Goal: Task Accomplishment & Management: Manage account settings

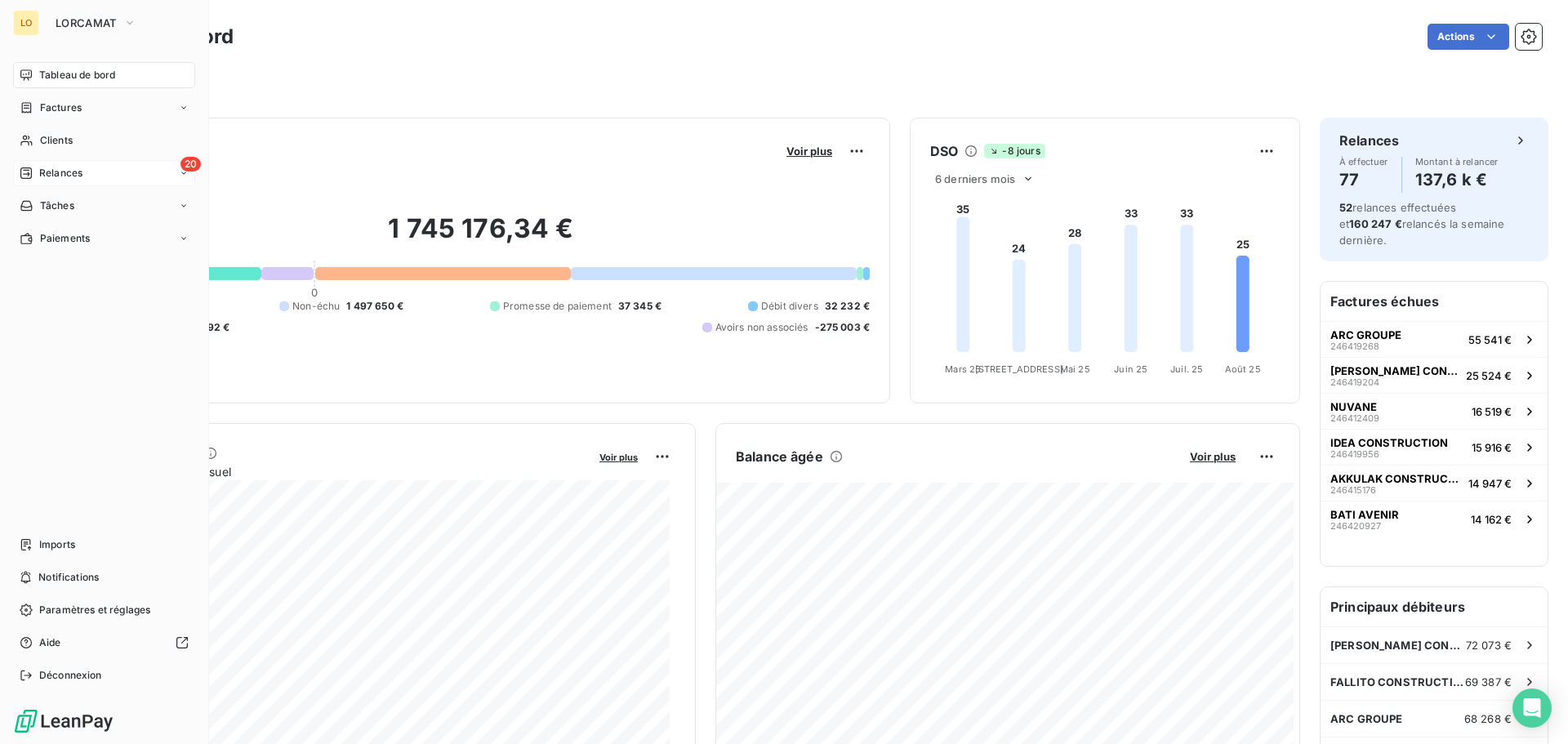
click at [41, 177] on span "Relances" at bounding box center [60, 172] width 43 height 15
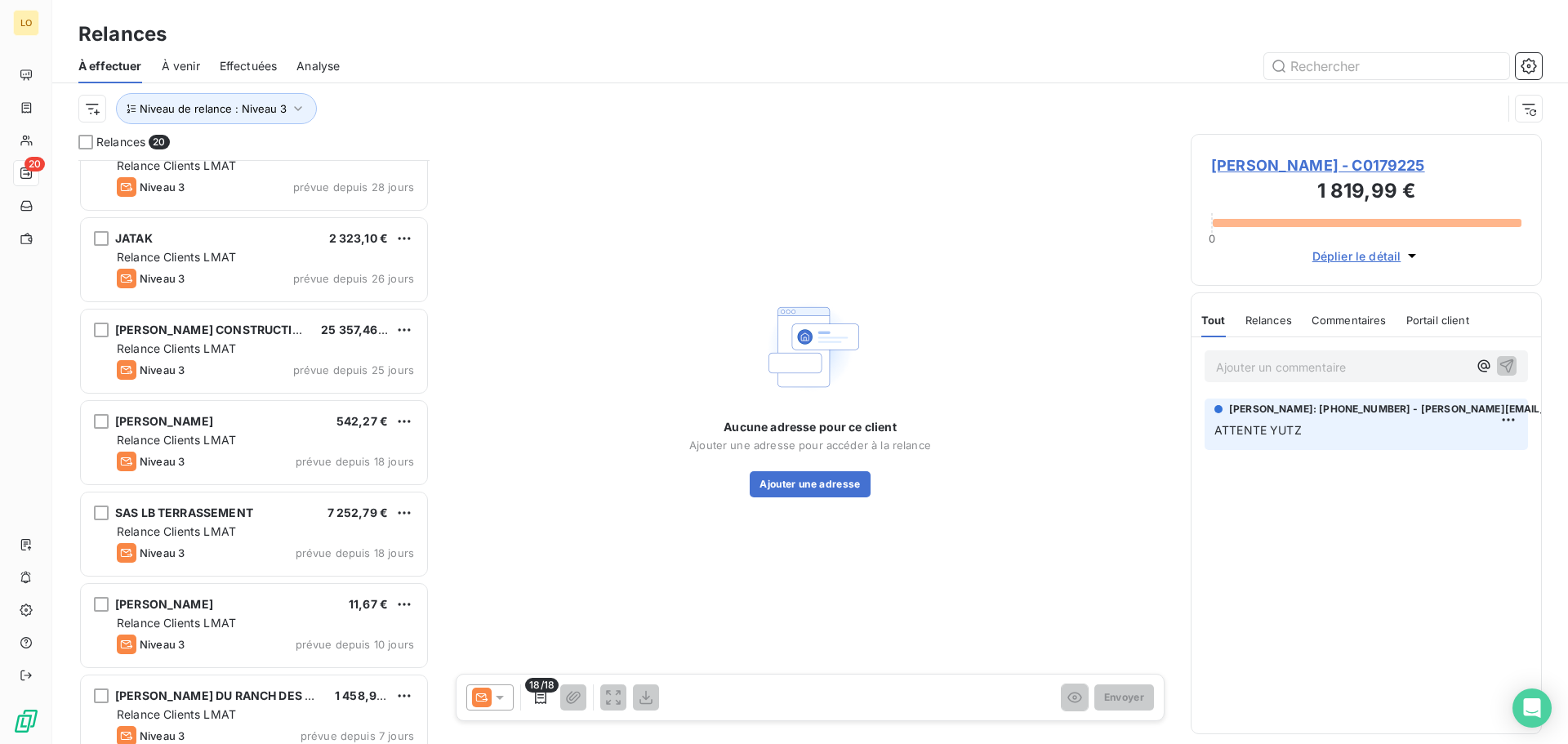
scroll to position [1247, 0]
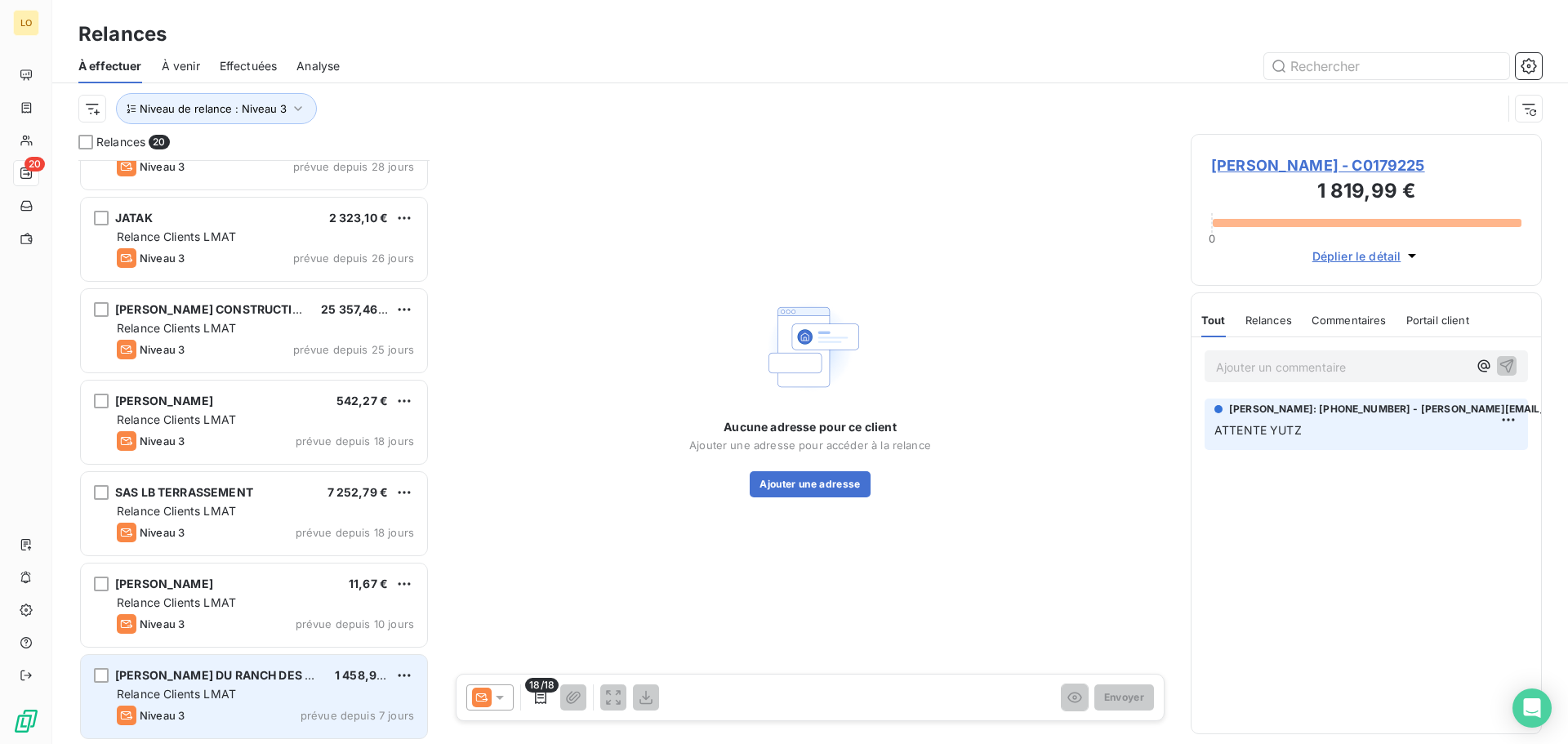
click at [267, 683] on div "[PERSON_NAME] DU RANCH DES BISONS" at bounding box center [219, 675] width 207 height 16
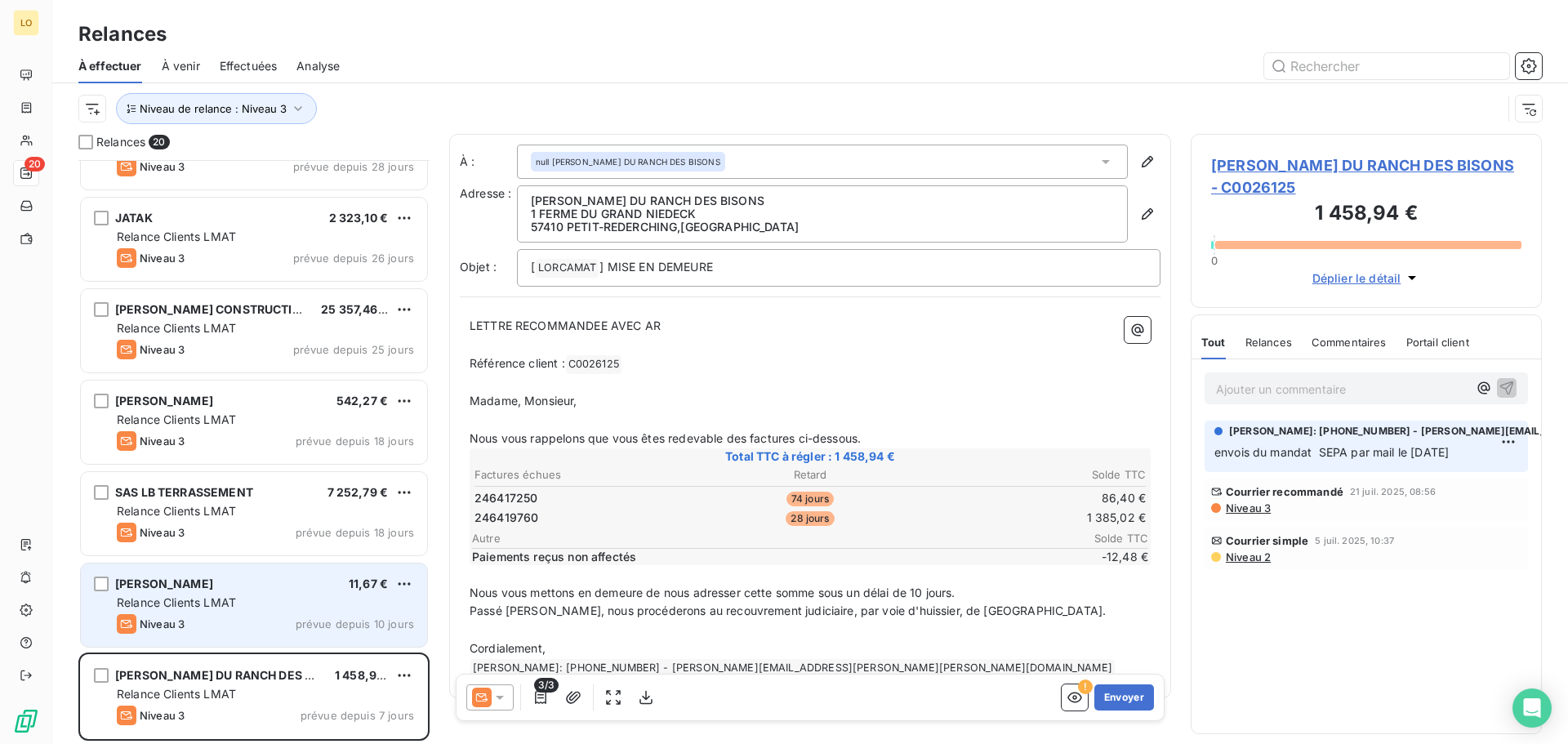
click at [261, 612] on div "[PERSON_NAME] 11,67 € Relance Clients LMAT Niveau 3 prévue depuis 10 jours" at bounding box center [254, 605] width 347 height 84
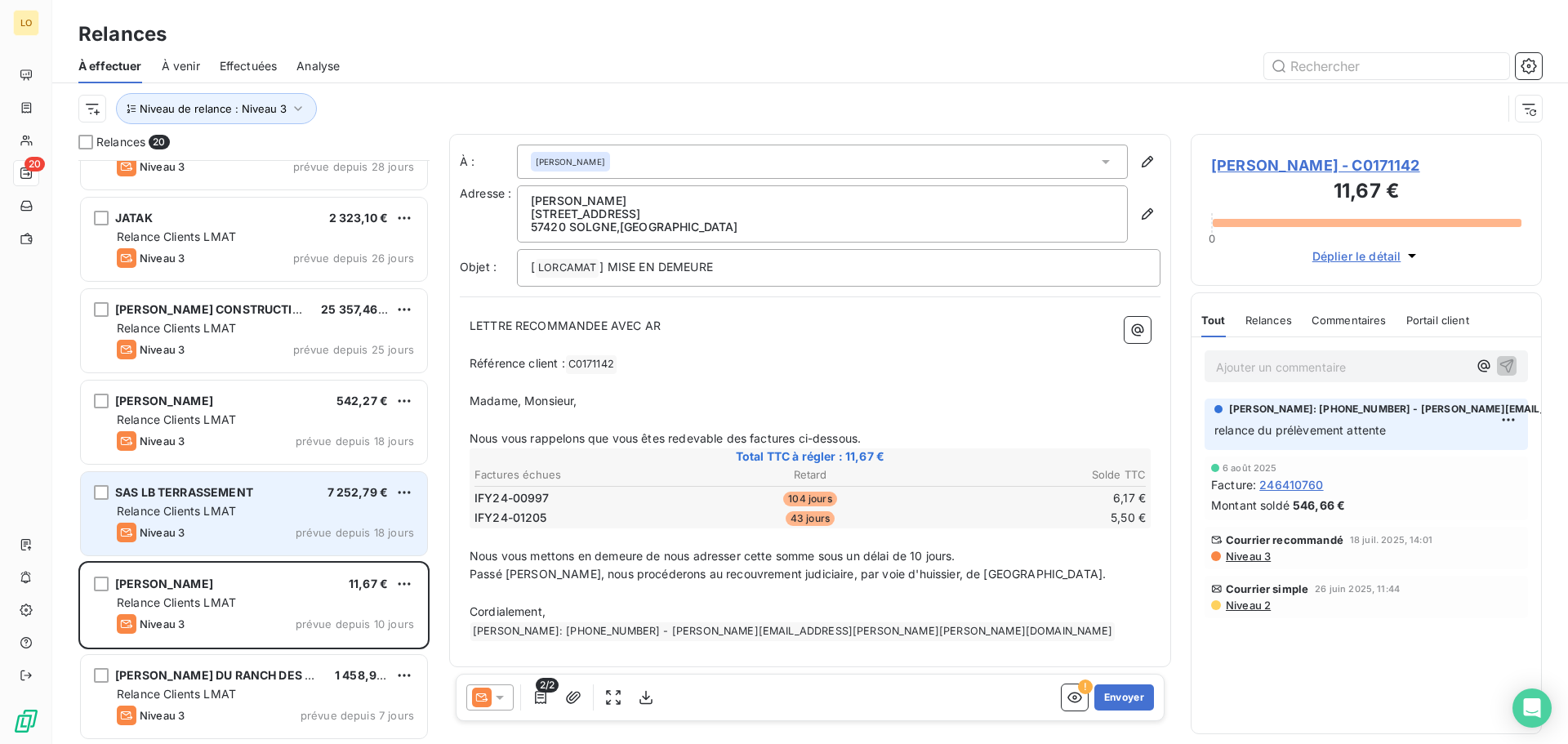
click at [260, 528] on div "Niveau 3 prévue depuis 18 jours" at bounding box center [265, 532] width 297 height 20
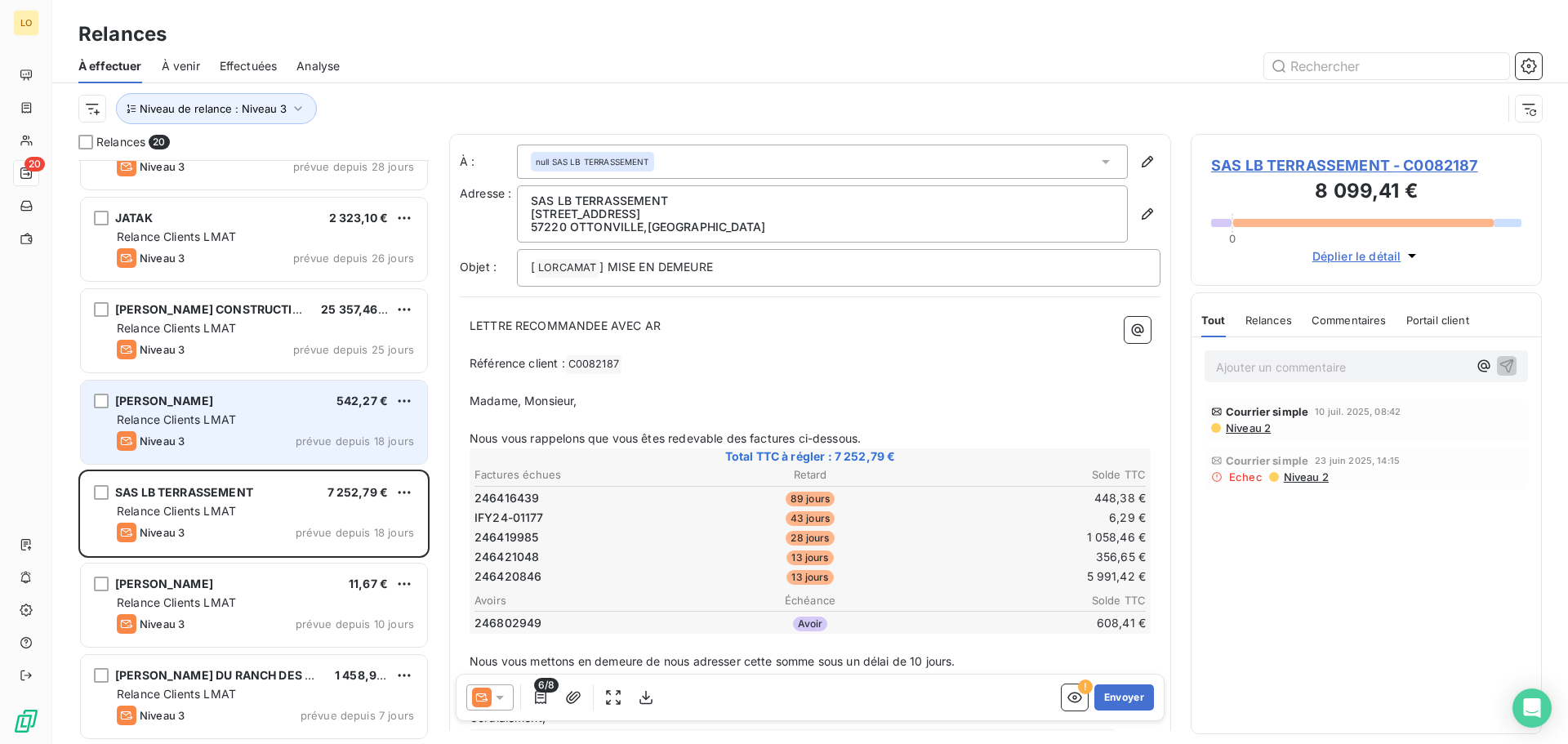
click at [249, 437] on div "Niveau 3 prévue depuis 18 jours" at bounding box center [265, 441] width 297 height 20
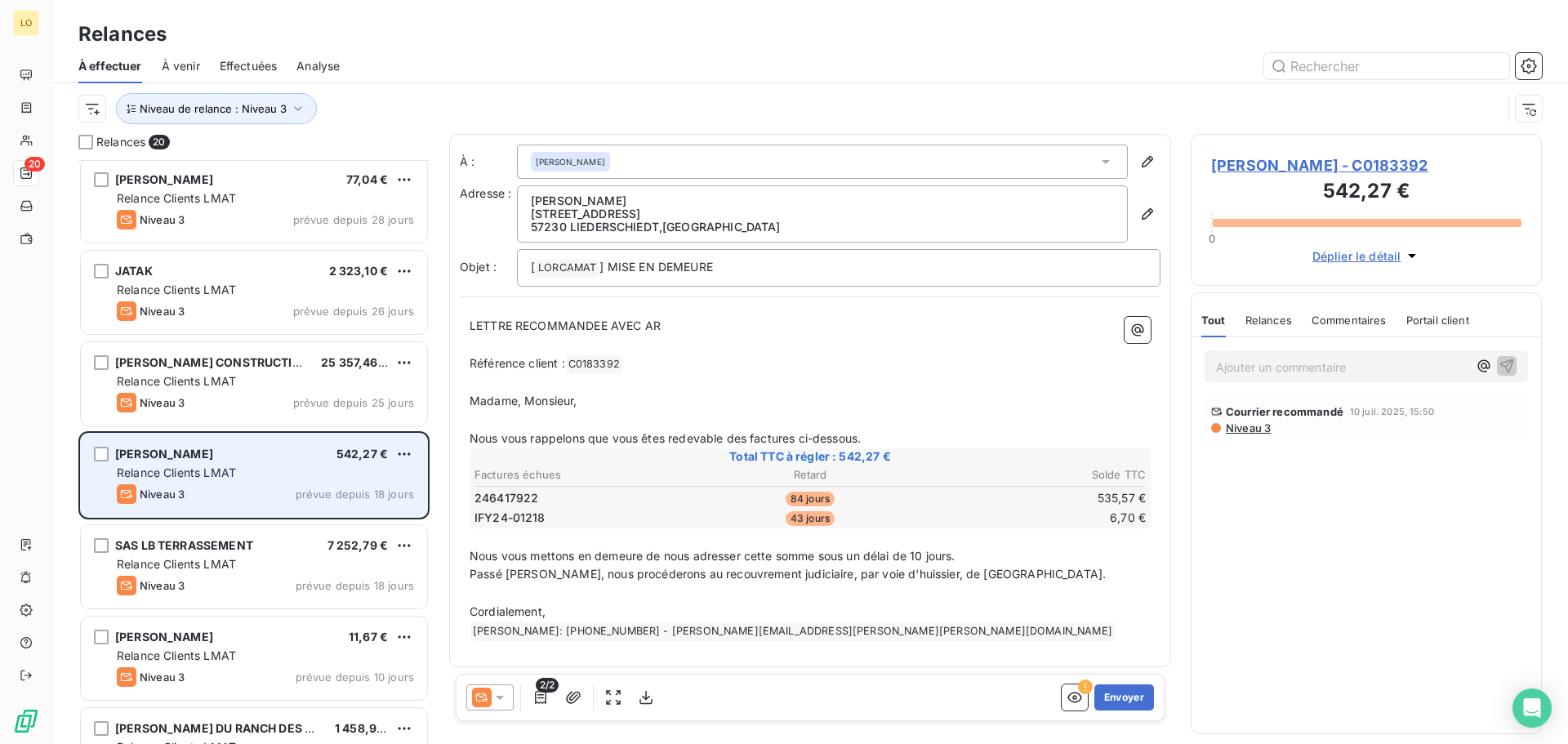
scroll to position [1165, 0]
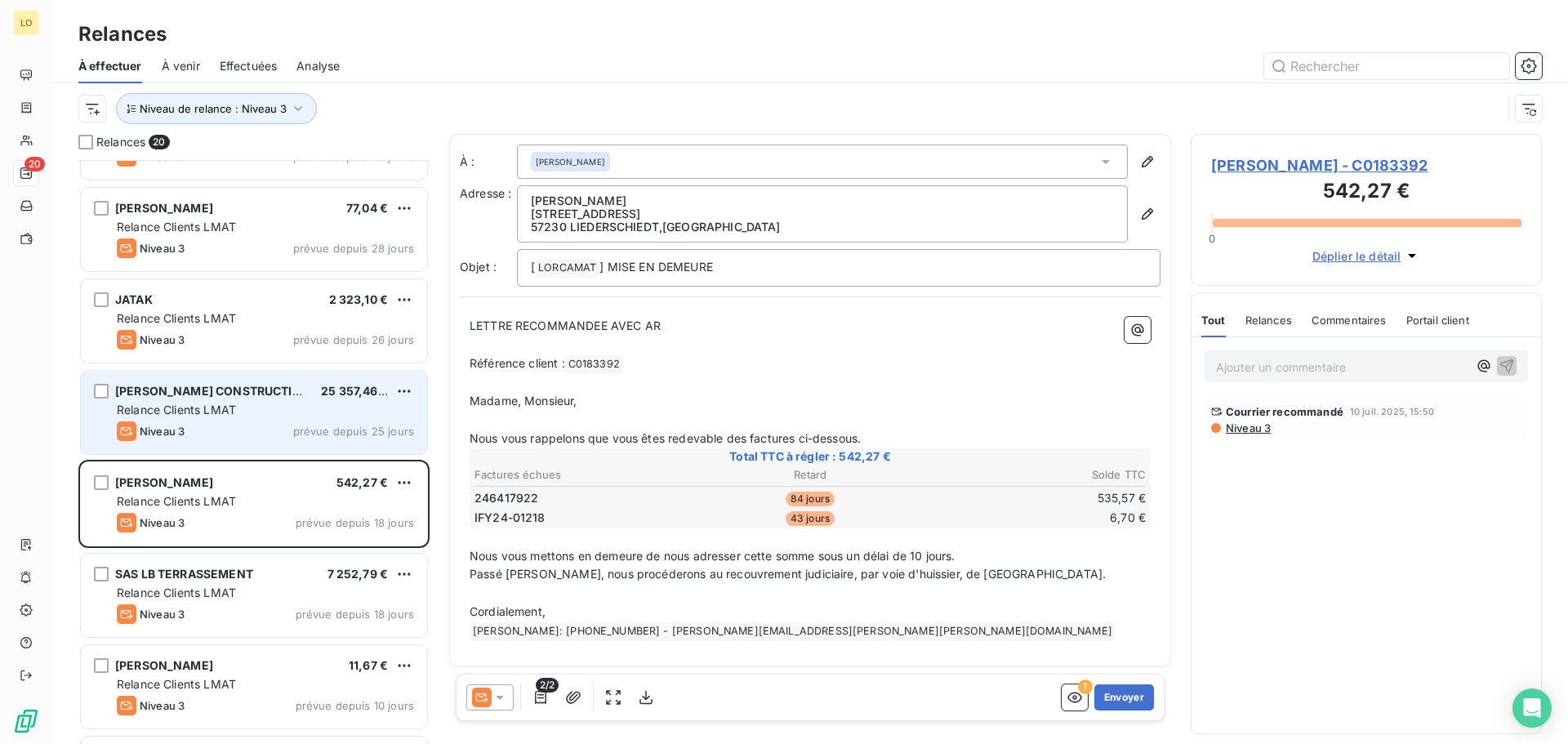
click at [227, 397] on span "[PERSON_NAME] CONSTRUCTION" at bounding box center [213, 391] width 195 height 14
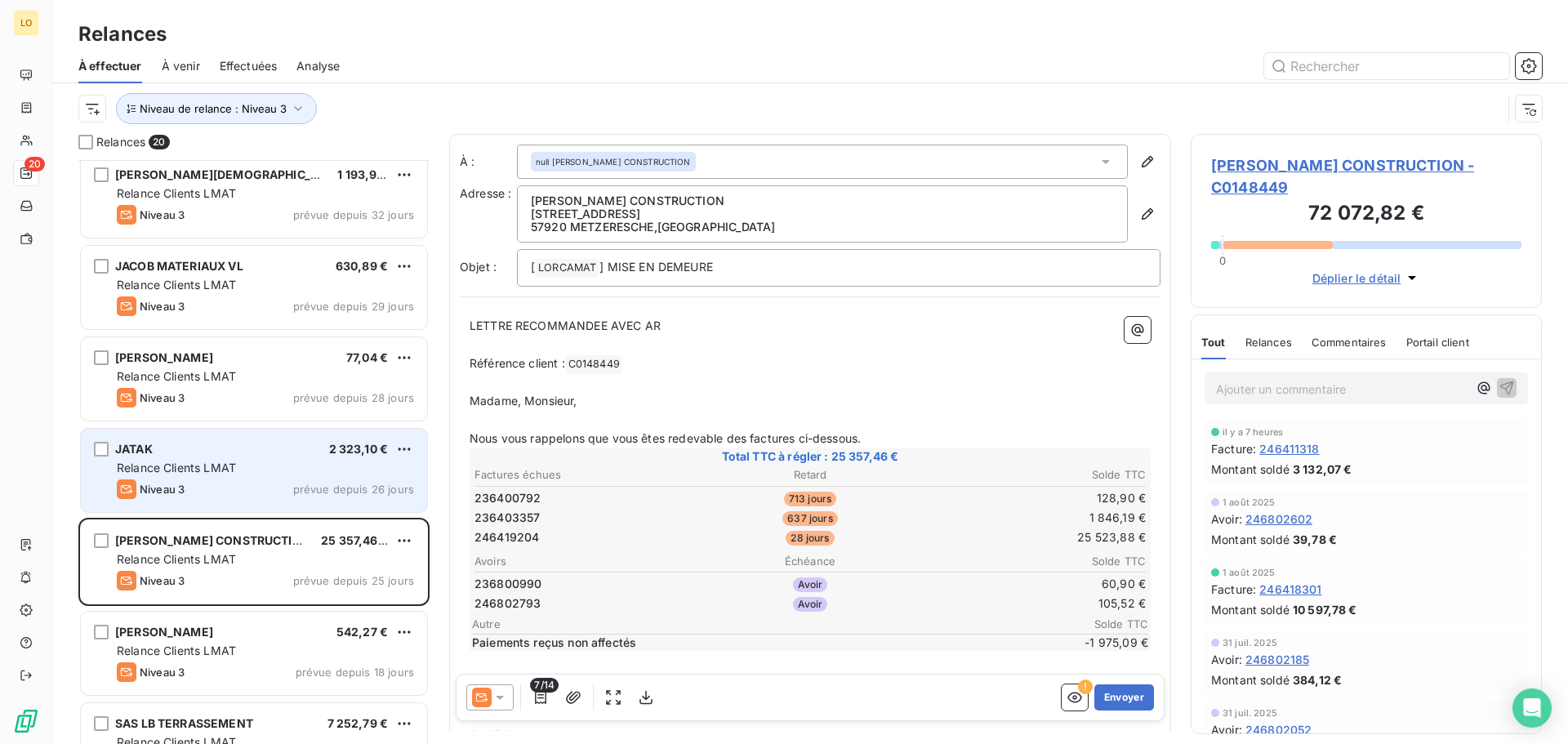
scroll to position [1001, 0]
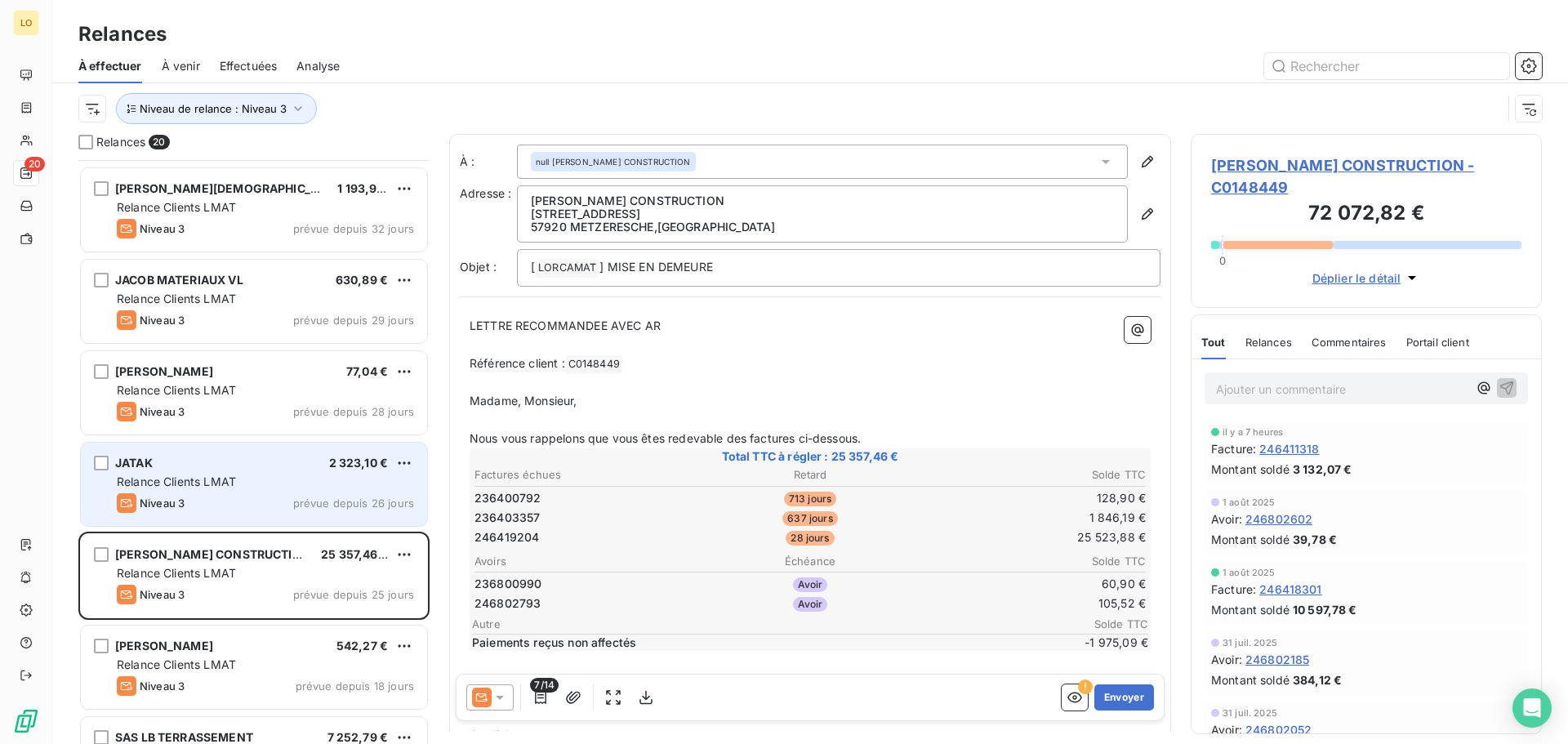
click at [228, 500] on div "Niveau 3 prévue depuis 26 jours" at bounding box center [265, 503] width 297 height 20
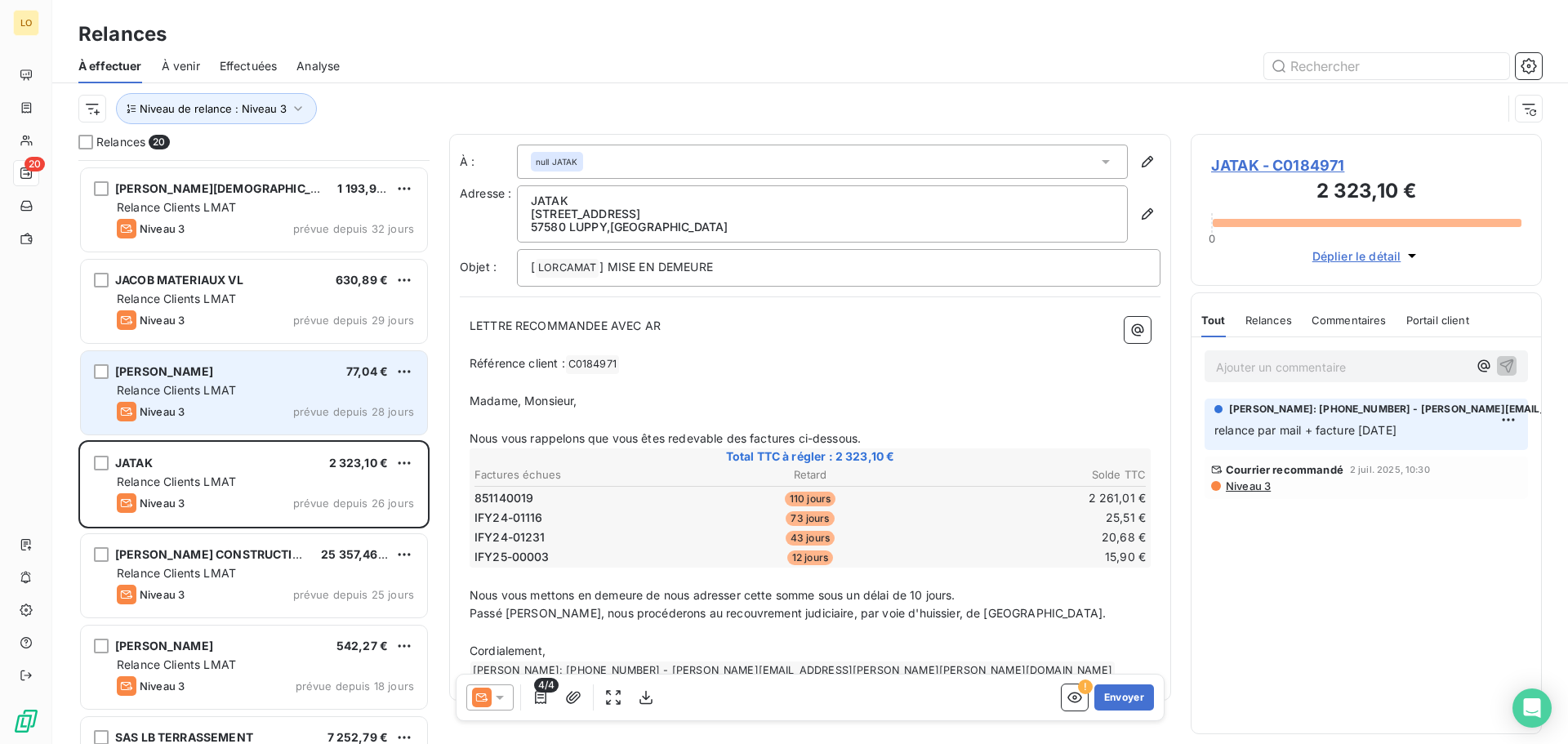
click at [211, 410] on div "Niveau 3 prévue depuis 28 jours" at bounding box center [265, 411] width 297 height 20
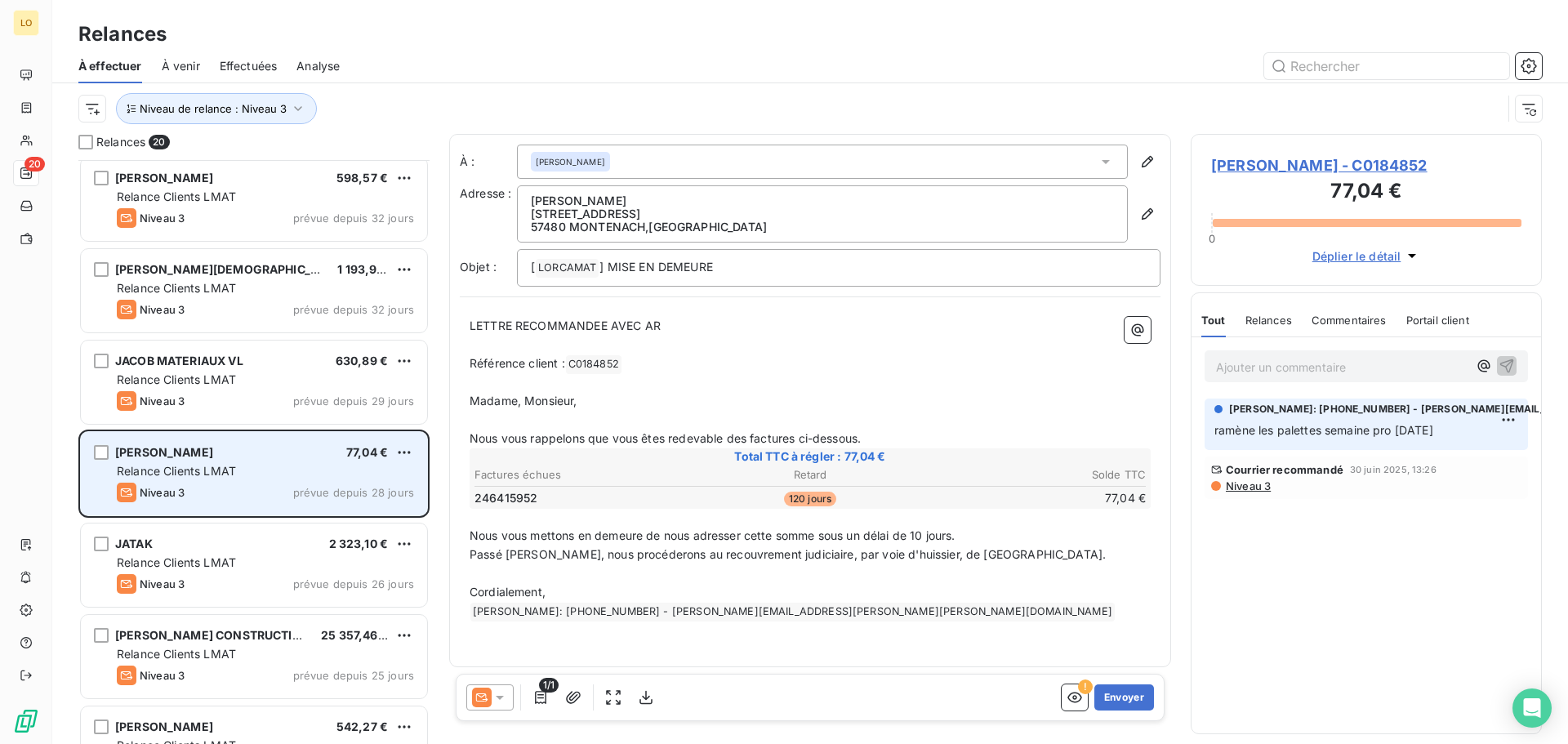
scroll to position [920, 0]
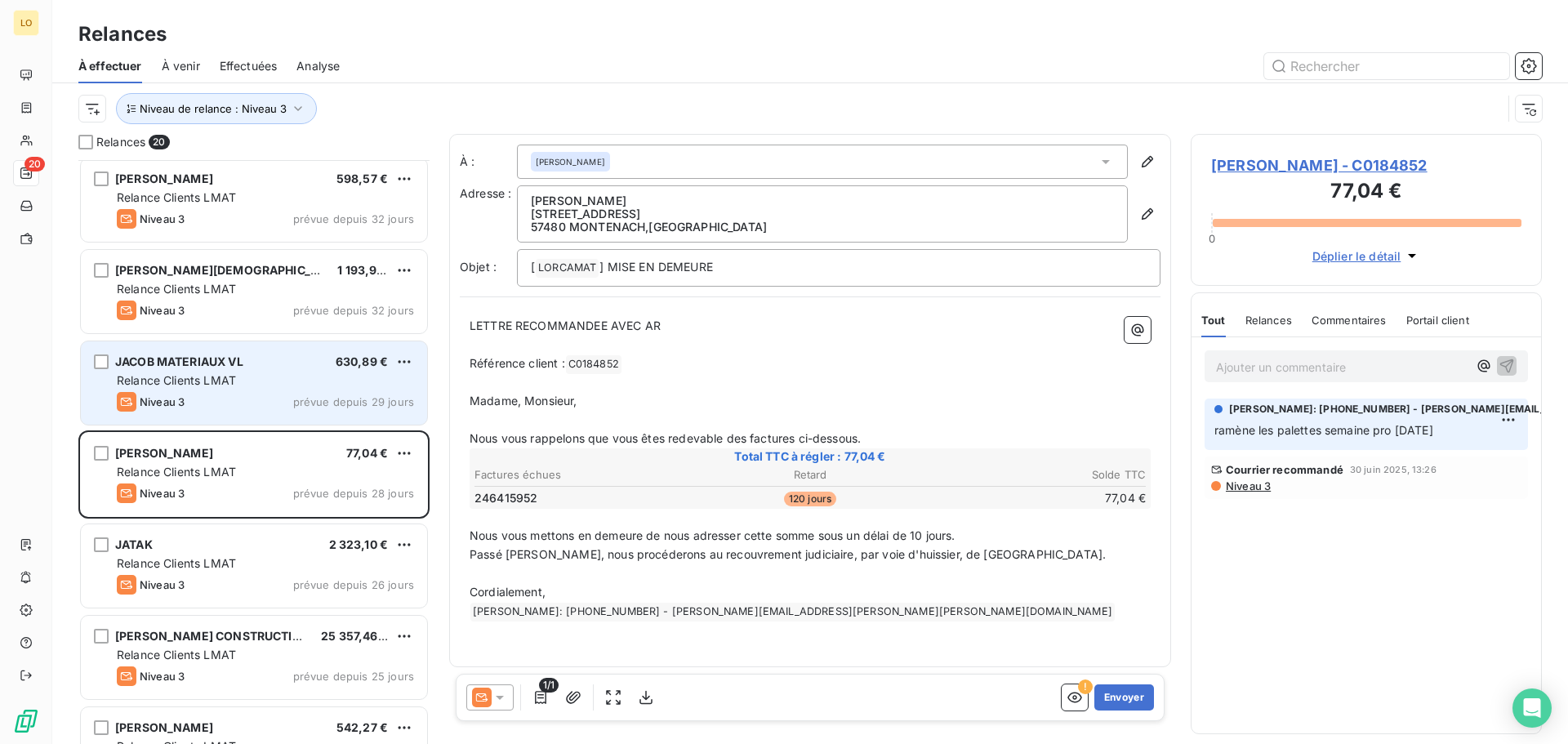
click at [211, 398] on div "Niveau 3 prévue depuis 29 jours" at bounding box center [265, 402] width 297 height 20
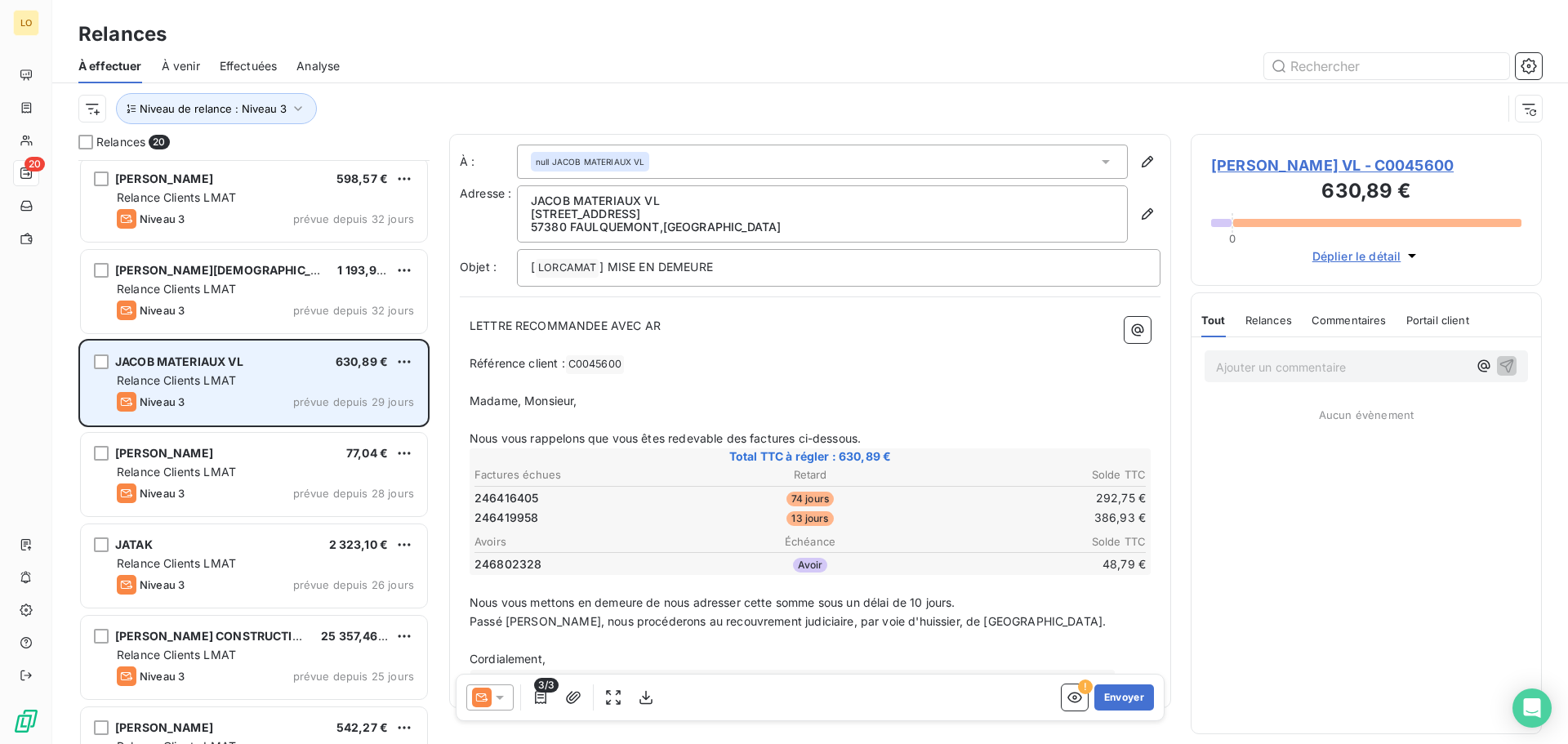
scroll to position [838, 0]
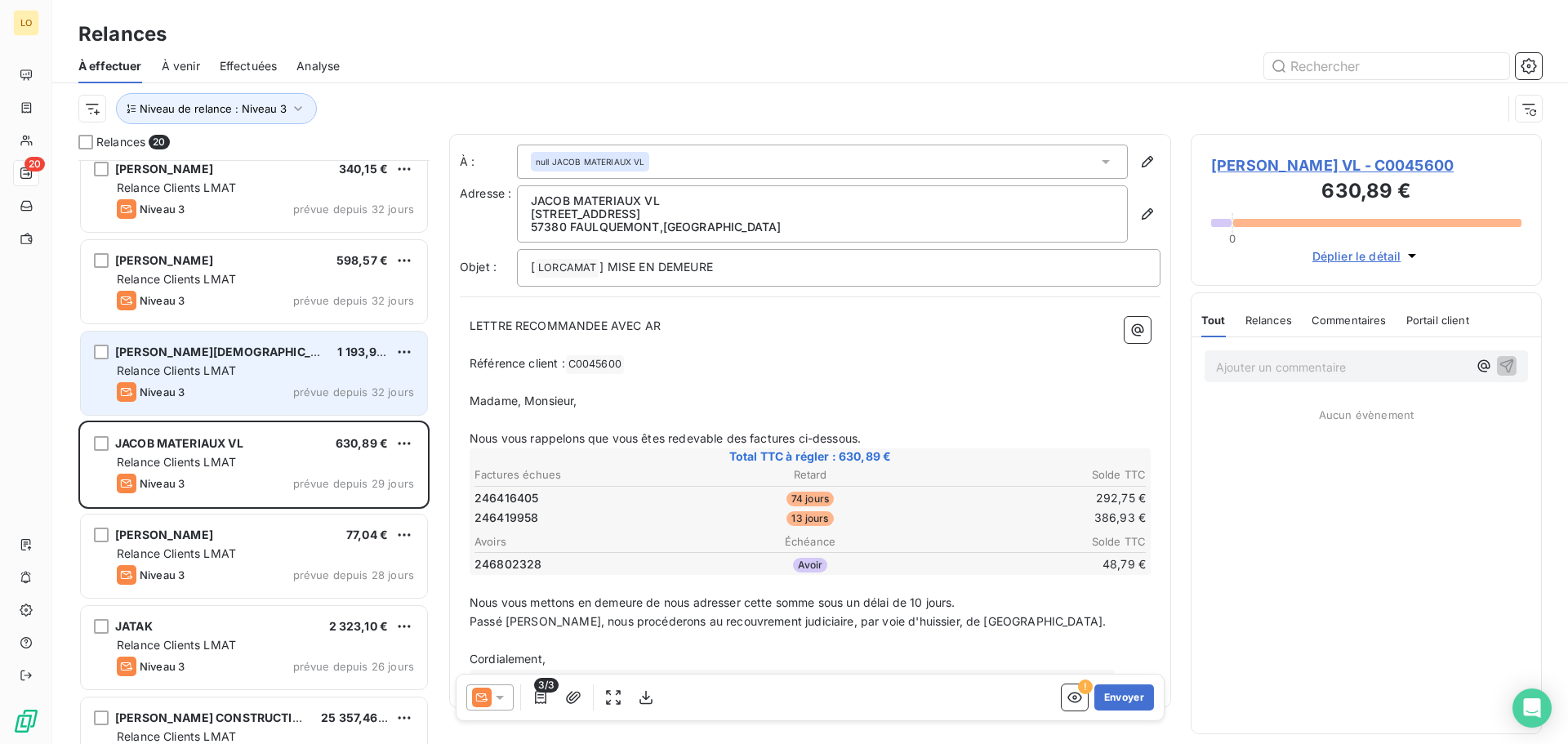
click at [209, 385] on div "Niveau 3 prévue depuis 32 jours" at bounding box center [265, 391] width 297 height 20
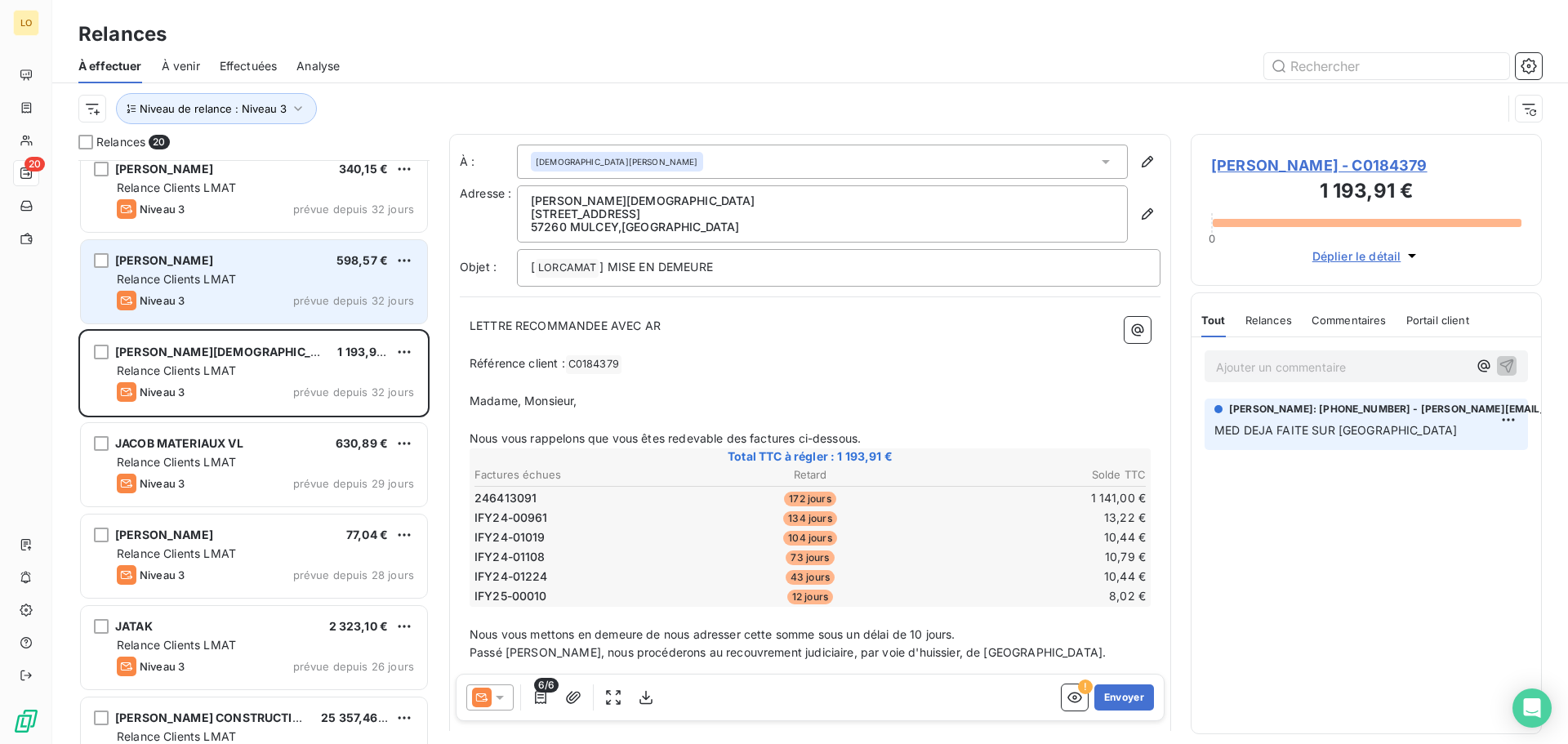
click at [359, 284] on div "Relance Clients LMAT" at bounding box center [265, 278] width 297 height 16
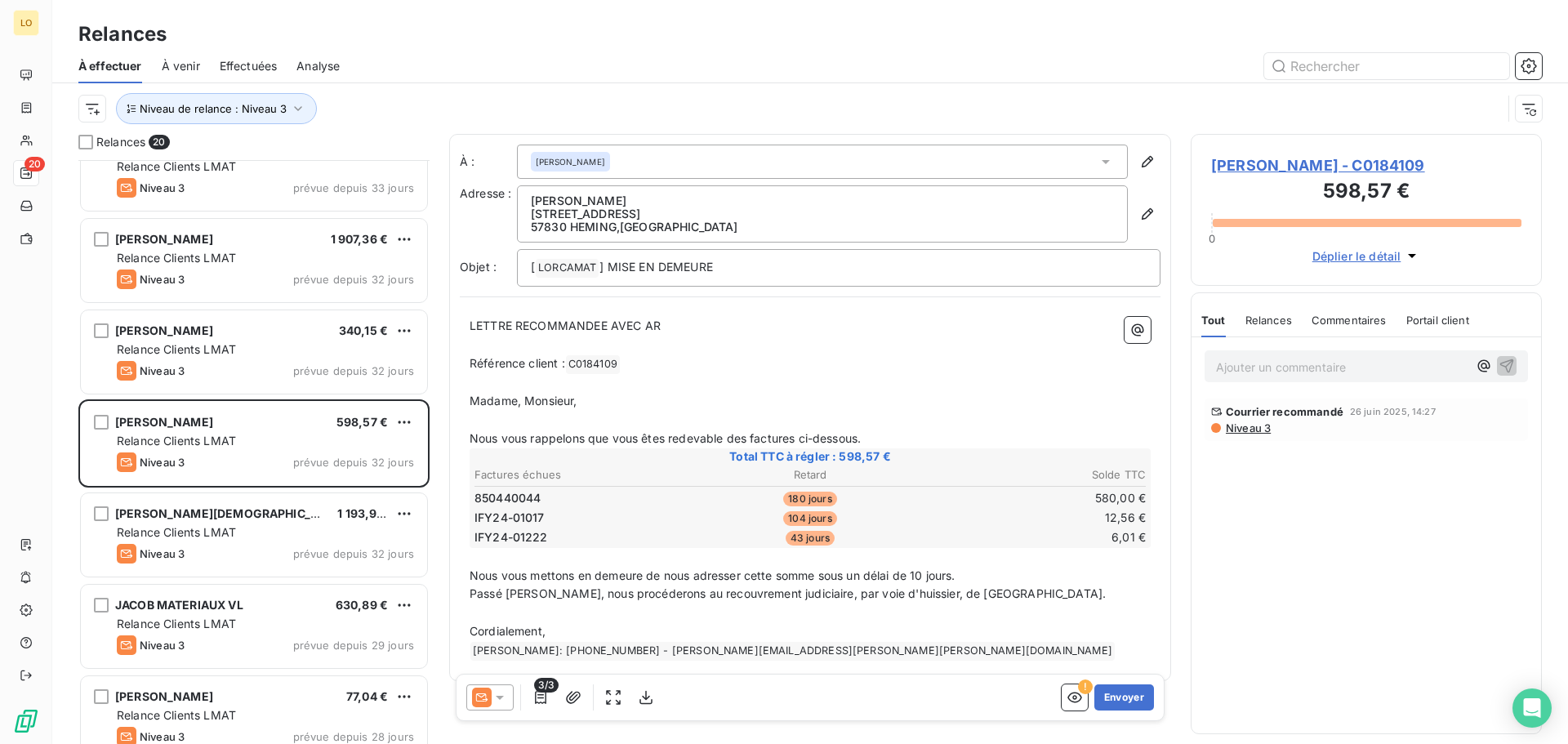
scroll to position [674, 0]
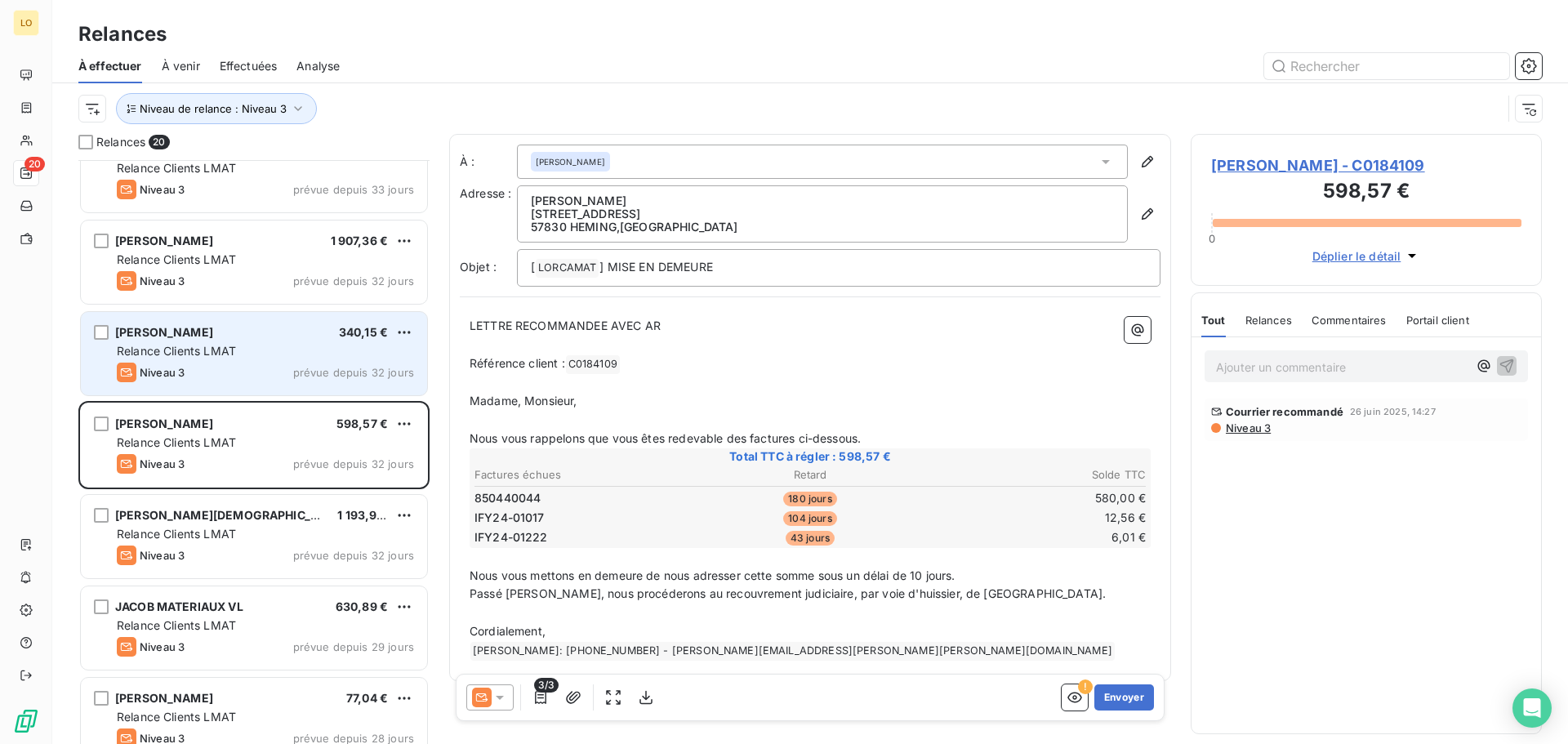
click at [245, 362] on div "NACHI NATHALIE 340,15 € Relance Clients LMAT Niveau 3 prévue depuis 32 jours" at bounding box center [254, 353] width 347 height 84
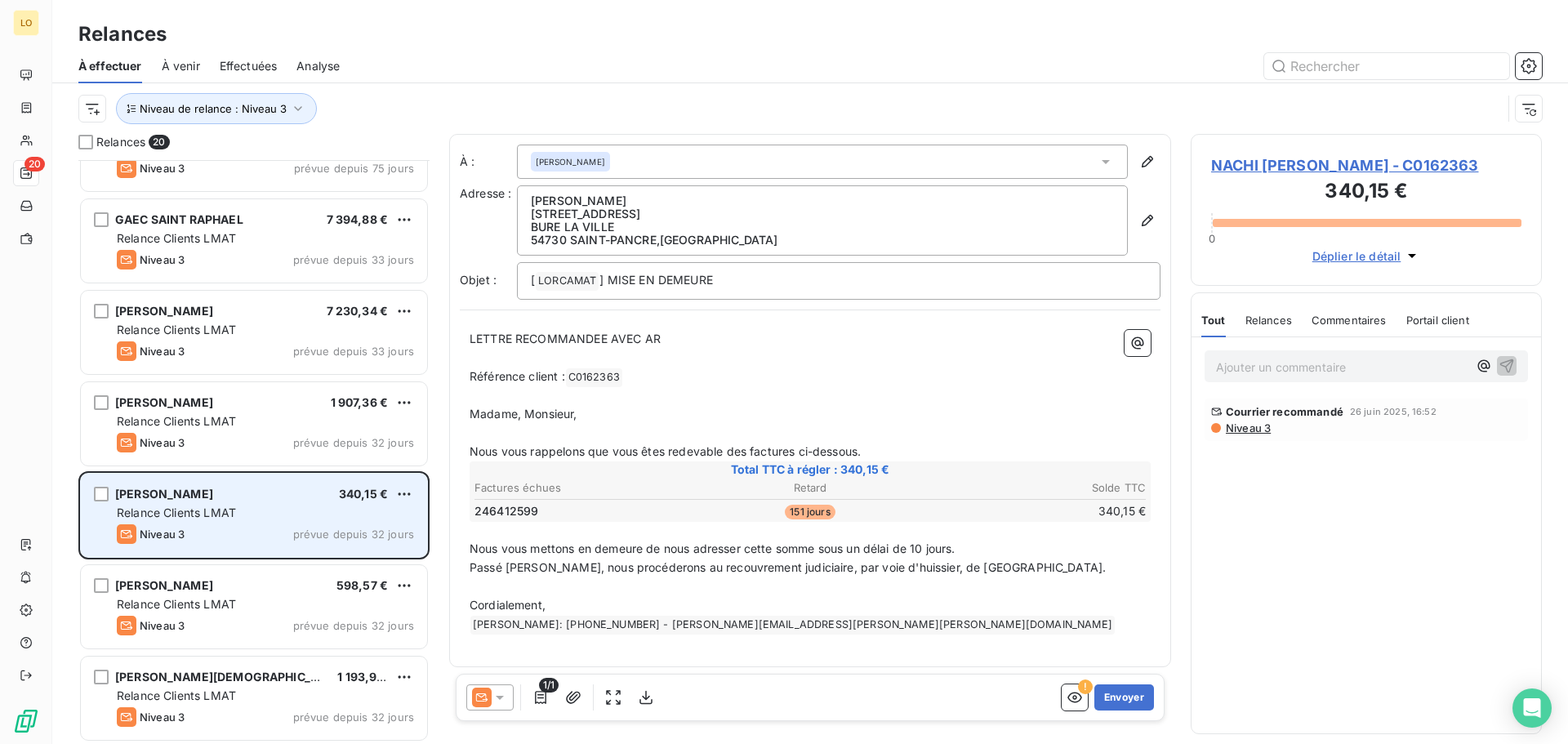
scroll to position [511, 0]
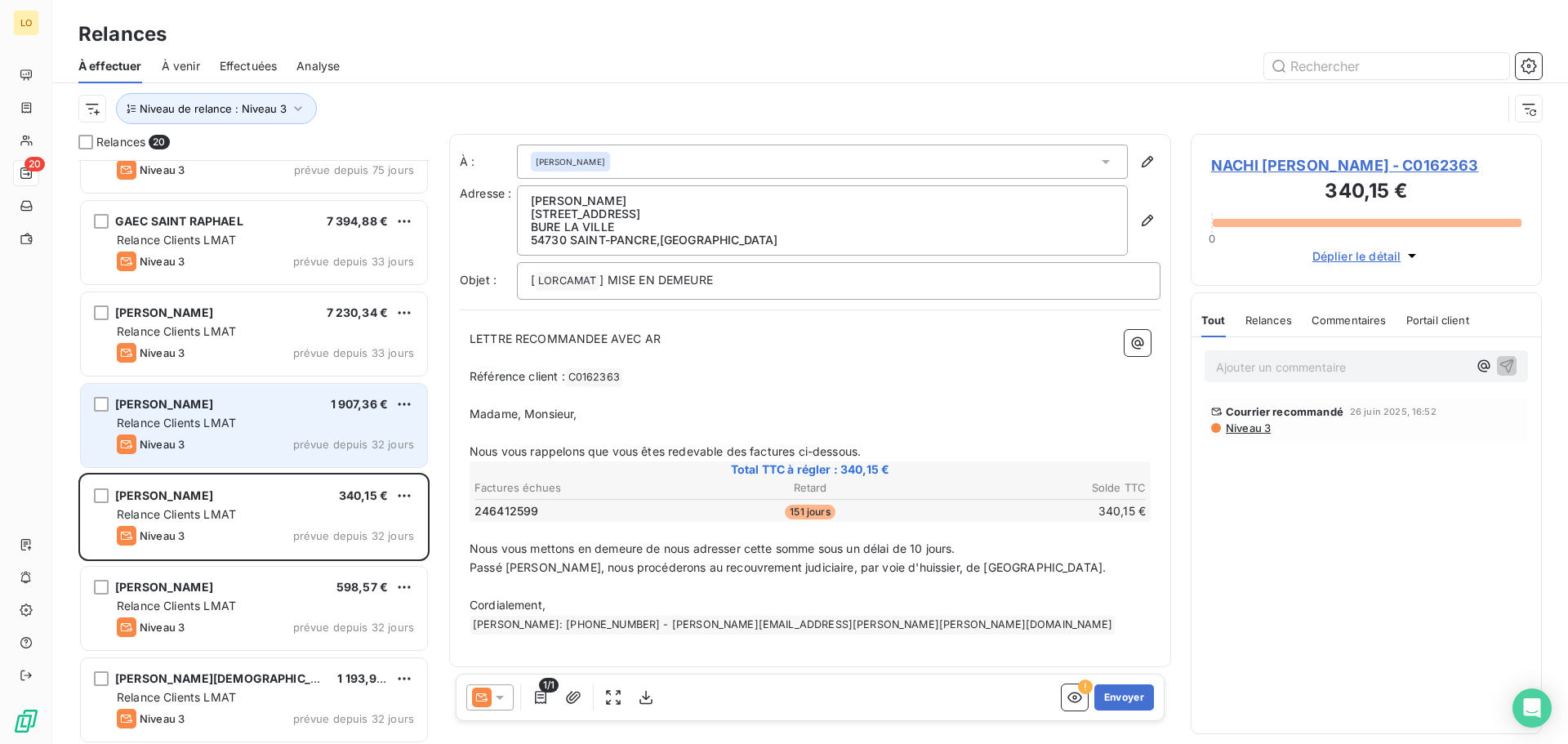
click at [239, 412] on div "[PERSON_NAME] 1 907,36 € Relance Clients LMAT Niveau 3 prévue depuis 32 jours" at bounding box center [254, 425] width 347 height 84
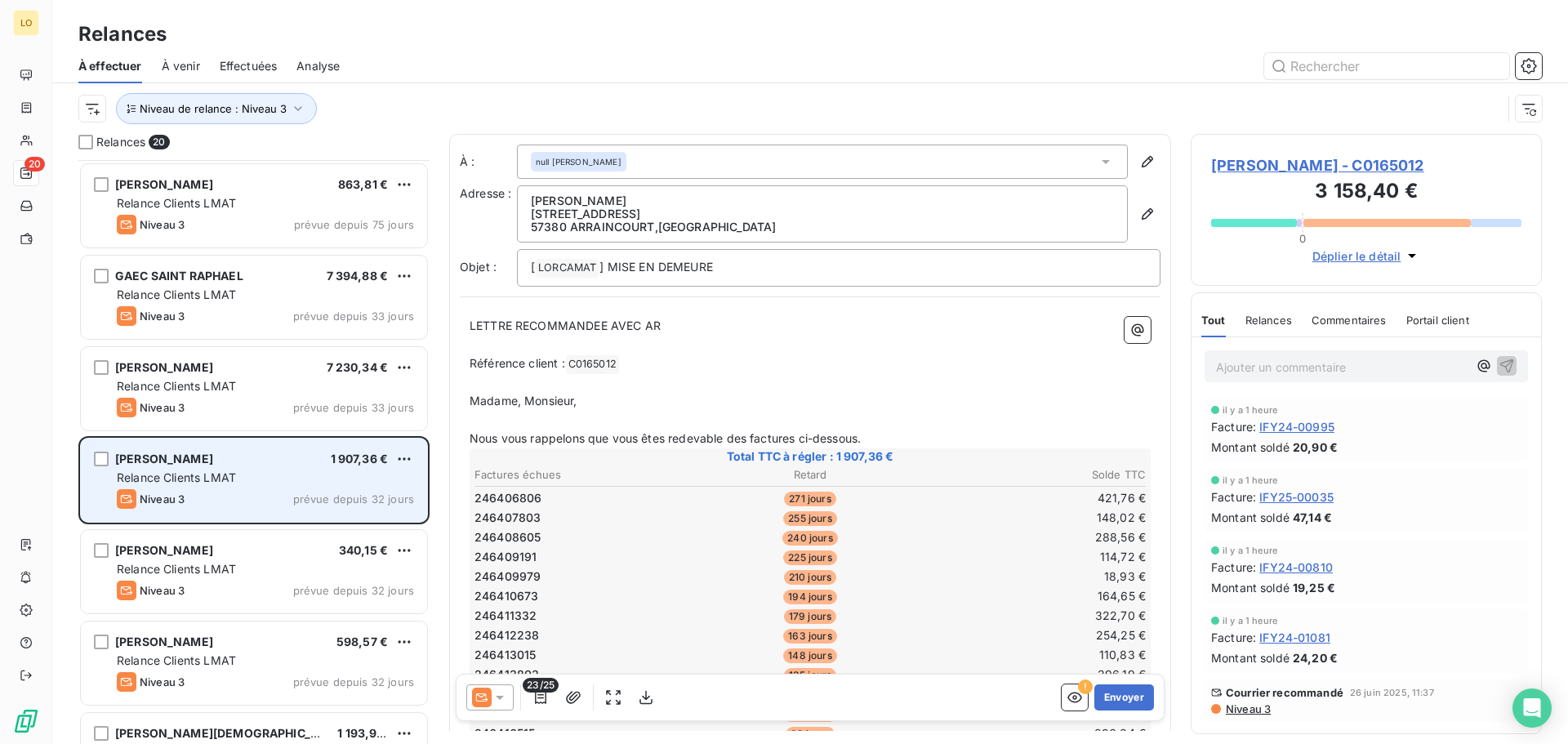
scroll to position [429, 0]
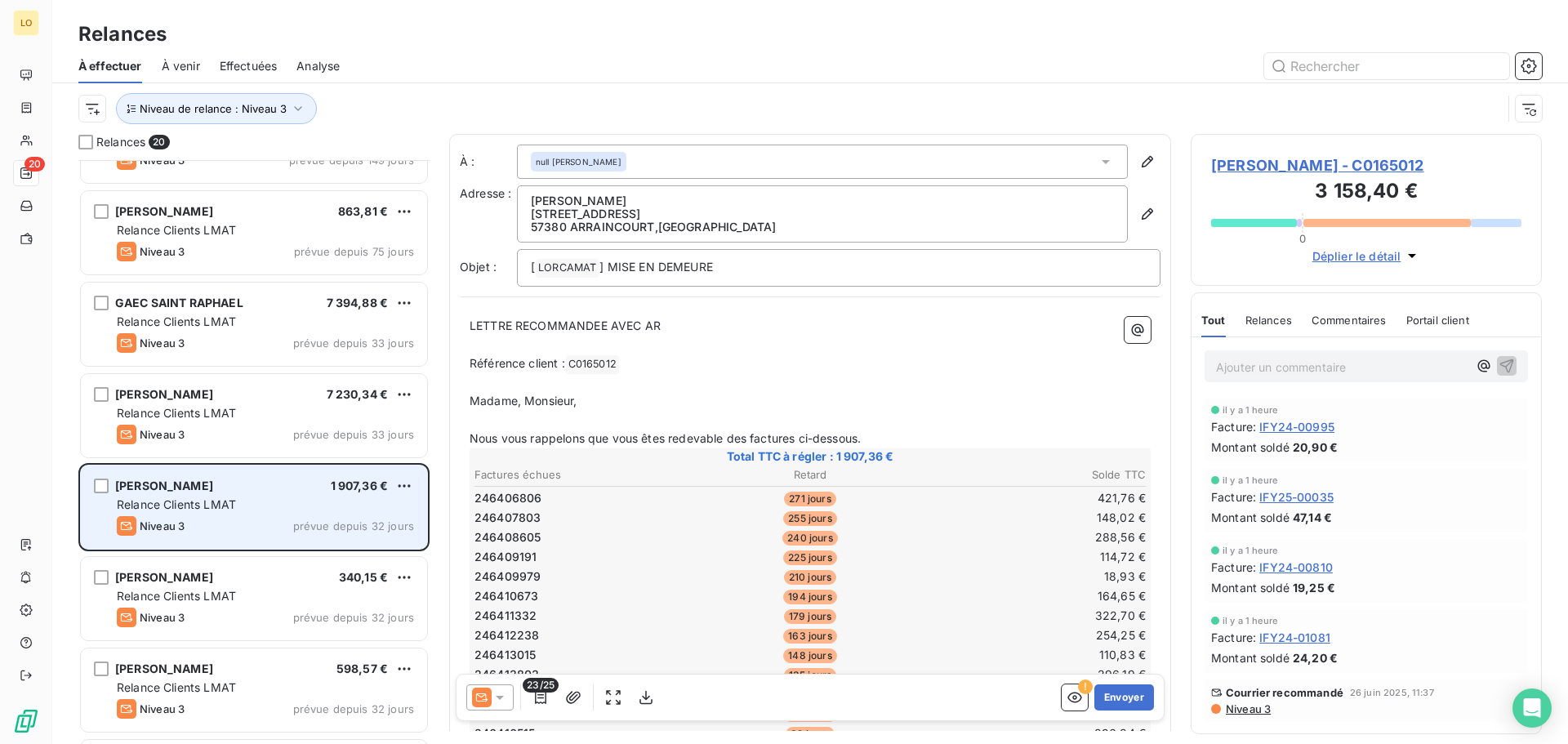
click at [239, 412] on div "Relance Clients LMAT" at bounding box center [265, 413] width 297 height 16
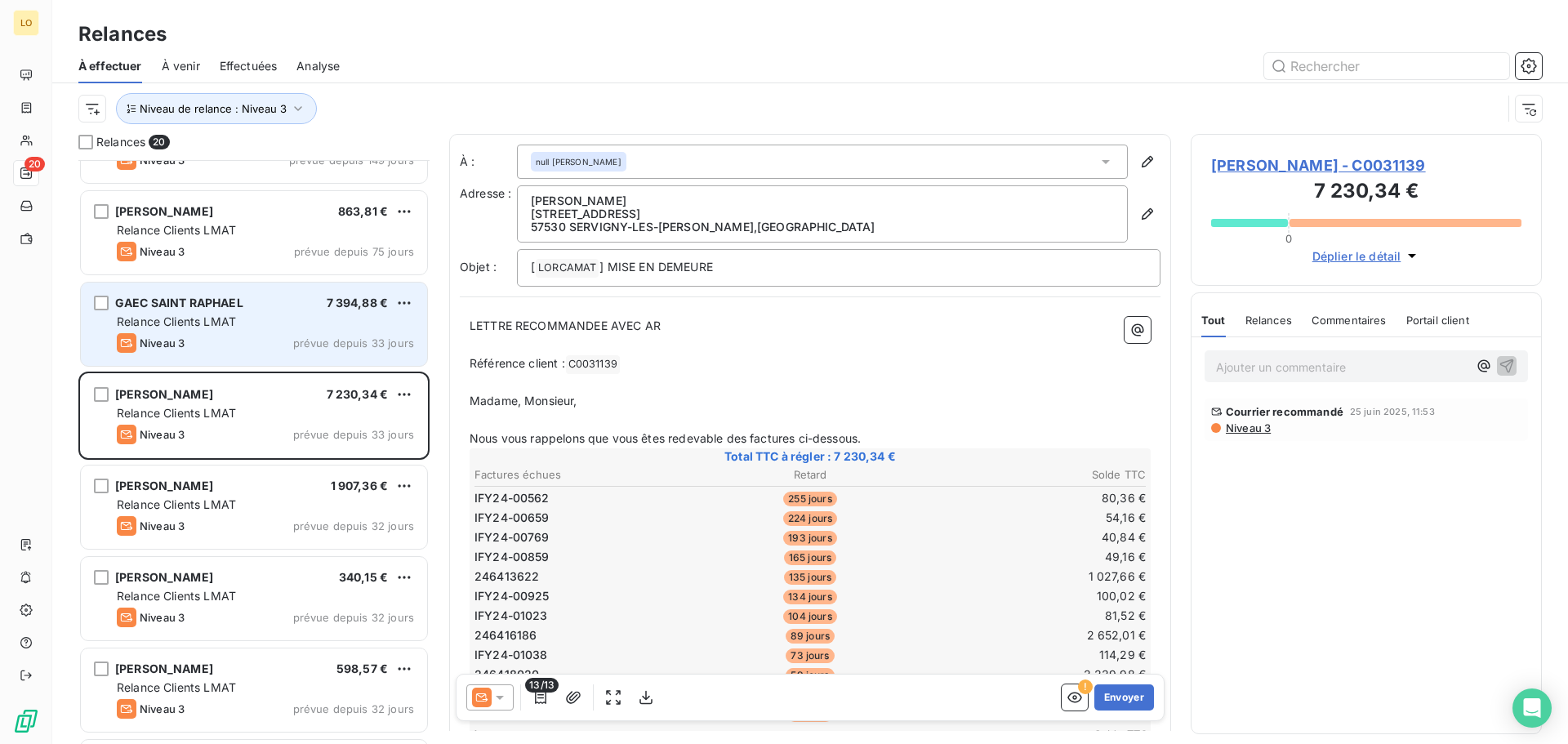
click at [239, 356] on div "GAEC SAINT RAPHAEL 7 394,88 € Relance Clients LMAT Niveau 3 prévue depuis 33 jo…" at bounding box center [254, 324] width 347 height 84
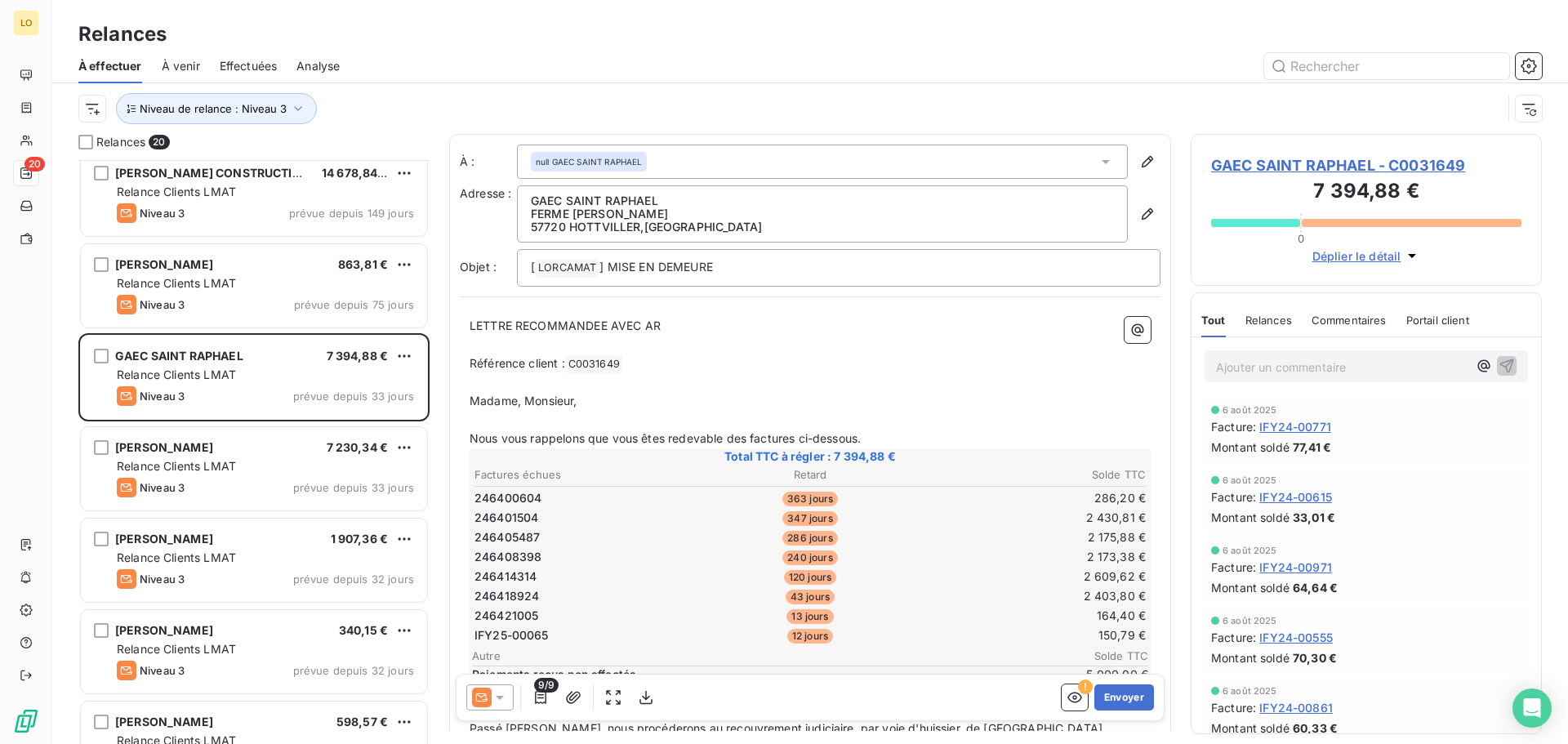
scroll to position [348, 0]
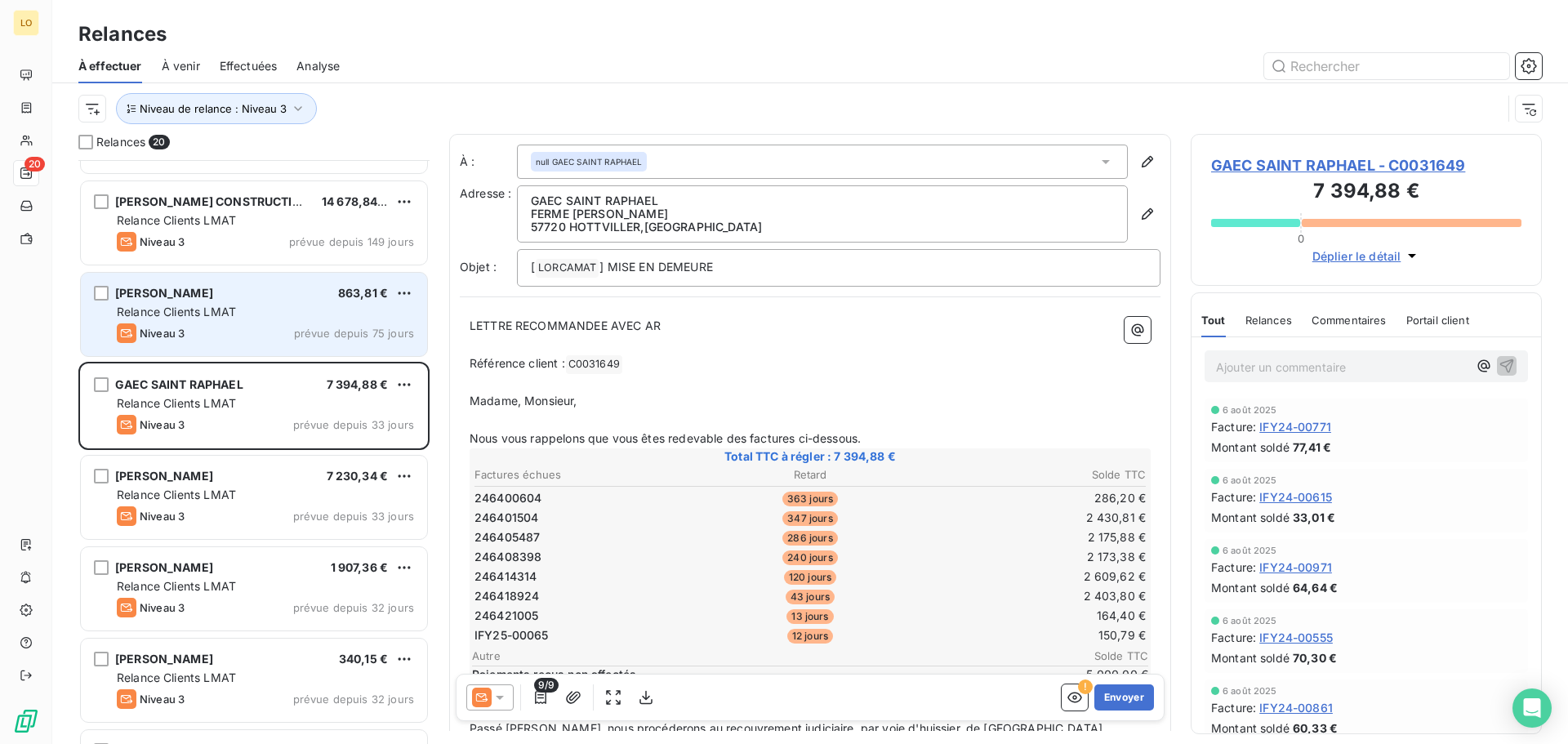
click at [240, 330] on div "Niveau 3 prévue depuis 75 jours" at bounding box center [265, 333] width 297 height 20
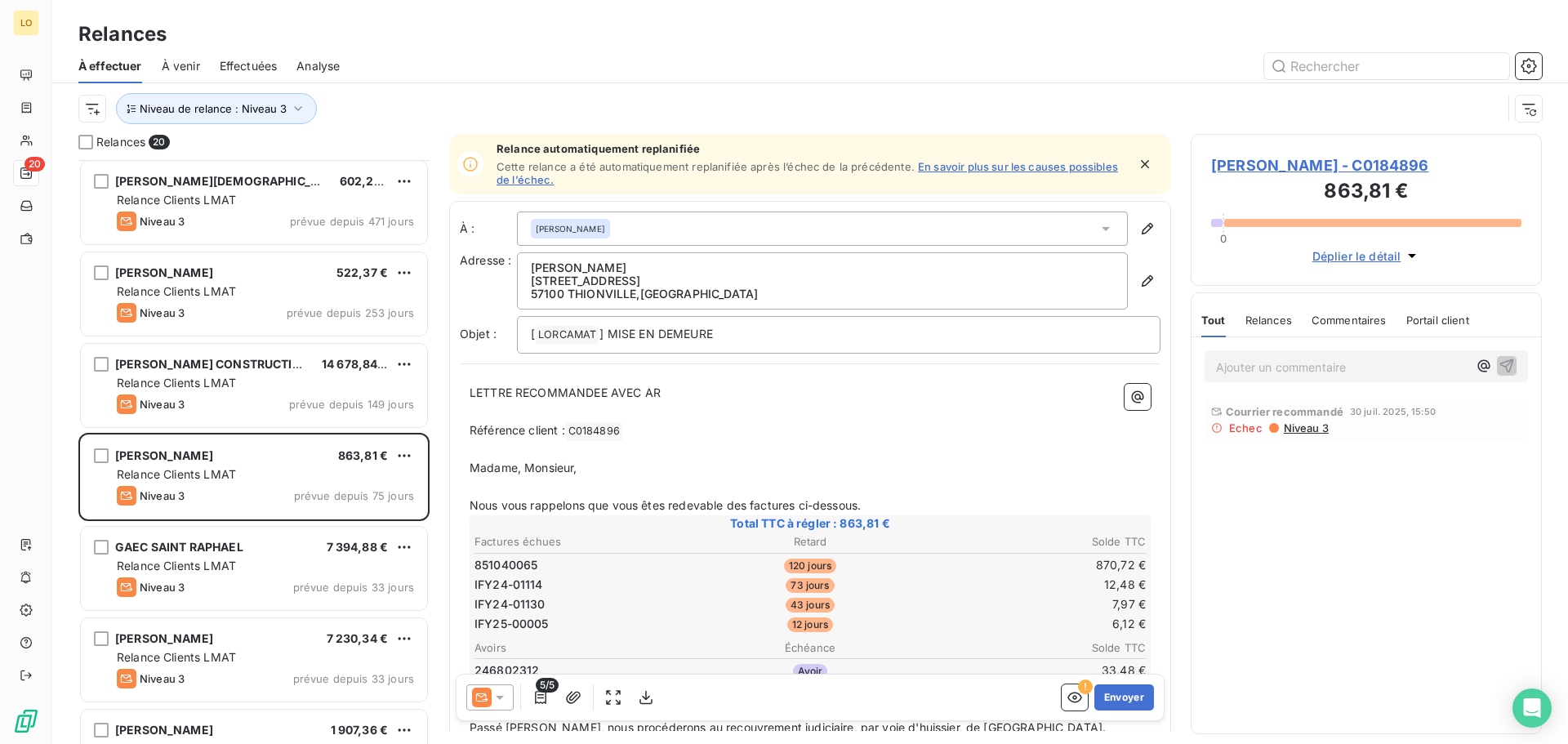
scroll to position [184, 0]
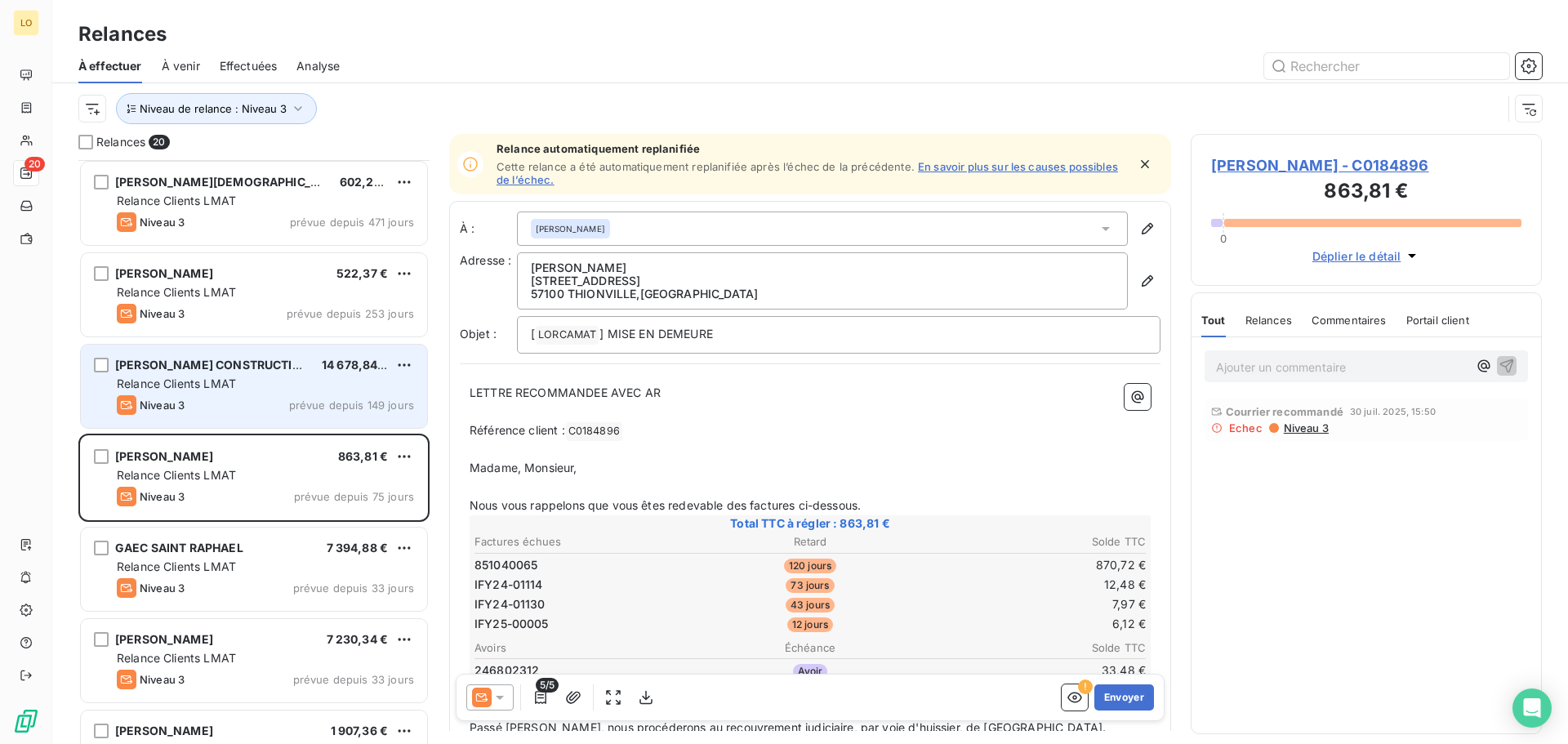
click at [227, 378] on span "Relance Clients LMAT" at bounding box center [176, 384] width 119 height 14
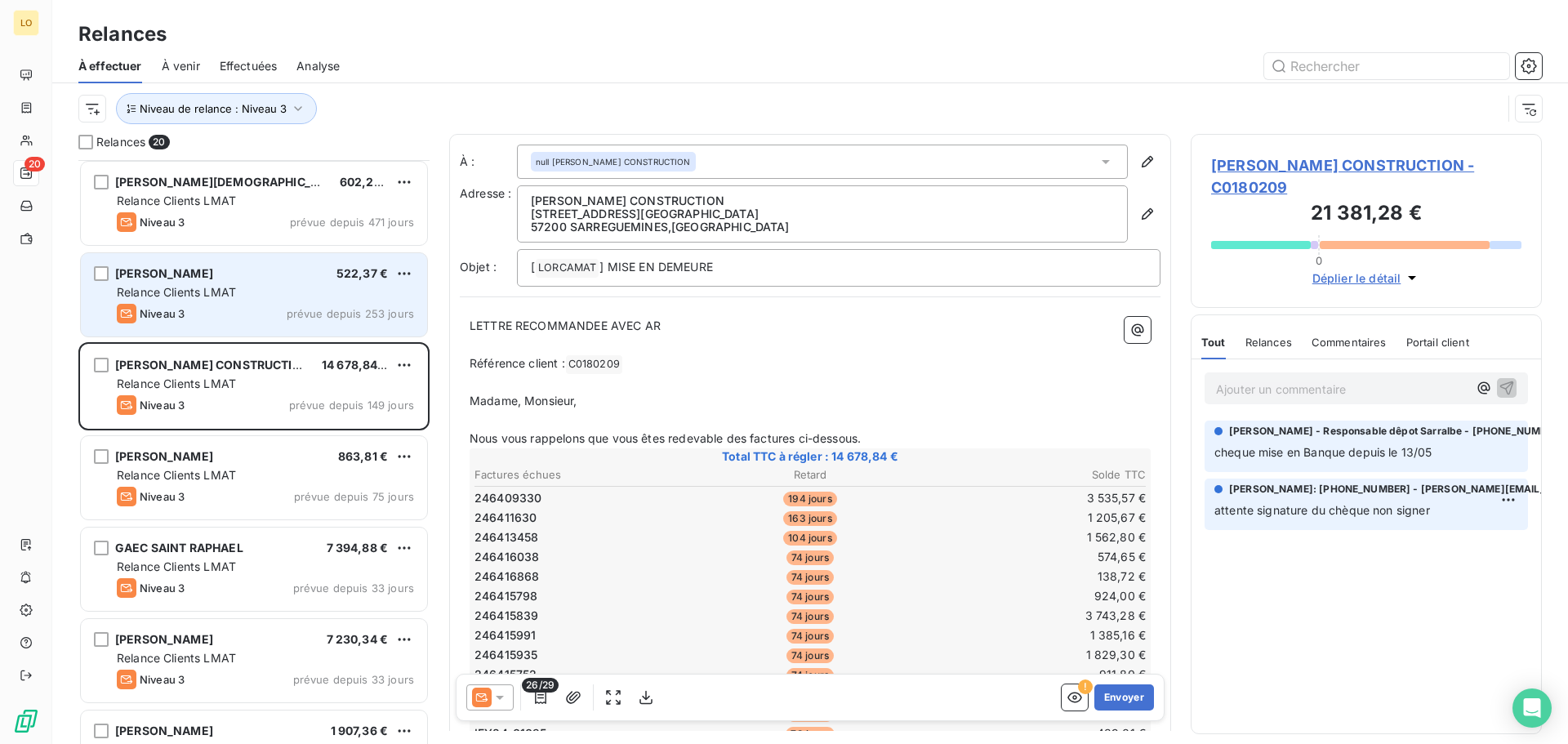
click at [229, 306] on div "Niveau 3 prévue depuis 253 jours" at bounding box center [265, 313] width 297 height 20
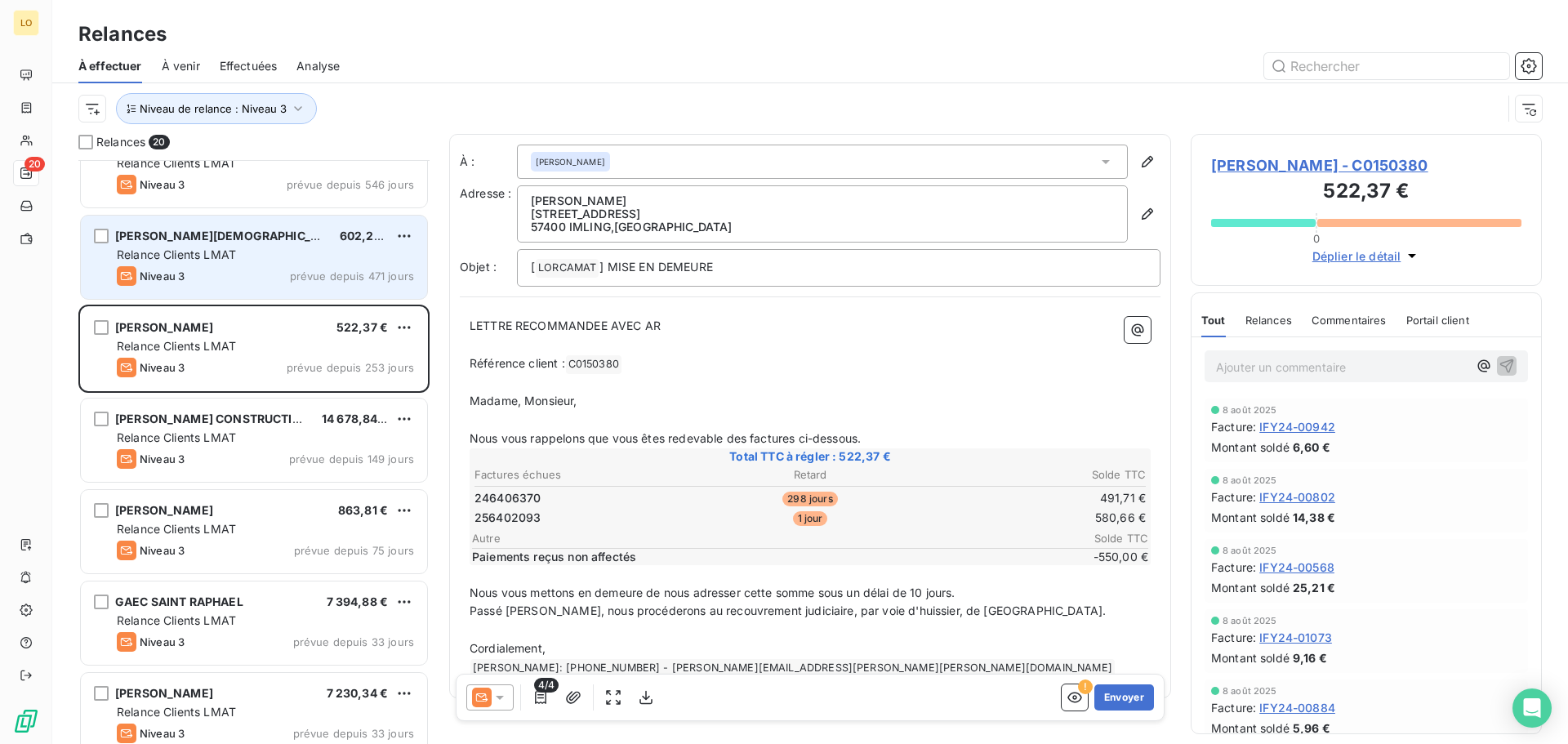
scroll to position [103, 0]
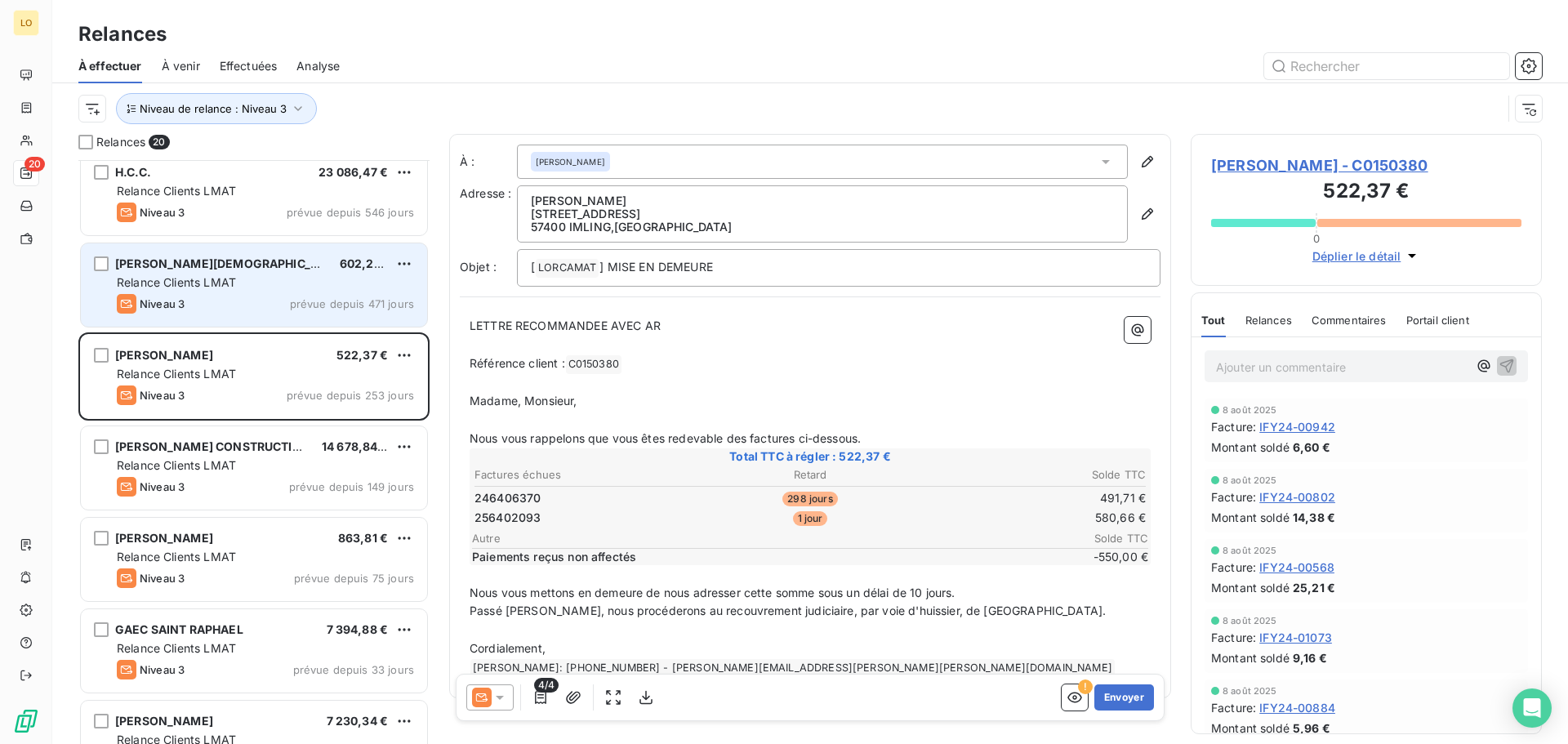
click at [250, 280] on div "Relance Clients LMAT" at bounding box center [265, 282] width 297 height 16
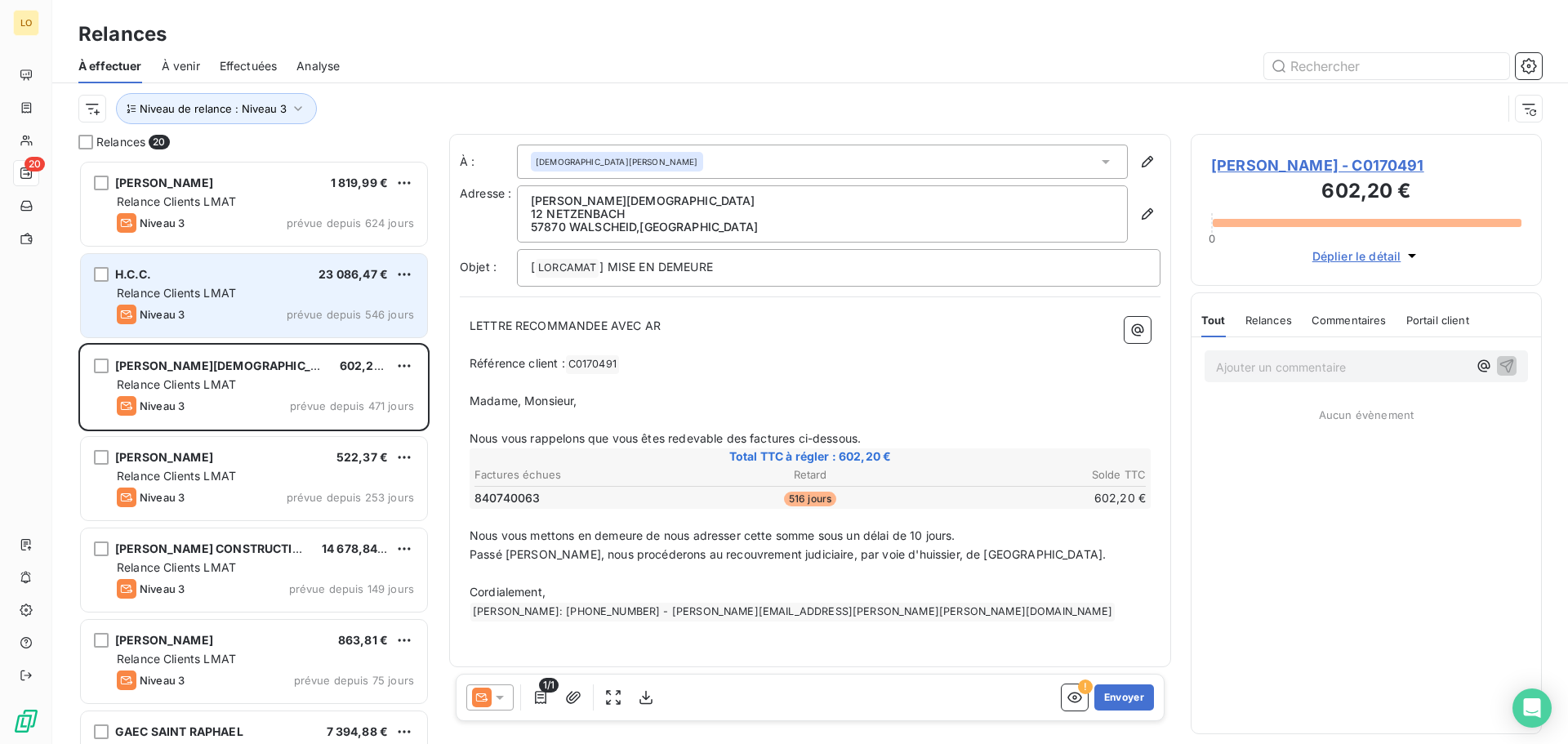
click at [280, 303] on div "H.C.C. 23 086,47 € Relance Clients LMAT Niveau 3 prévue depuis 546 jours" at bounding box center [254, 296] width 347 height 84
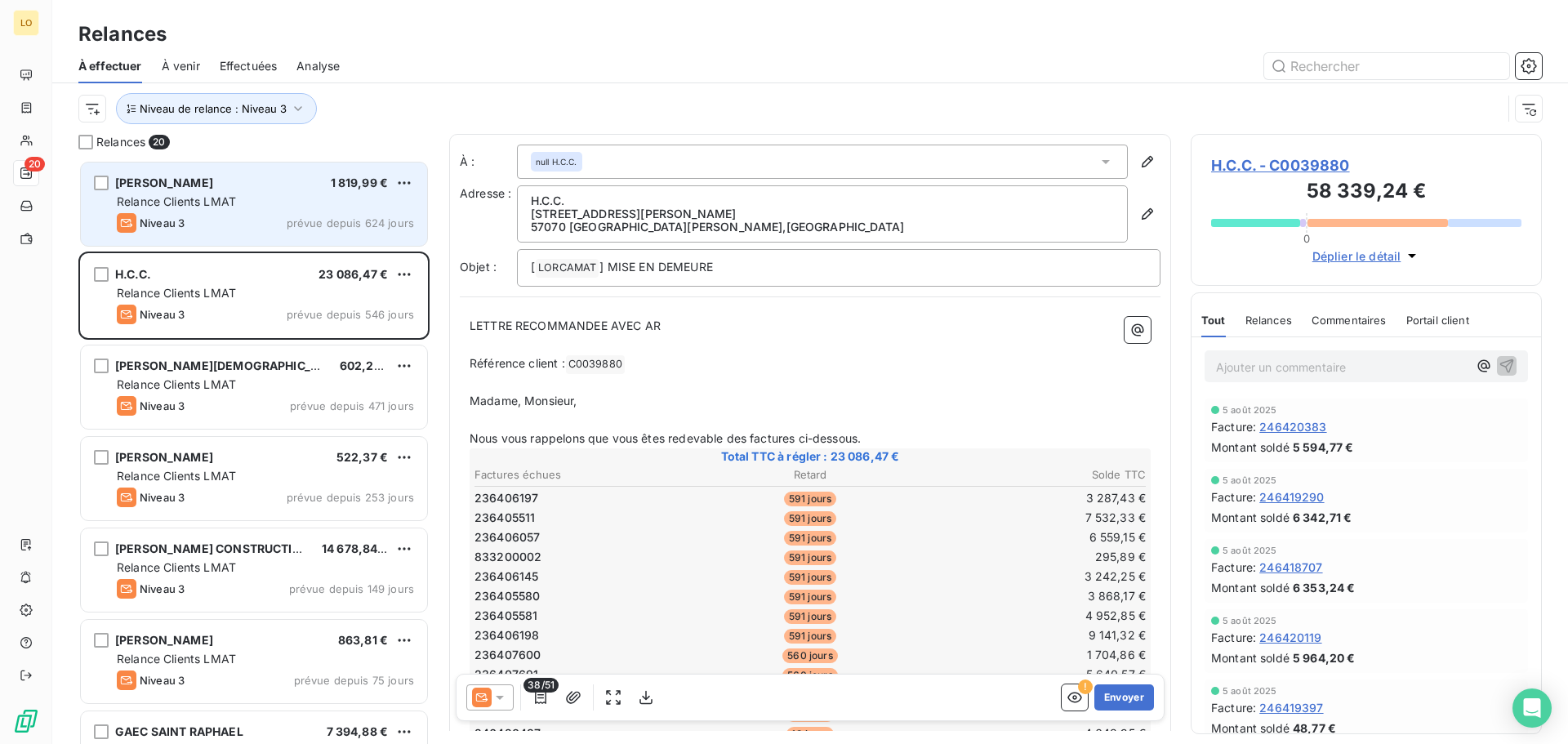
click at [256, 226] on div "Niveau 3 prévue depuis 624 jours" at bounding box center [265, 222] width 297 height 20
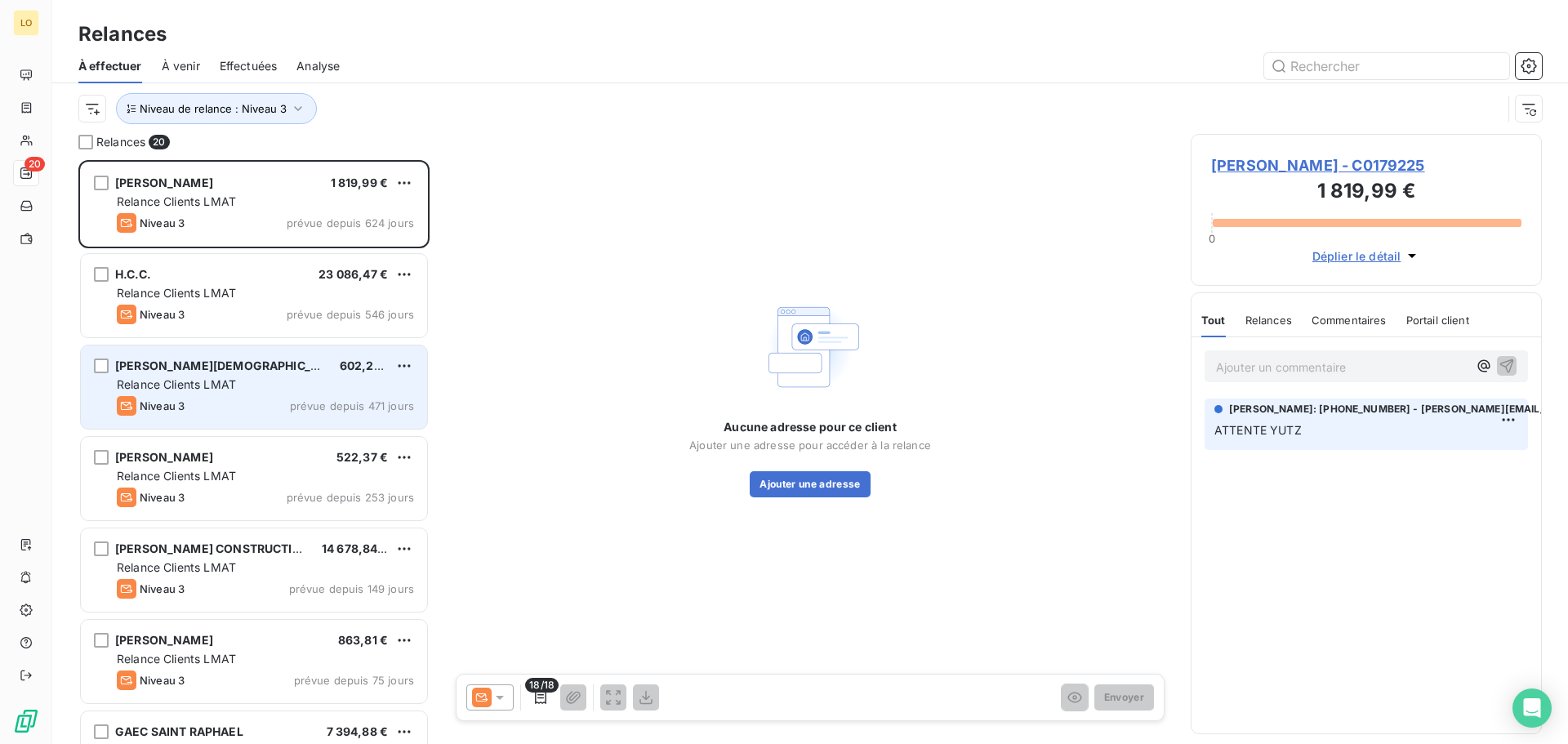
click at [259, 389] on div "Relance Clients LMAT" at bounding box center [265, 385] width 297 height 16
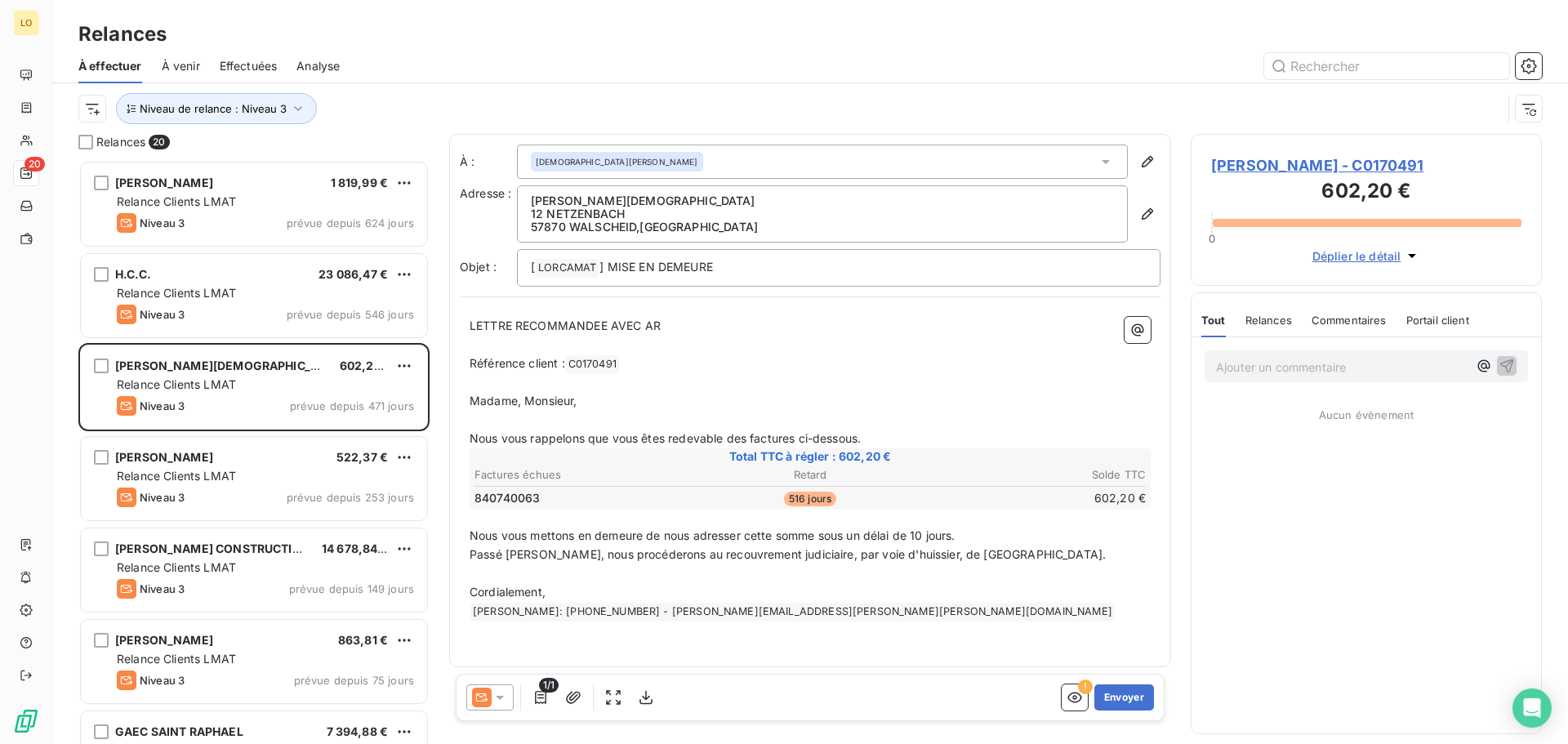
click at [506, 702] on icon at bounding box center [499, 697] width 16 height 16
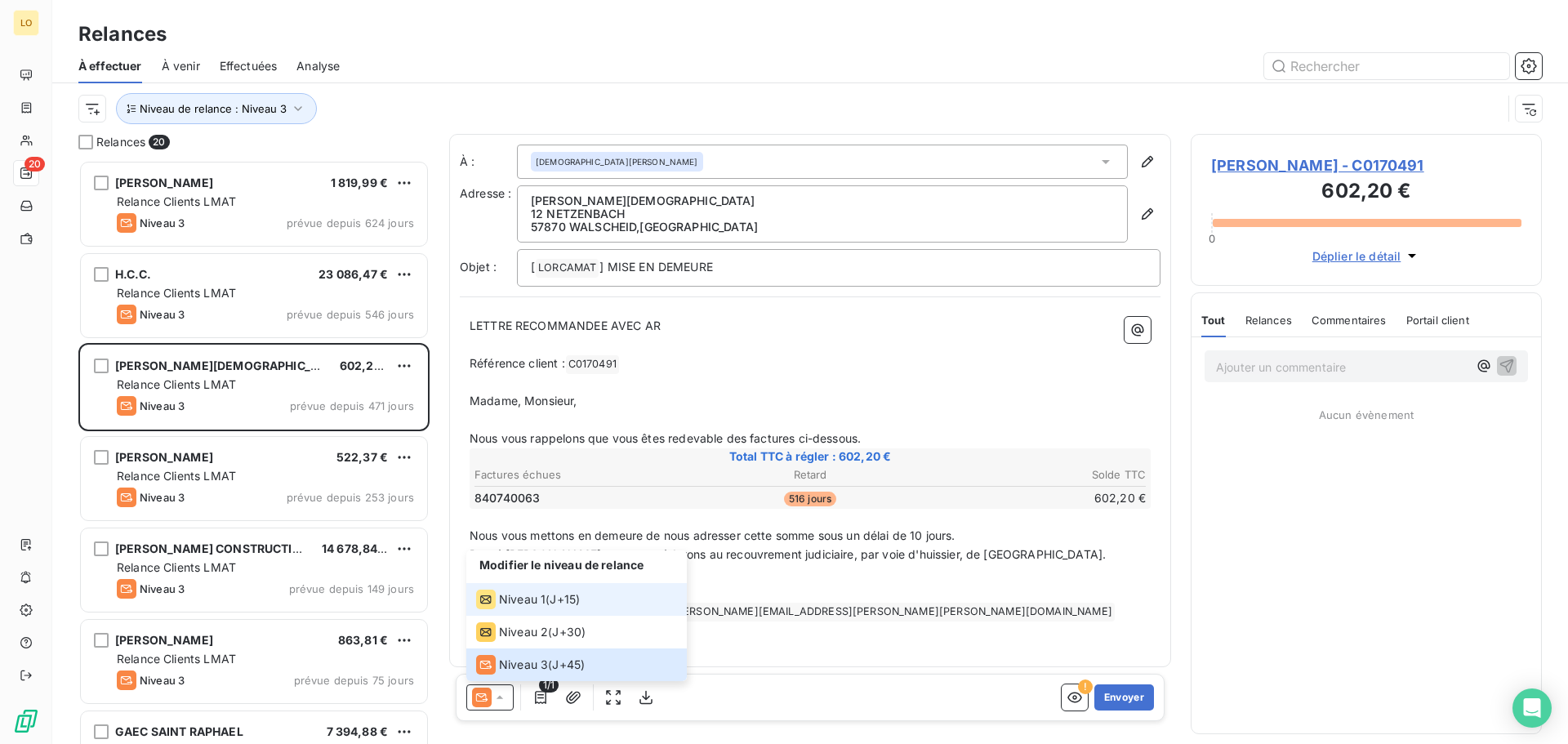
click at [503, 605] on span "Niveau 1" at bounding box center [522, 599] width 47 height 16
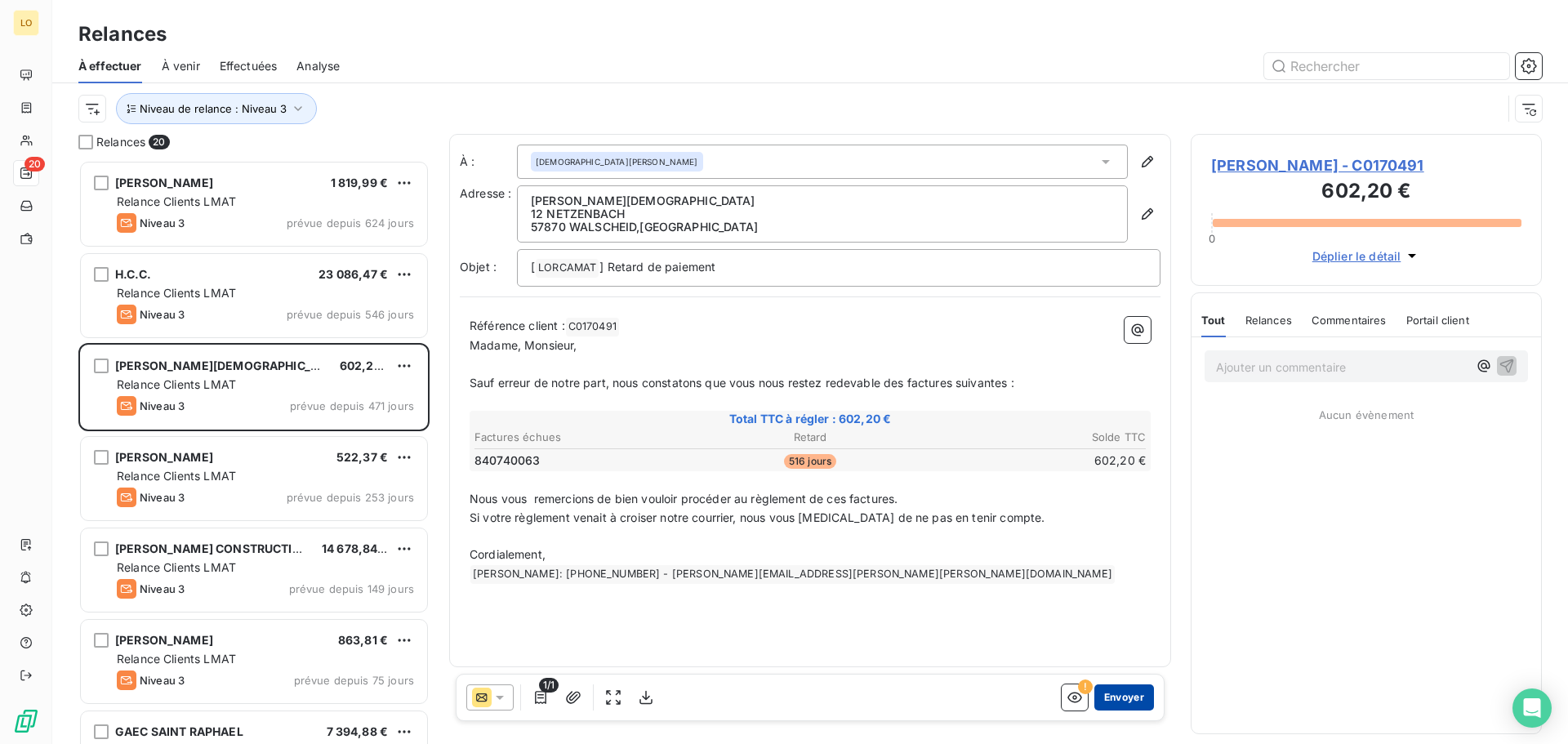
click at [1126, 696] on button "Envoyer" at bounding box center [1123, 697] width 59 height 26
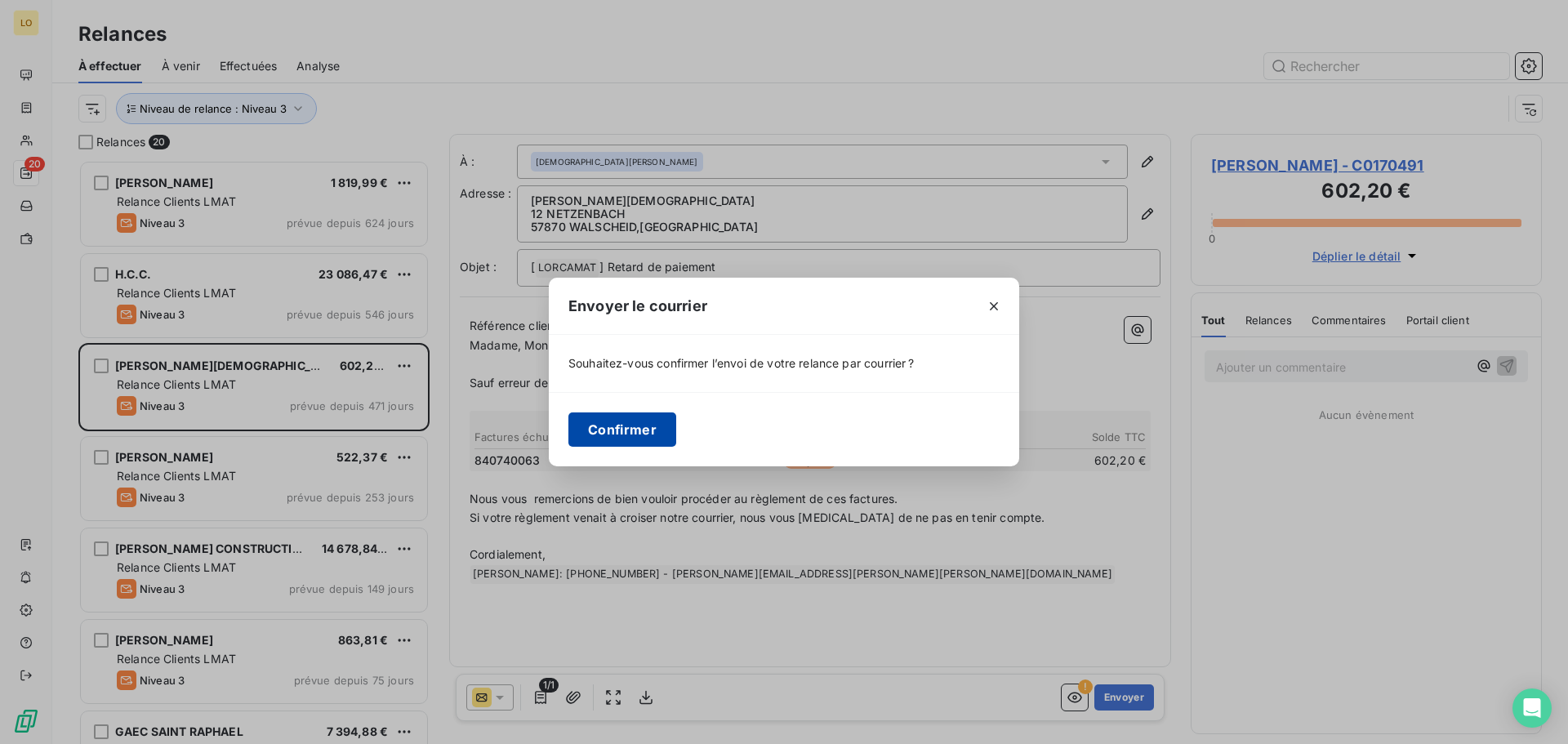
click at [629, 440] on button "Confirmer" at bounding box center [622, 429] width 108 height 34
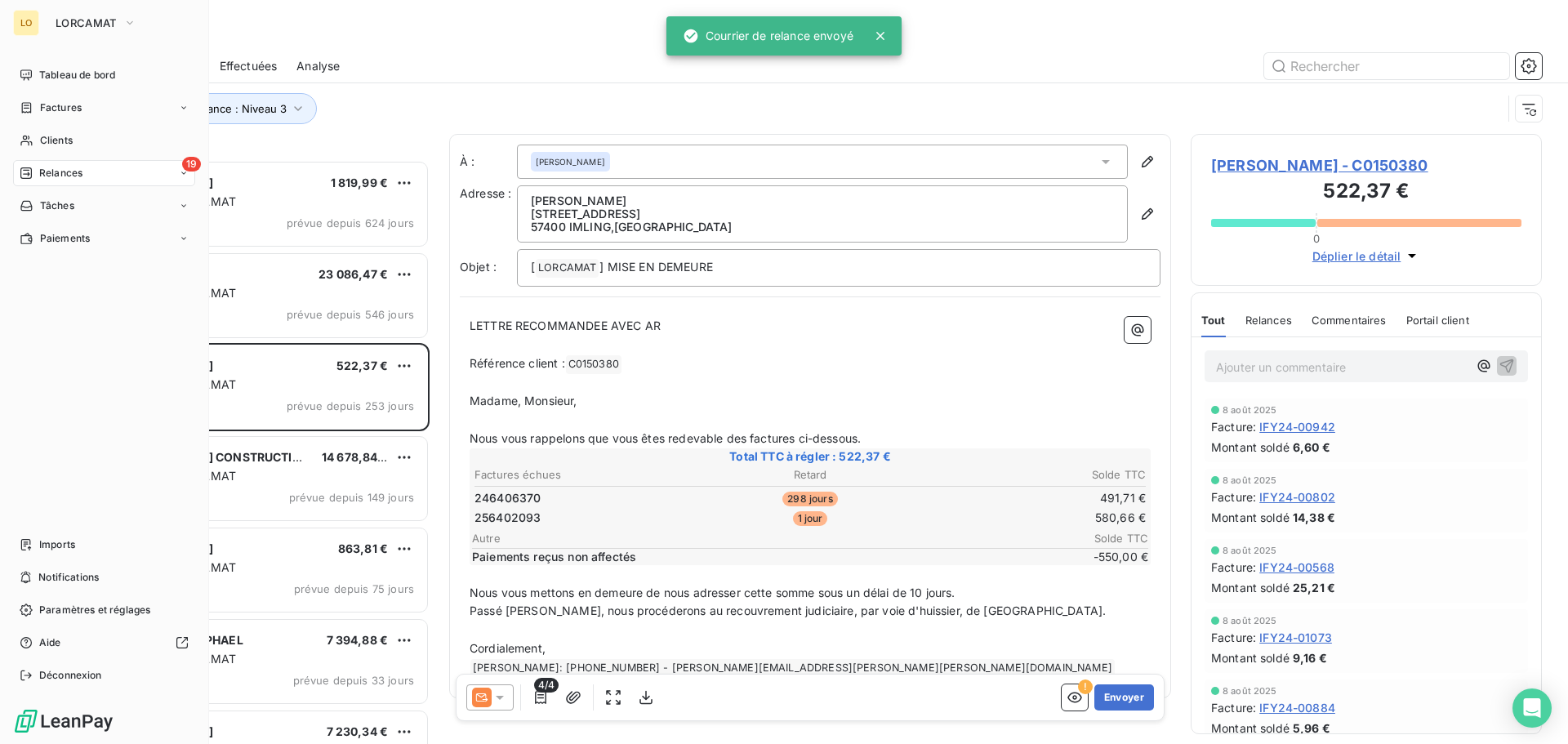
click at [39, 178] on span "Relances" at bounding box center [60, 172] width 43 height 15
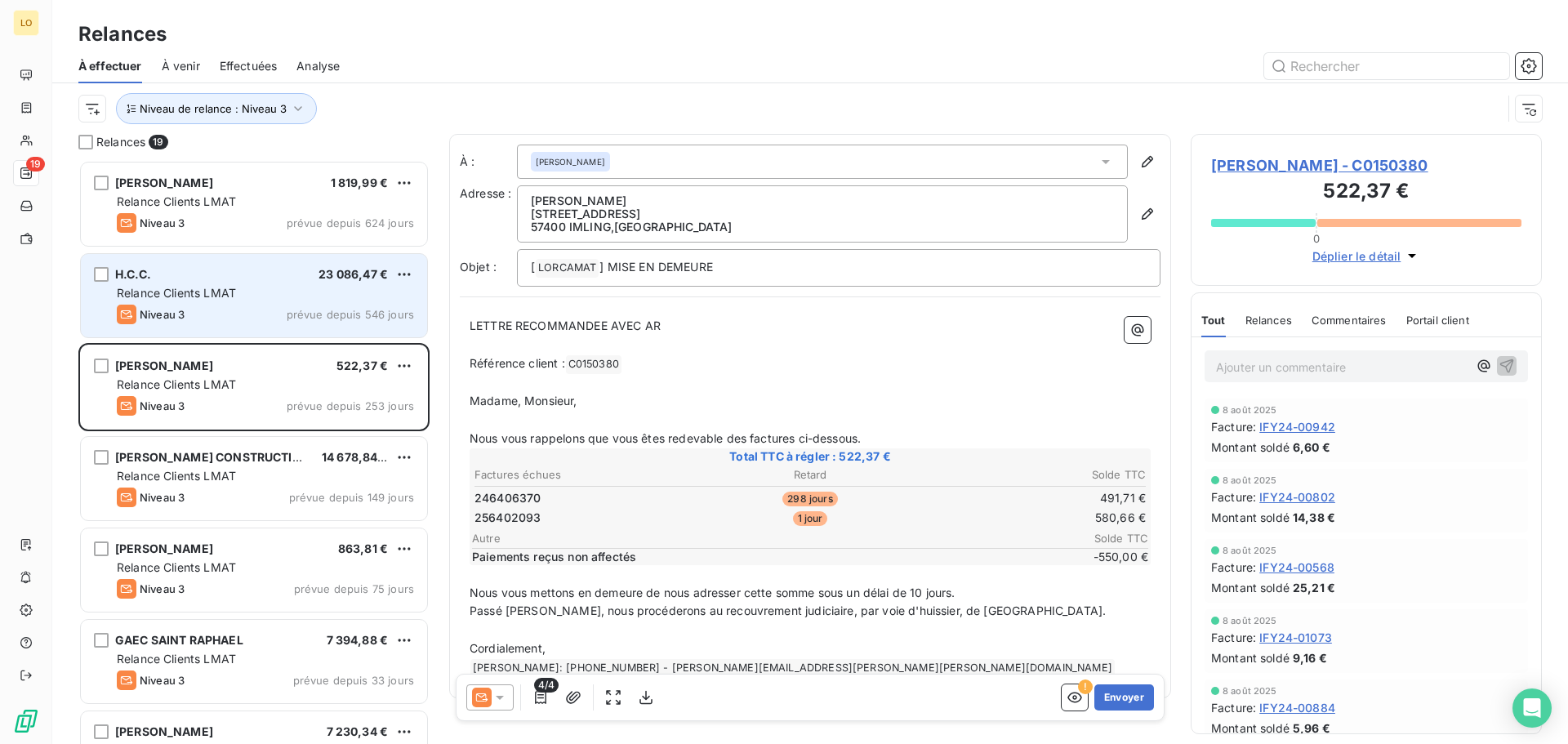
drag, startPoint x: 292, startPoint y: 302, endPoint x: 281, endPoint y: 270, distance: 33.8
click at [292, 302] on div "H.C.C. 23 086,47 € Relance Clients LMAT Niveau 3 prévue depuis 546 jours" at bounding box center [254, 296] width 347 height 84
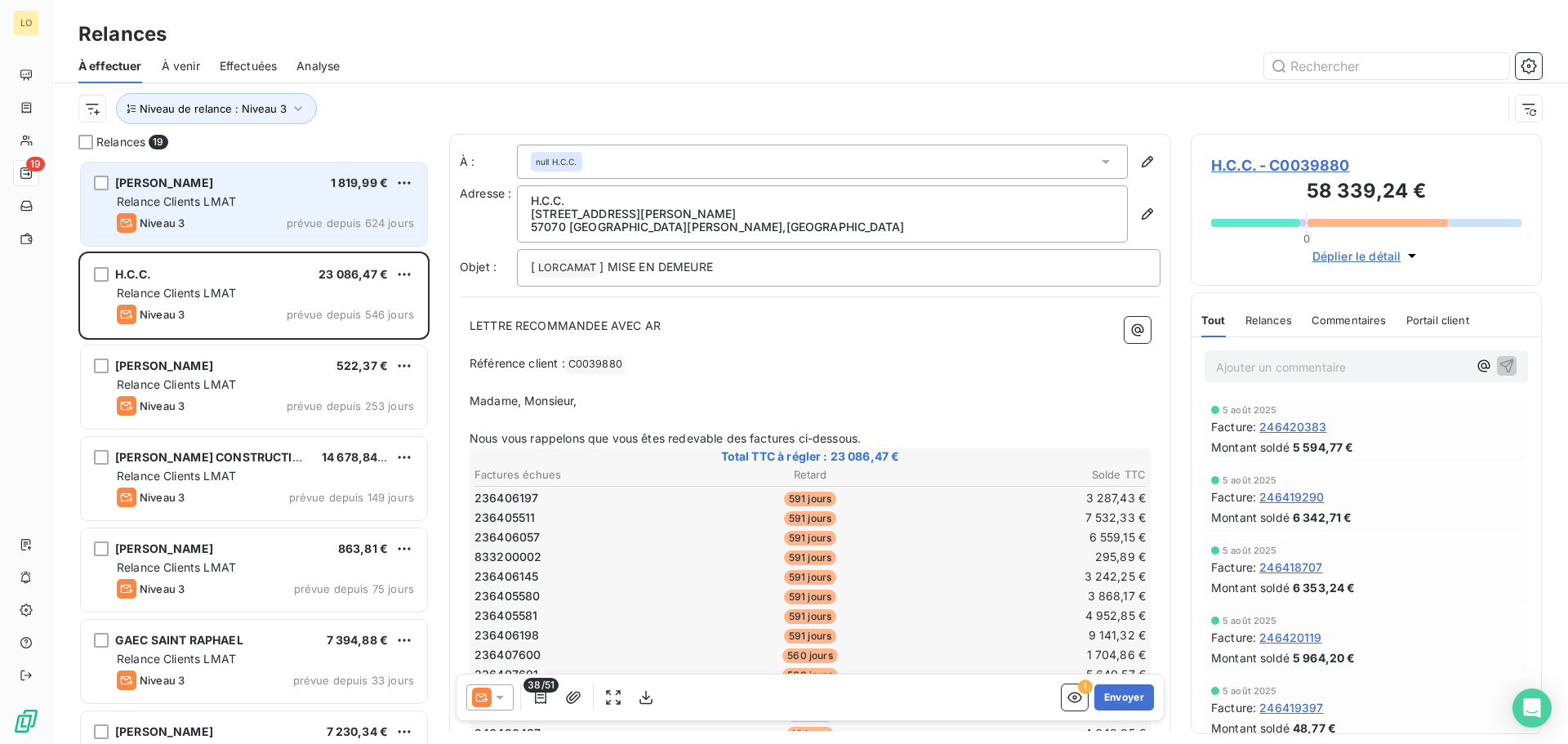
click at [228, 206] on span "Relance Clients LMAT" at bounding box center [176, 201] width 119 height 14
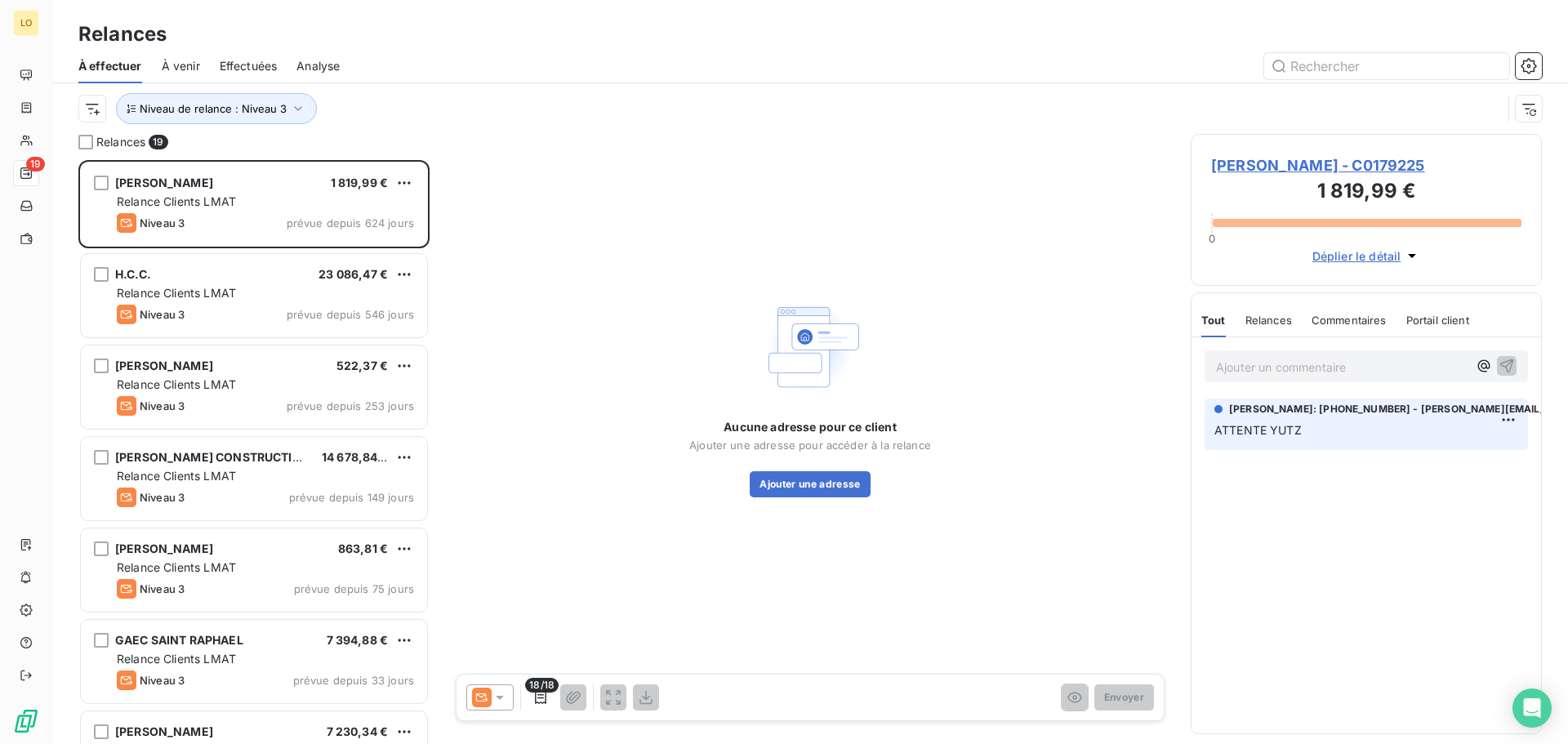
click at [234, 67] on span "Effectuées" at bounding box center [248, 66] width 58 height 16
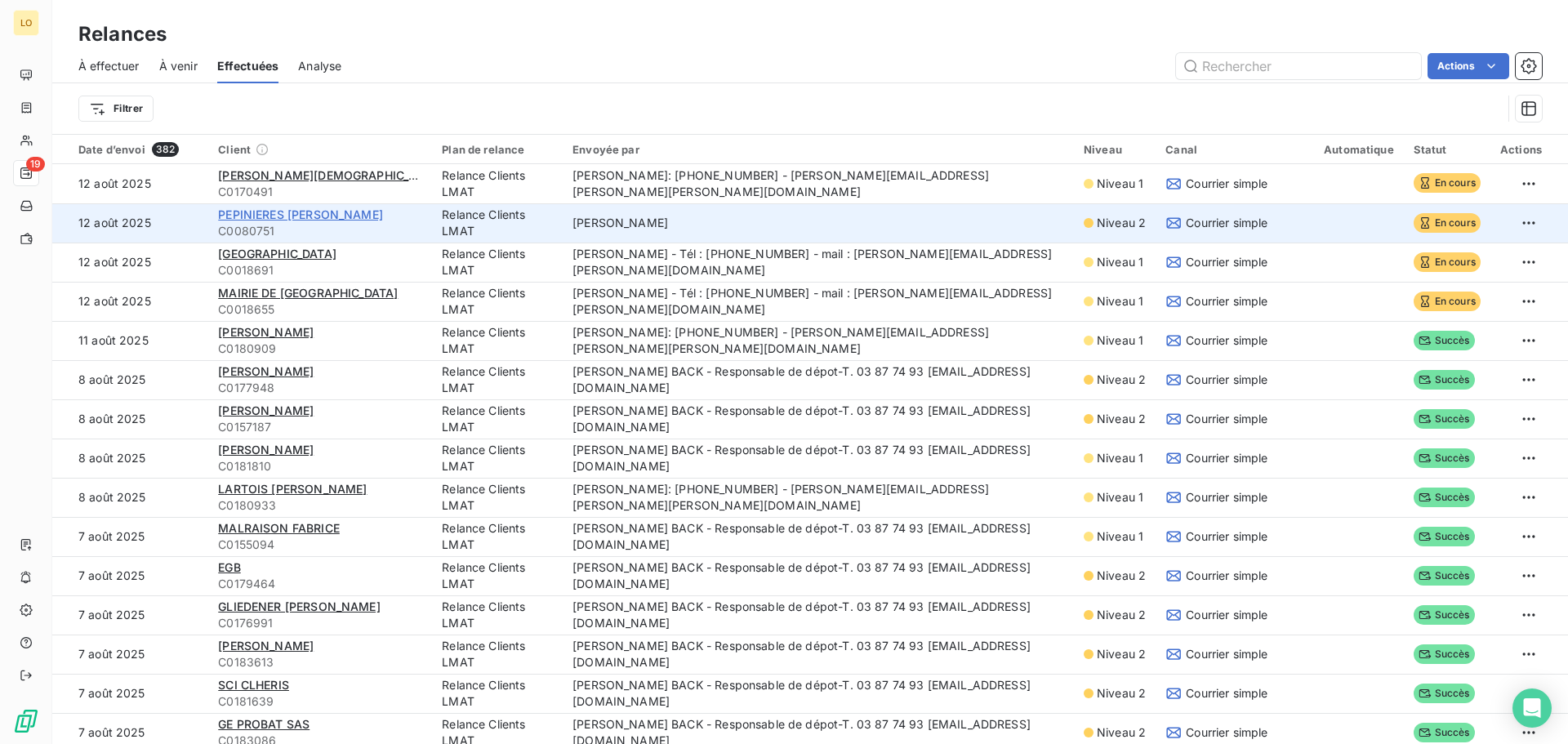
click at [332, 216] on span "PEPINIERES [PERSON_NAME]" at bounding box center [300, 215] width 165 height 14
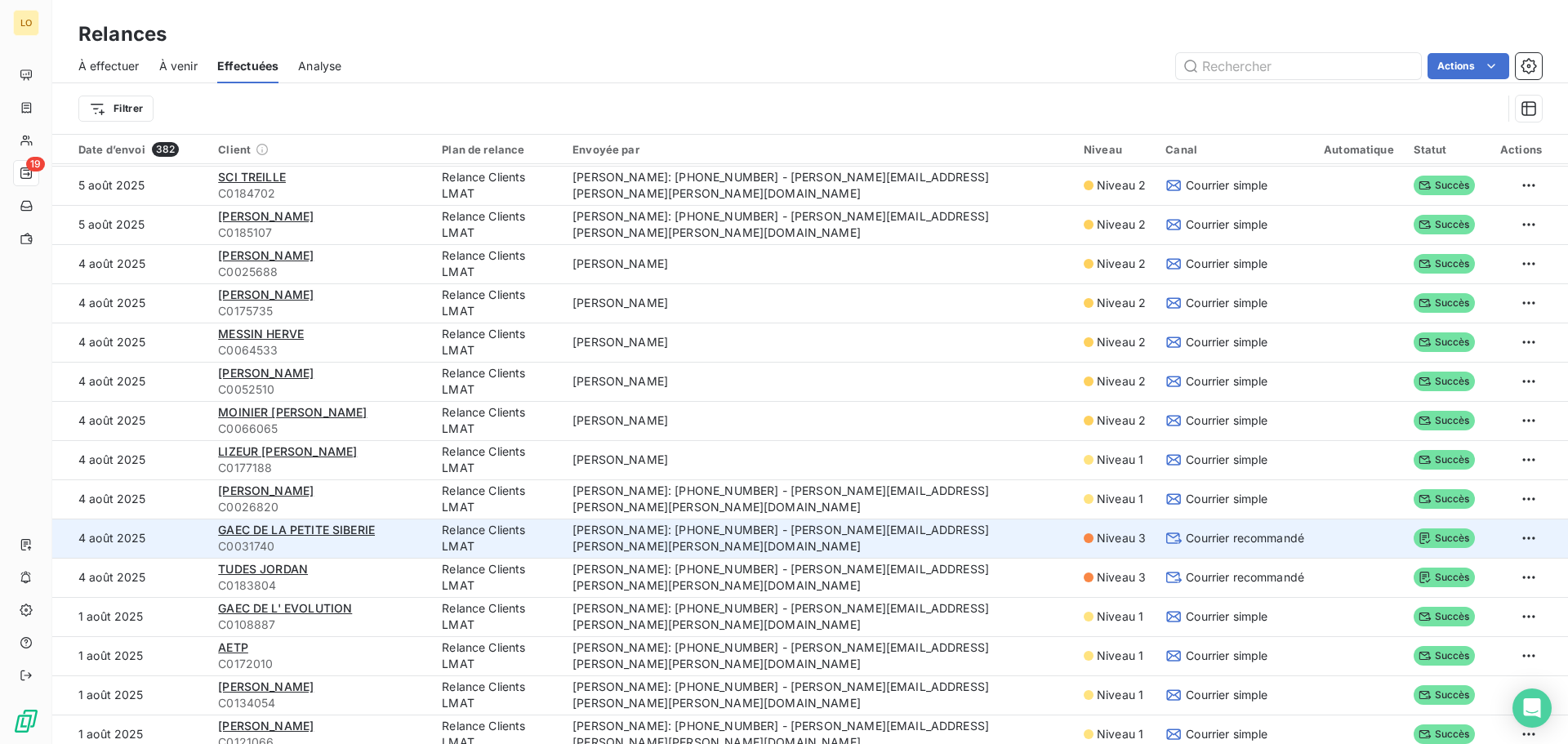
scroll to position [1797, 0]
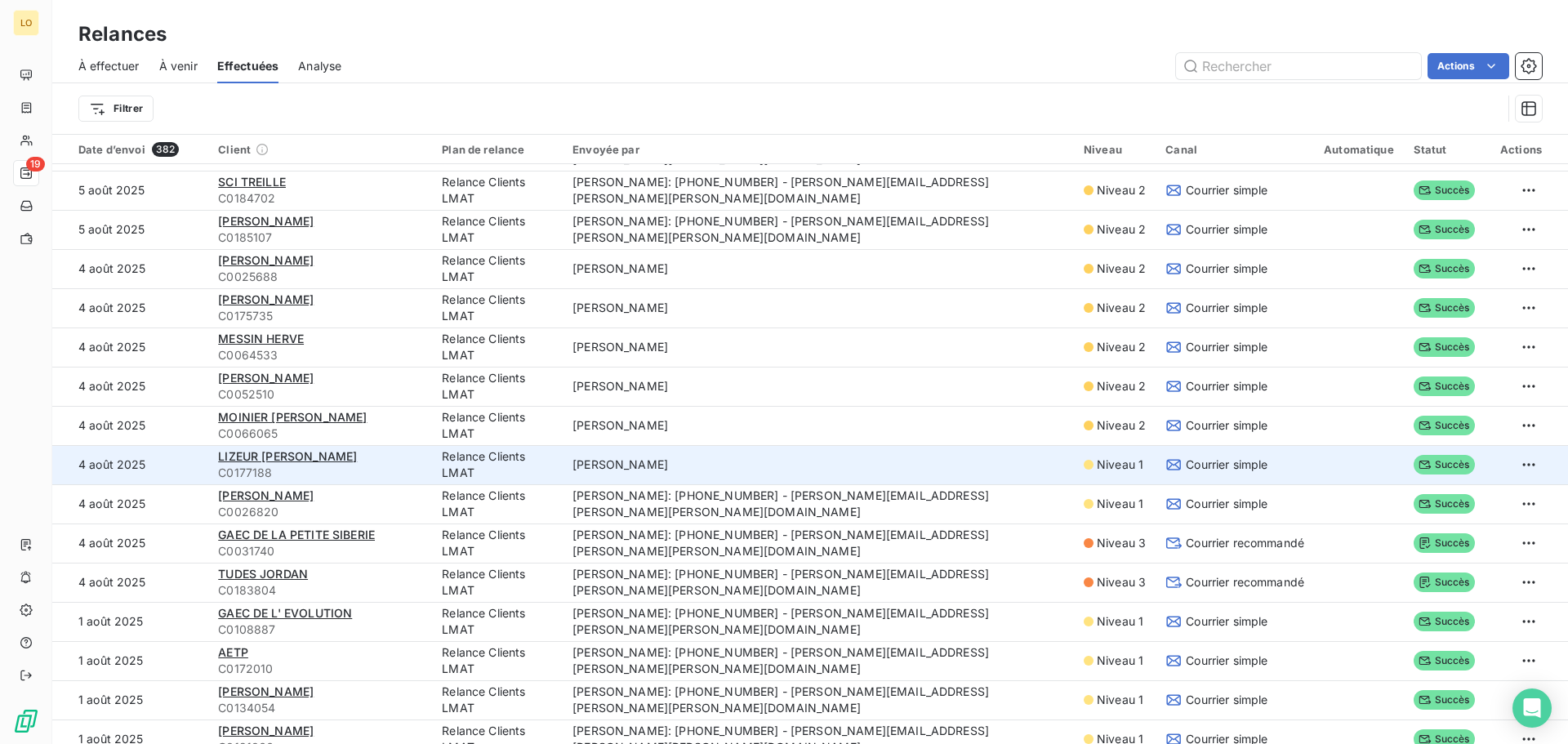
click at [615, 458] on td "[PERSON_NAME]" at bounding box center [818, 464] width 511 height 39
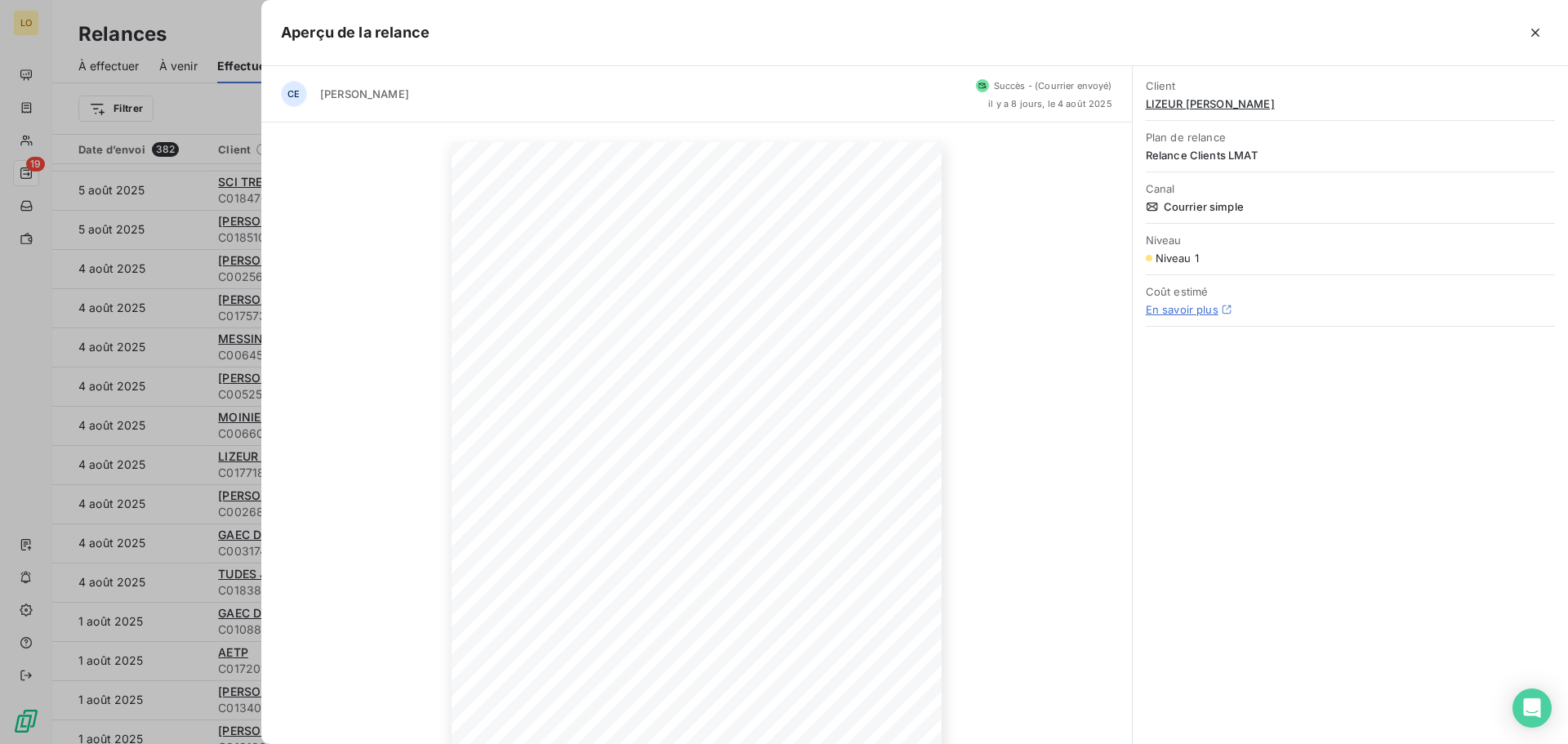
click at [22, 140] on div at bounding box center [784, 372] width 1568 height 744
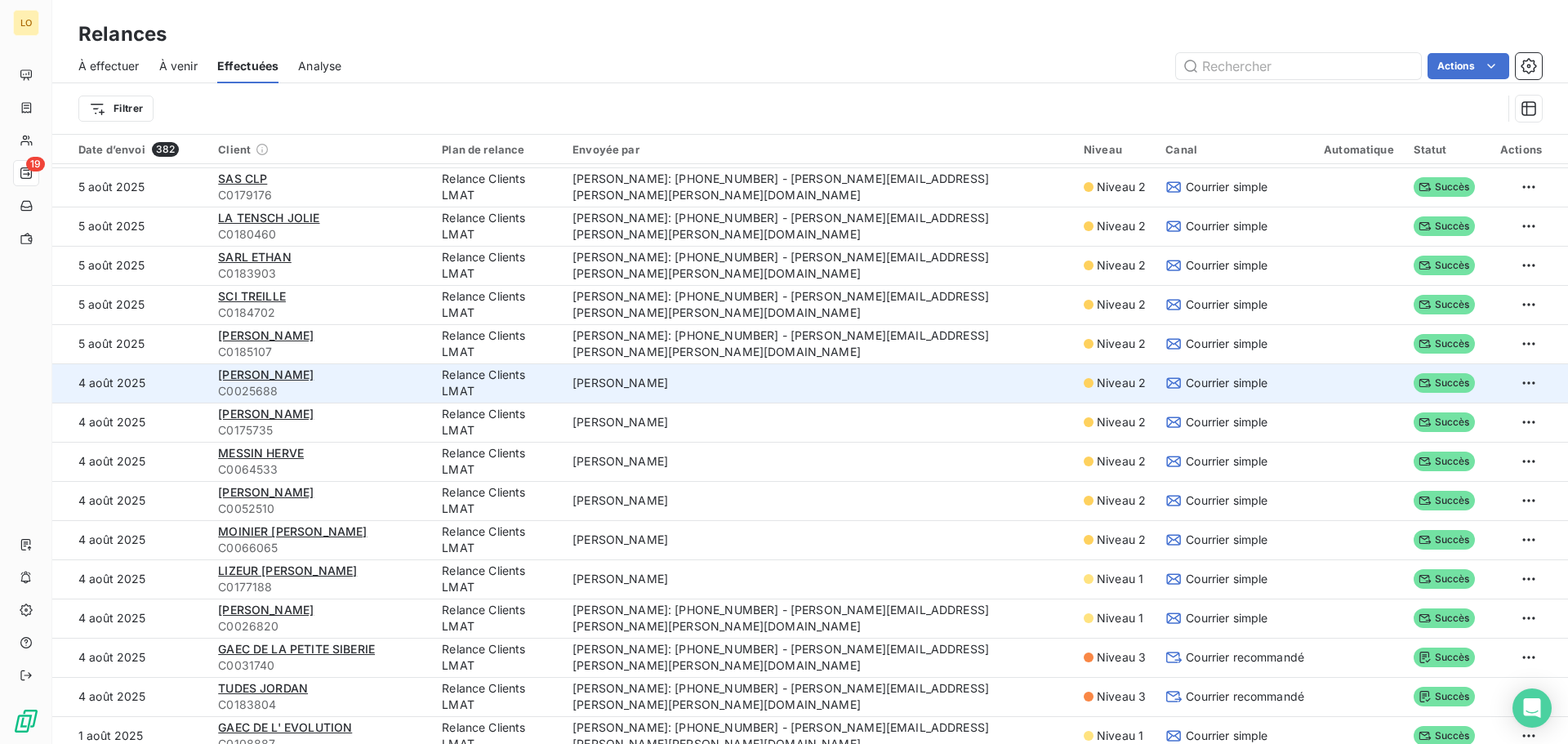
scroll to position [1708, 0]
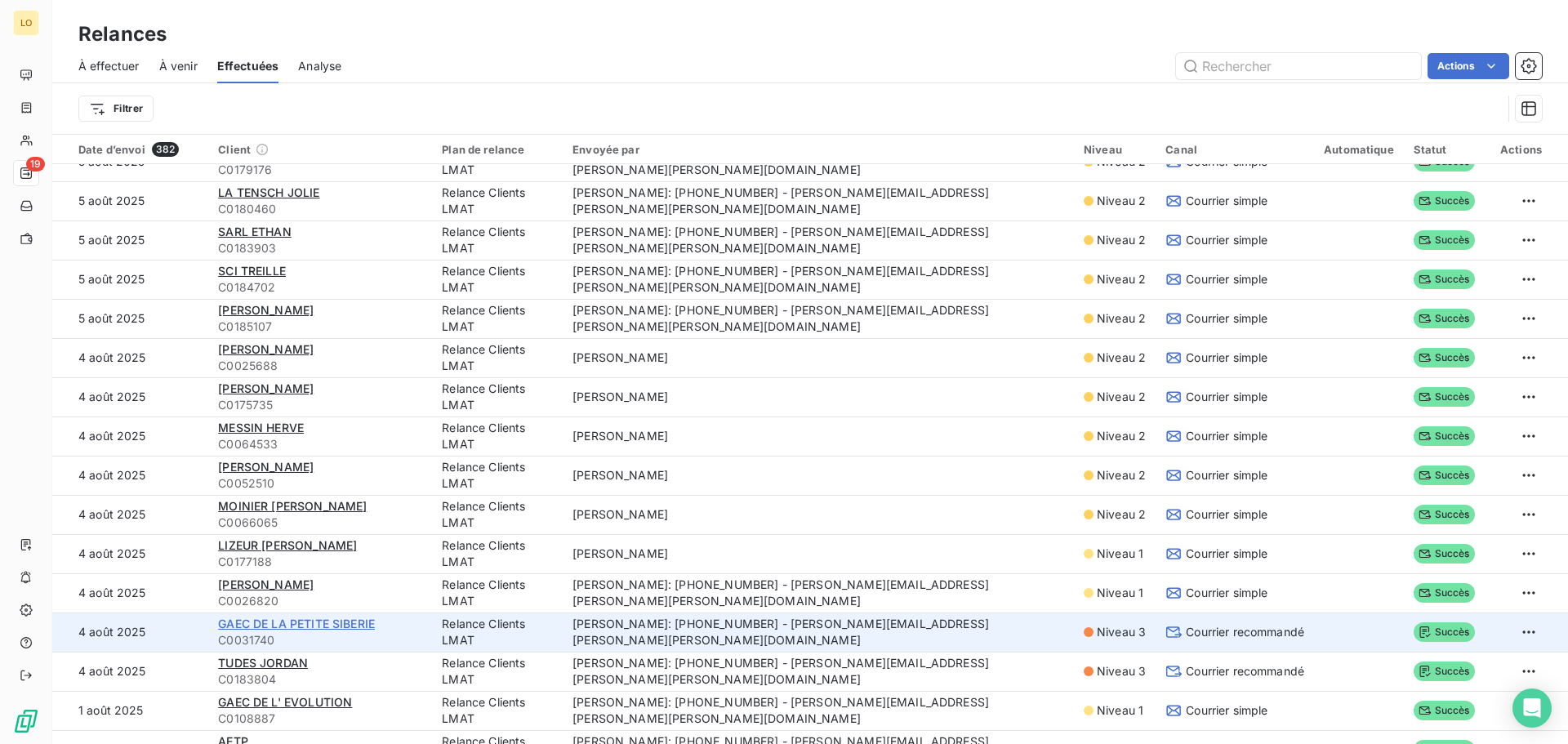
click at [290, 623] on span "GAEC DE LA PETITE SIBERIE" at bounding box center [297, 623] width 157 height 14
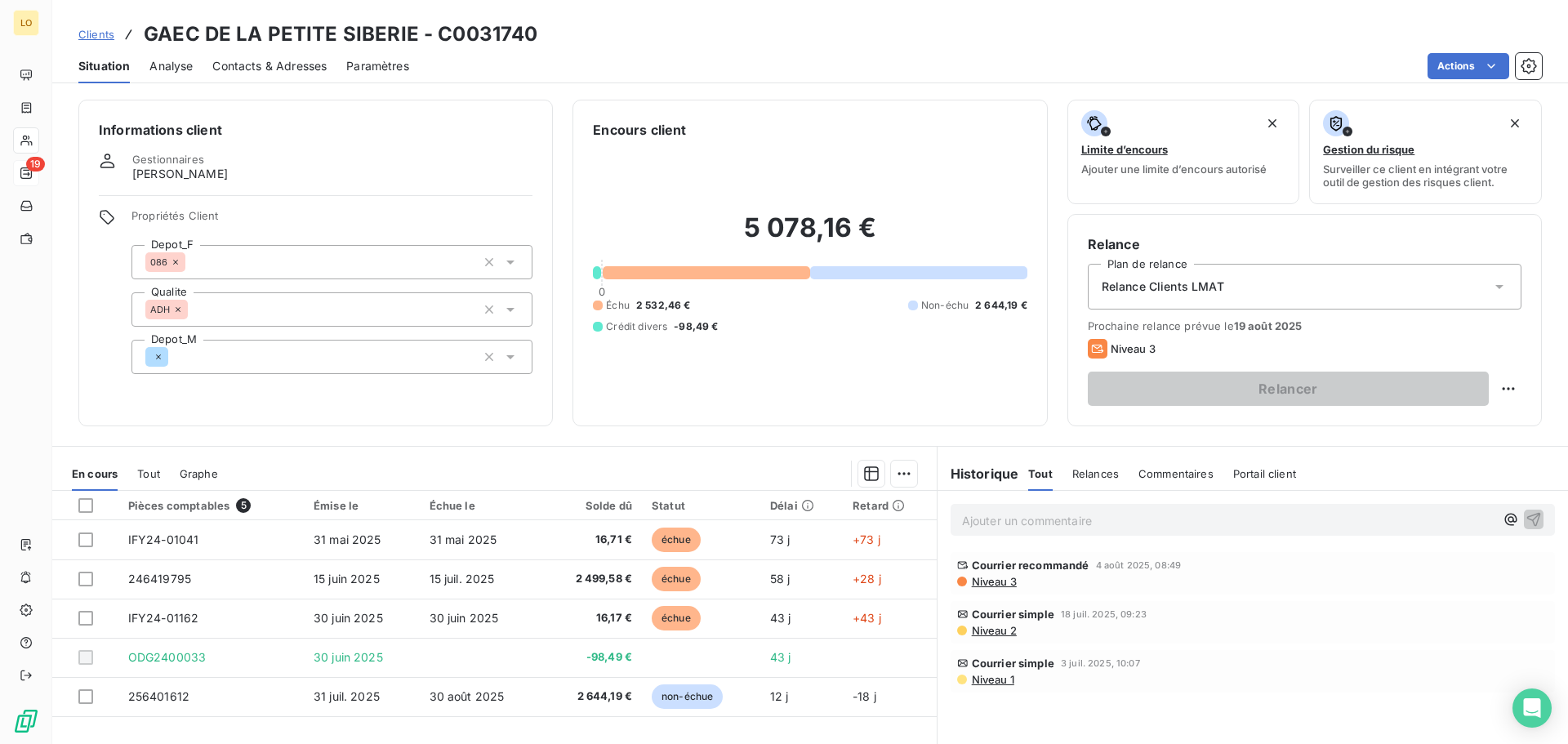
click at [1001, 584] on span "Niveau 3" at bounding box center [993, 581] width 47 height 13
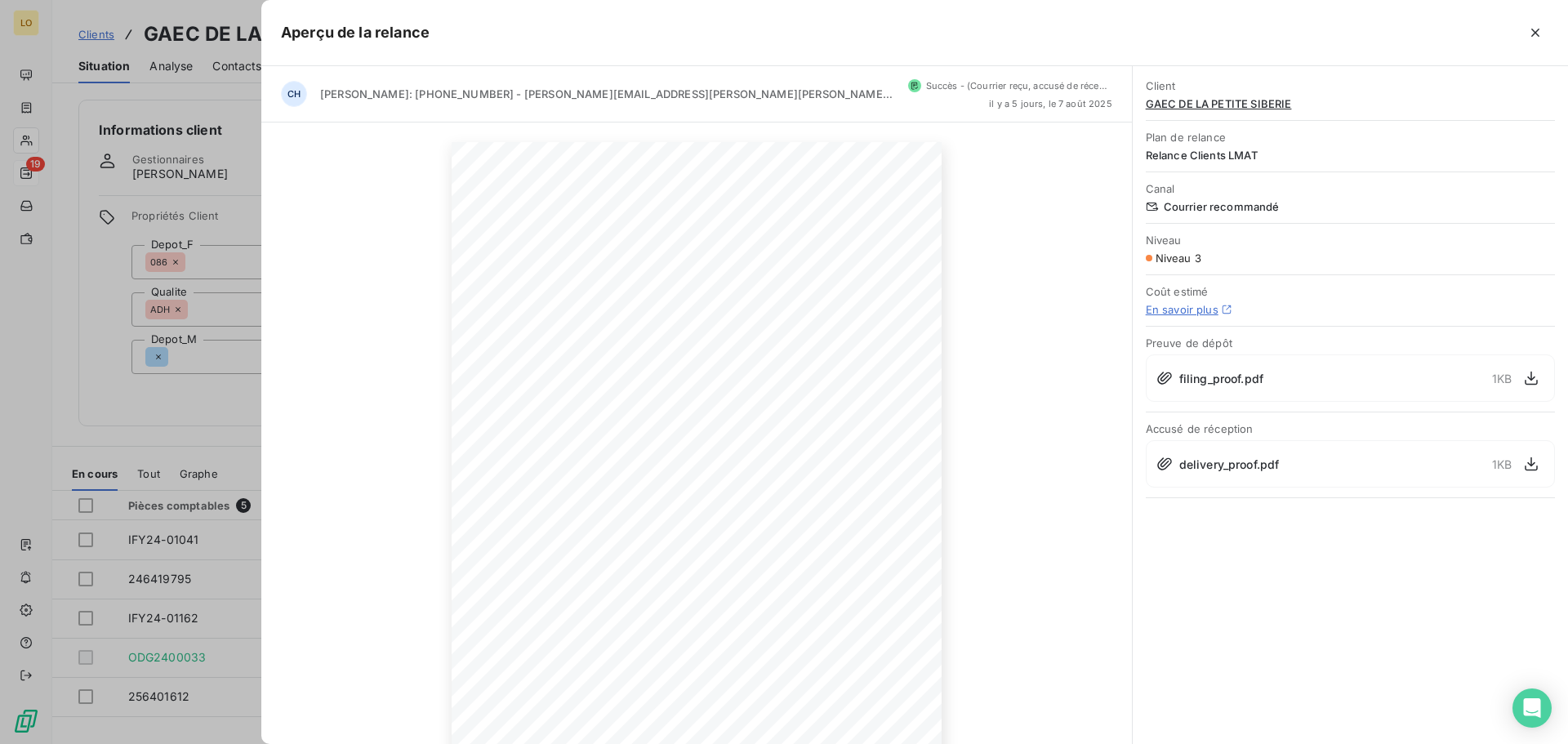
click at [134, 408] on div at bounding box center [784, 372] width 1568 height 744
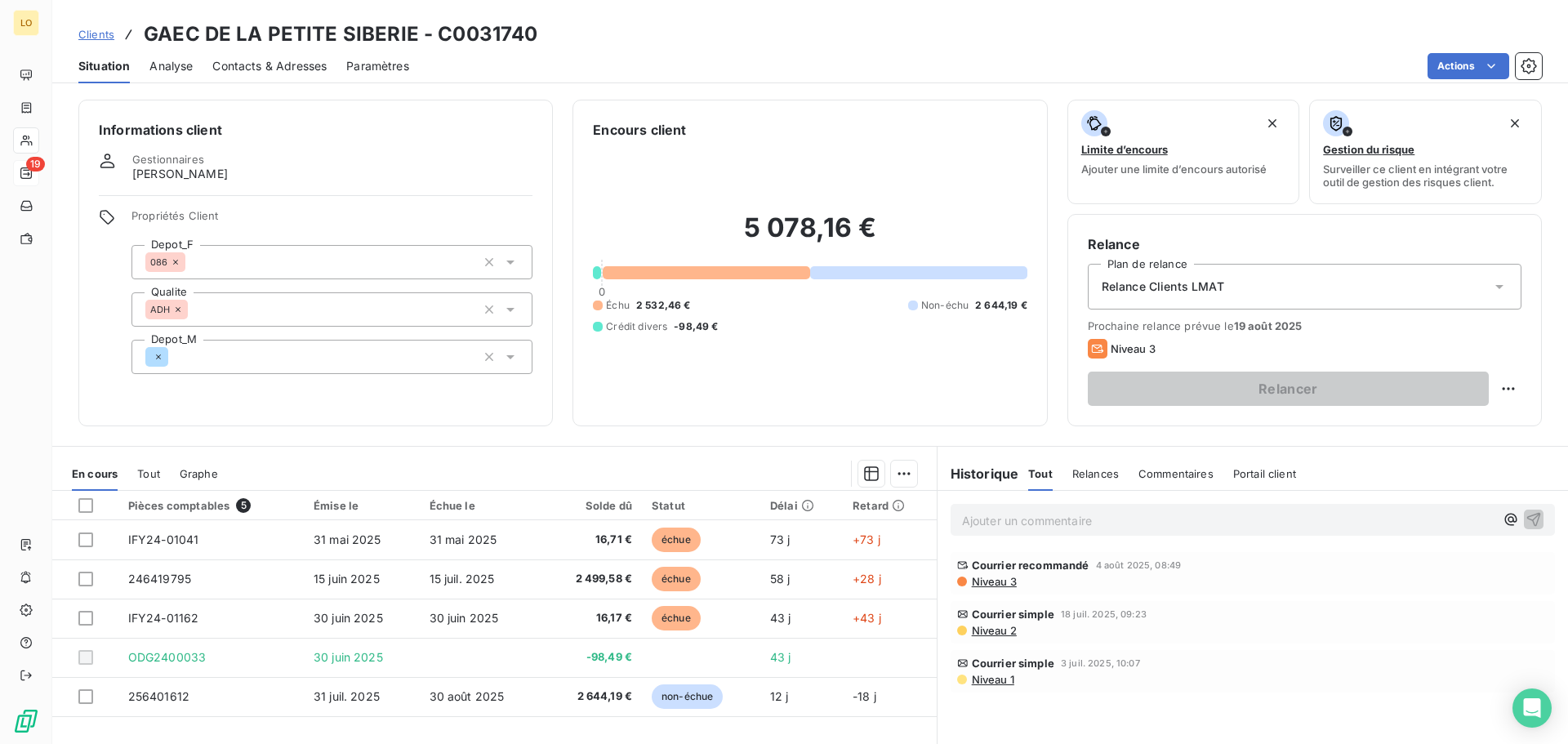
click at [971, 576] on span "Niveau 3" at bounding box center [993, 581] width 47 height 13
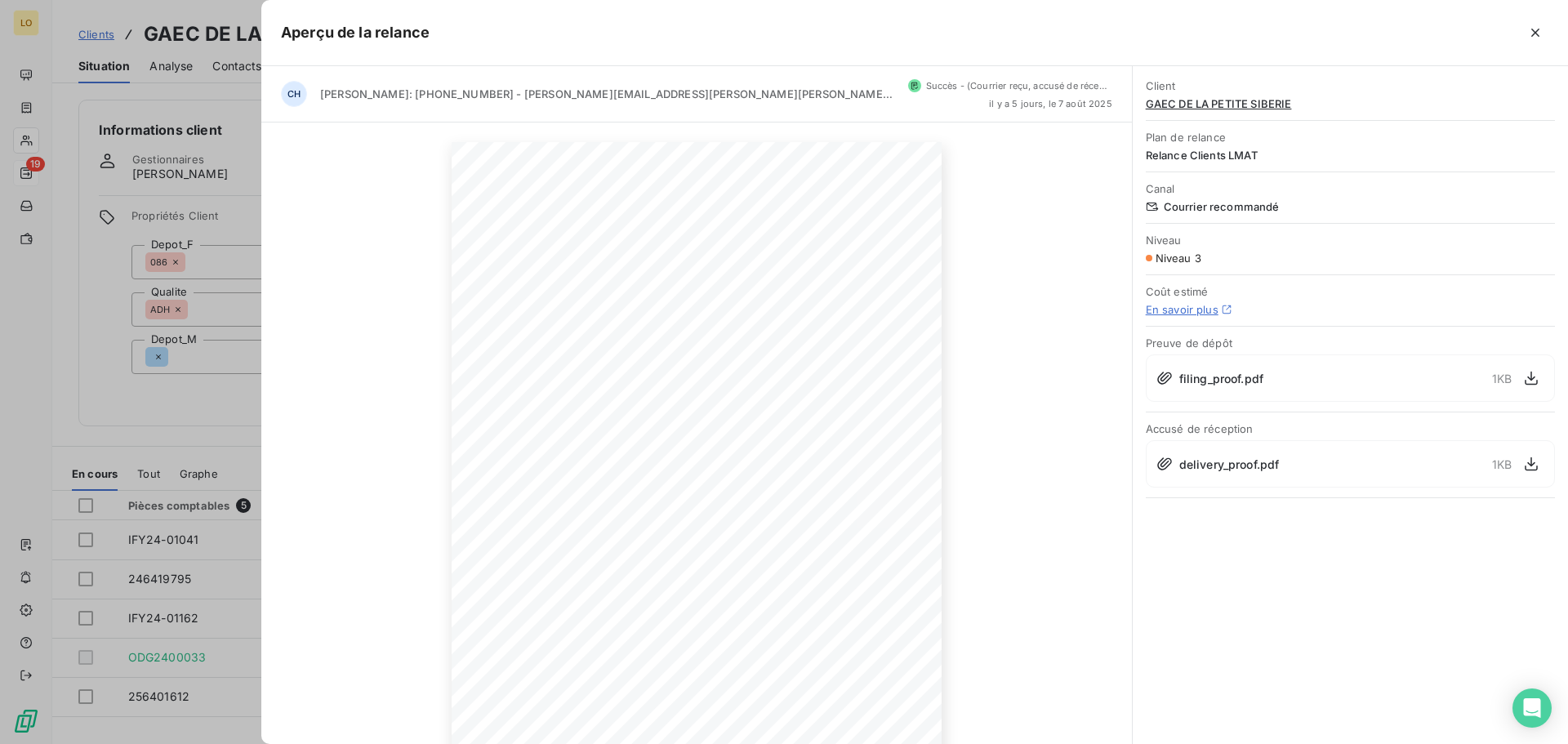
click at [65, 410] on div at bounding box center [784, 372] width 1568 height 744
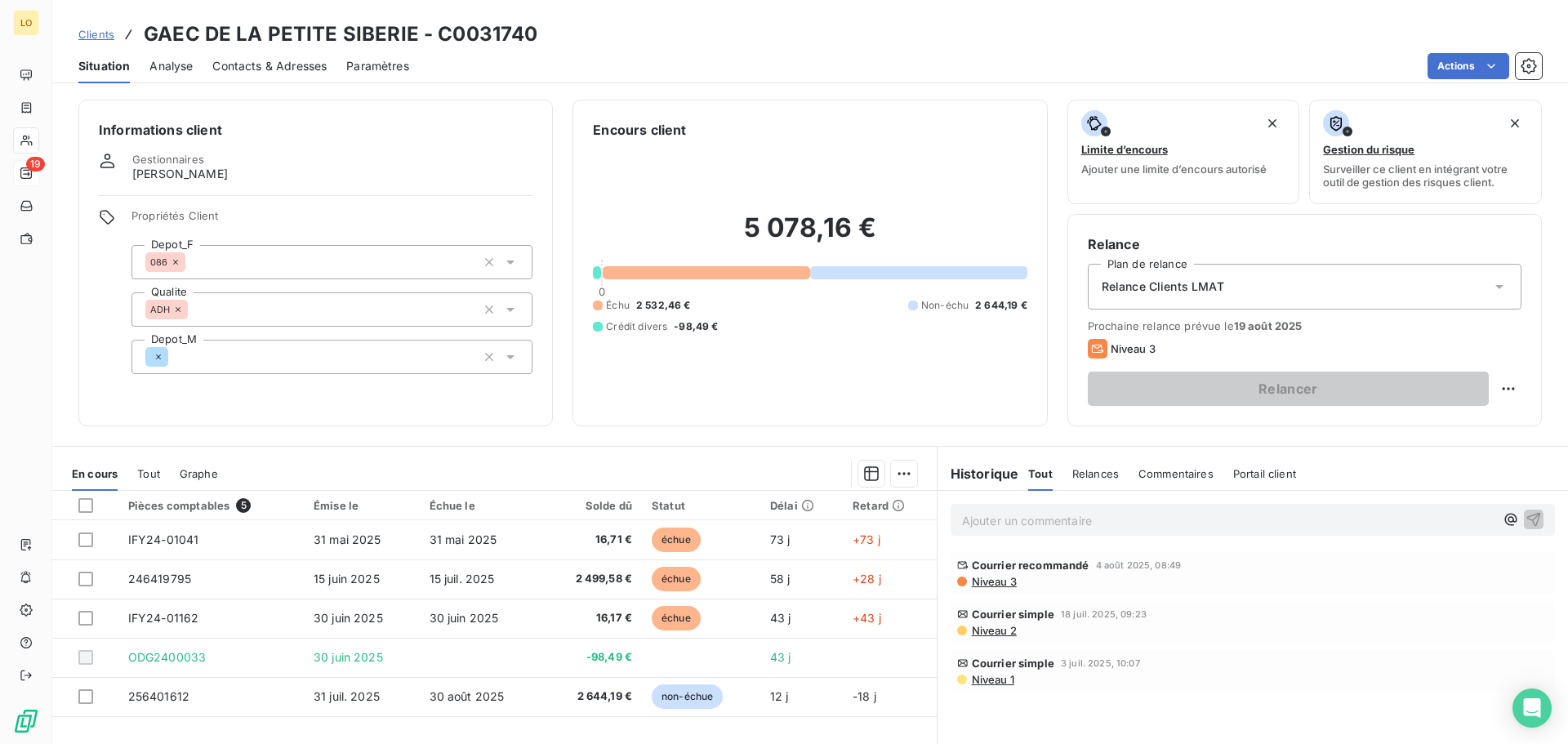
click at [1066, 525] on p "Ajouter un commentaire ﻿" at bounding box center [1228, 521] width 533 height 21
click at [1530, 517] on button "button" at bounding box center [1534, 518] width 20 height 20
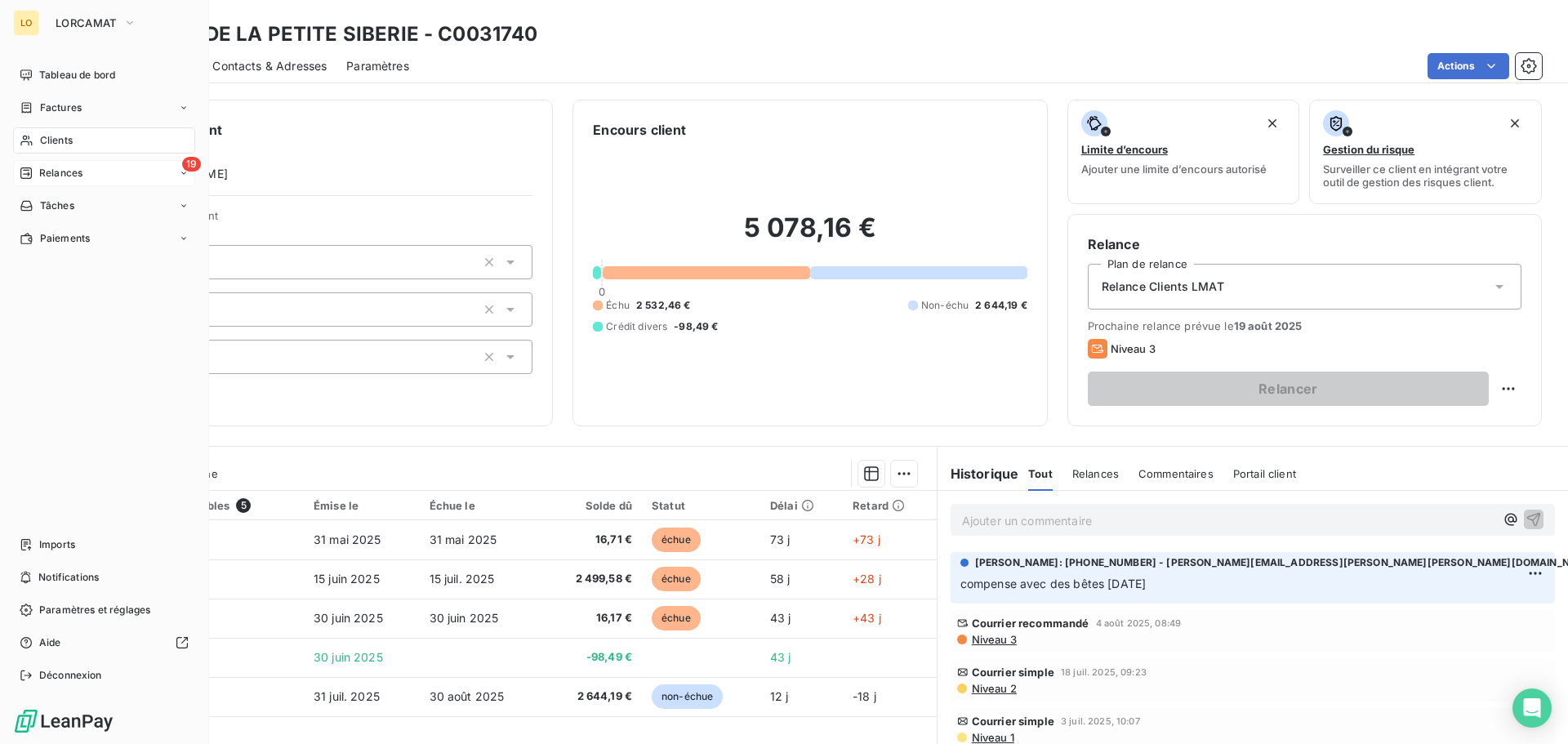
click at [31, 137] on icon at bounding box center [27, 140] width 14 height 13
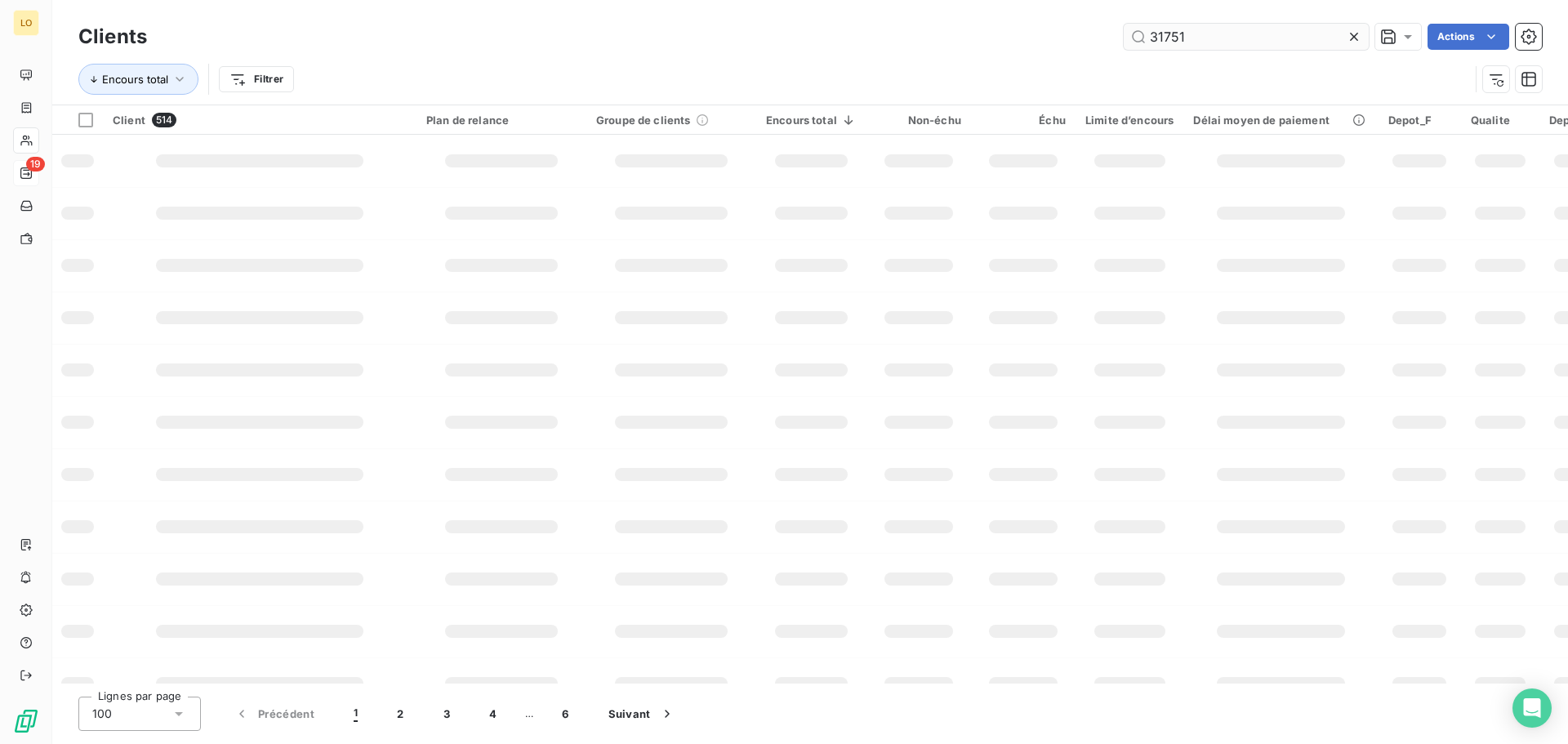
type input "31751"
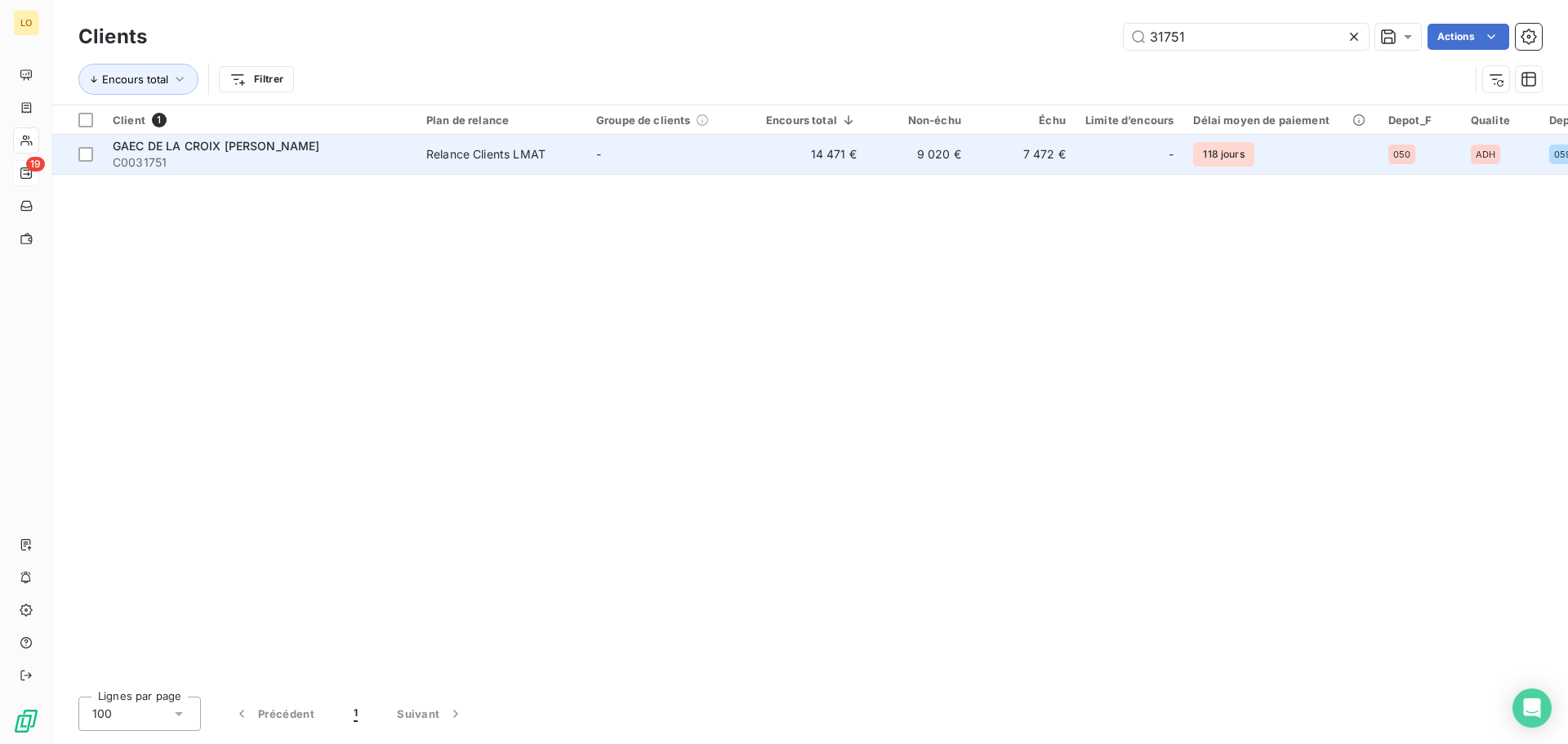
click at [255, 147] on span "GAEC DE LA CROIX [PERSON_NAME]" at bounding box center [216, 146] width 208 height 14
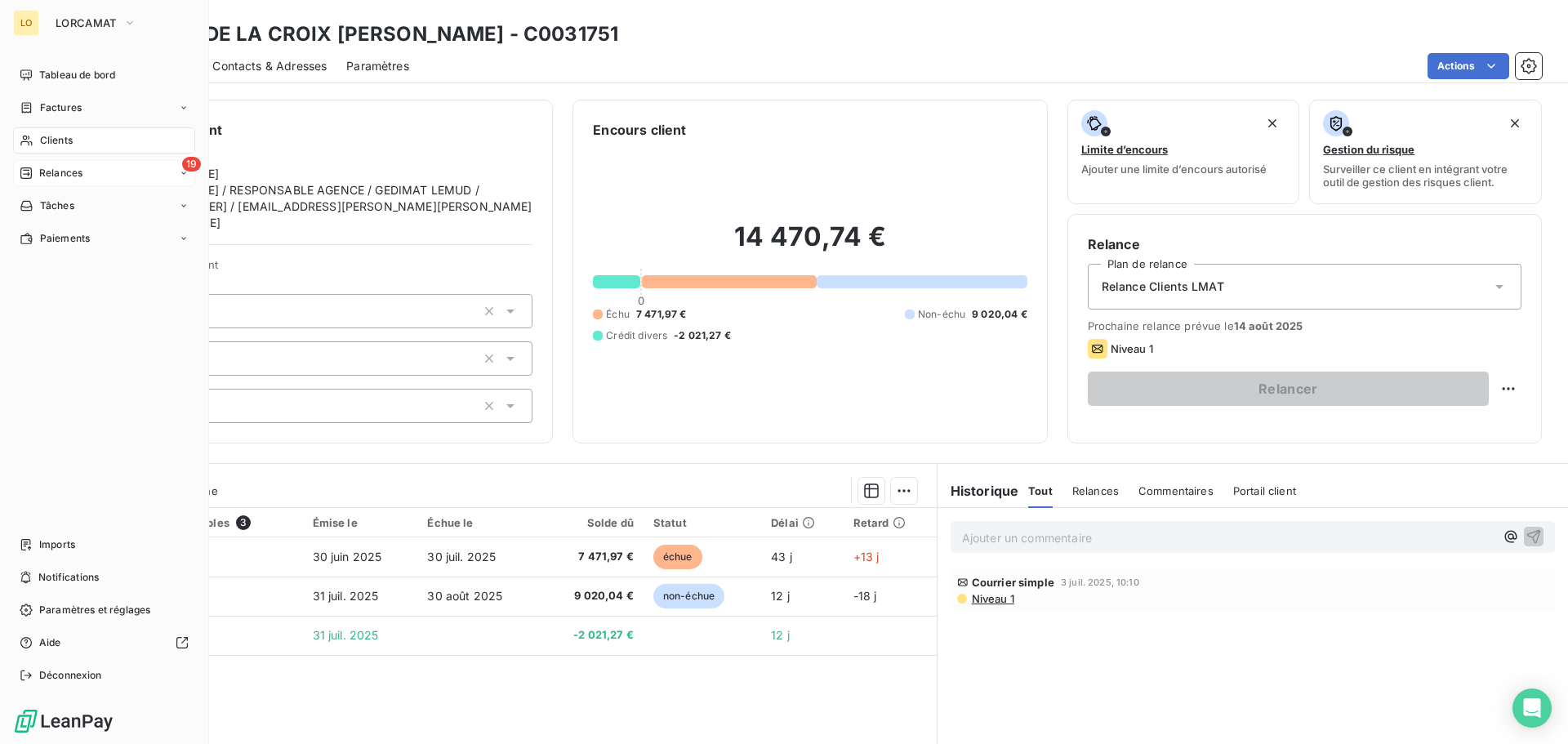
drag, startPoint x: 46, startPoint y: 134, endPoint x: 158, endPoint y: 121, distance: 112.8
click at [46, 136] on span "Clients" at bounding box center [56, 140] width 33 height 15
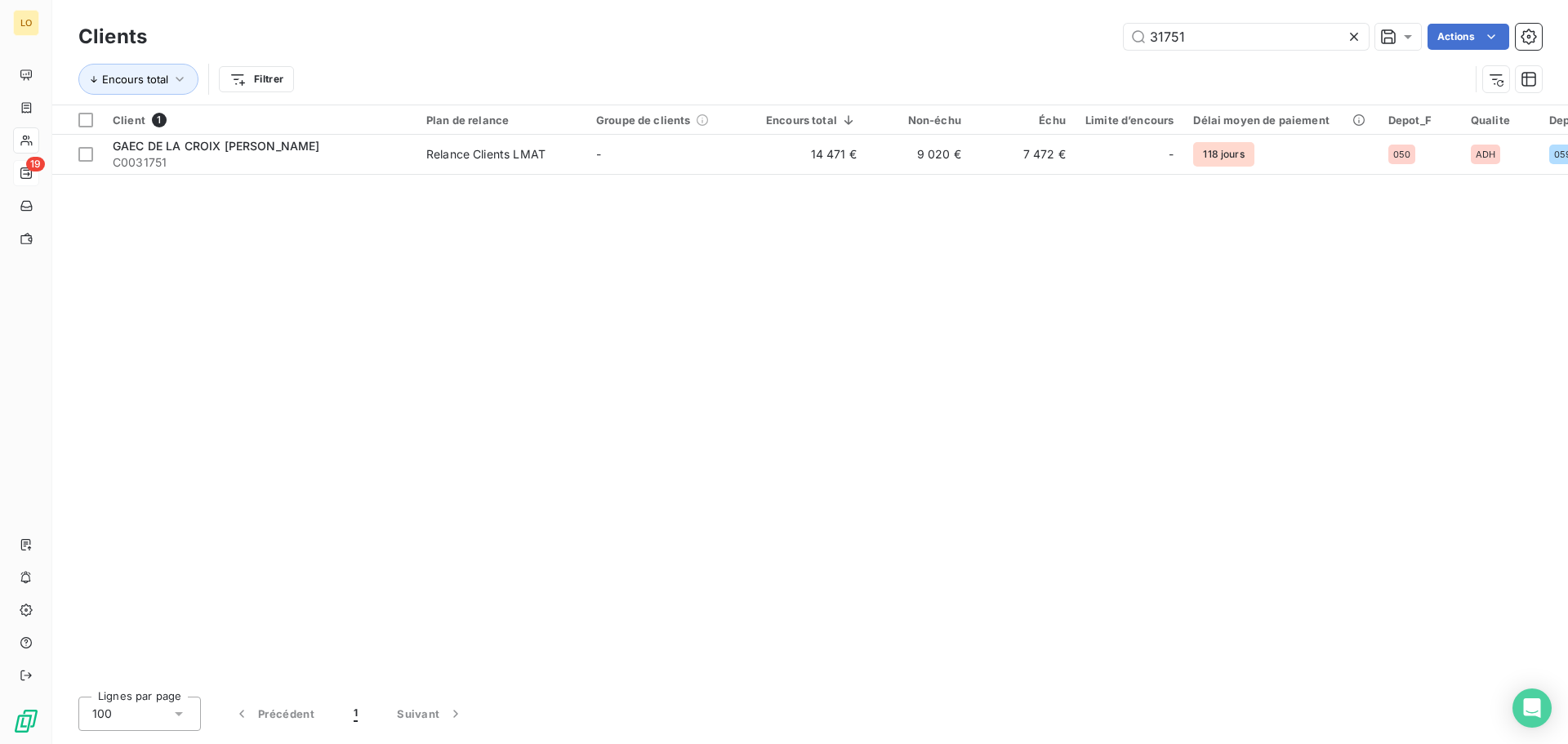
drag, startPoint x: 1268, startPoint y: 34, endPoint x: 866, endPoint y: -8, distance: 404.2
click at [866, 0] on html "LO 19 Clients 31751 Actions Encours total Filtrer Client 1 Plan de relance Grou…" at bounding box center [784, 372] width 1568 height 744
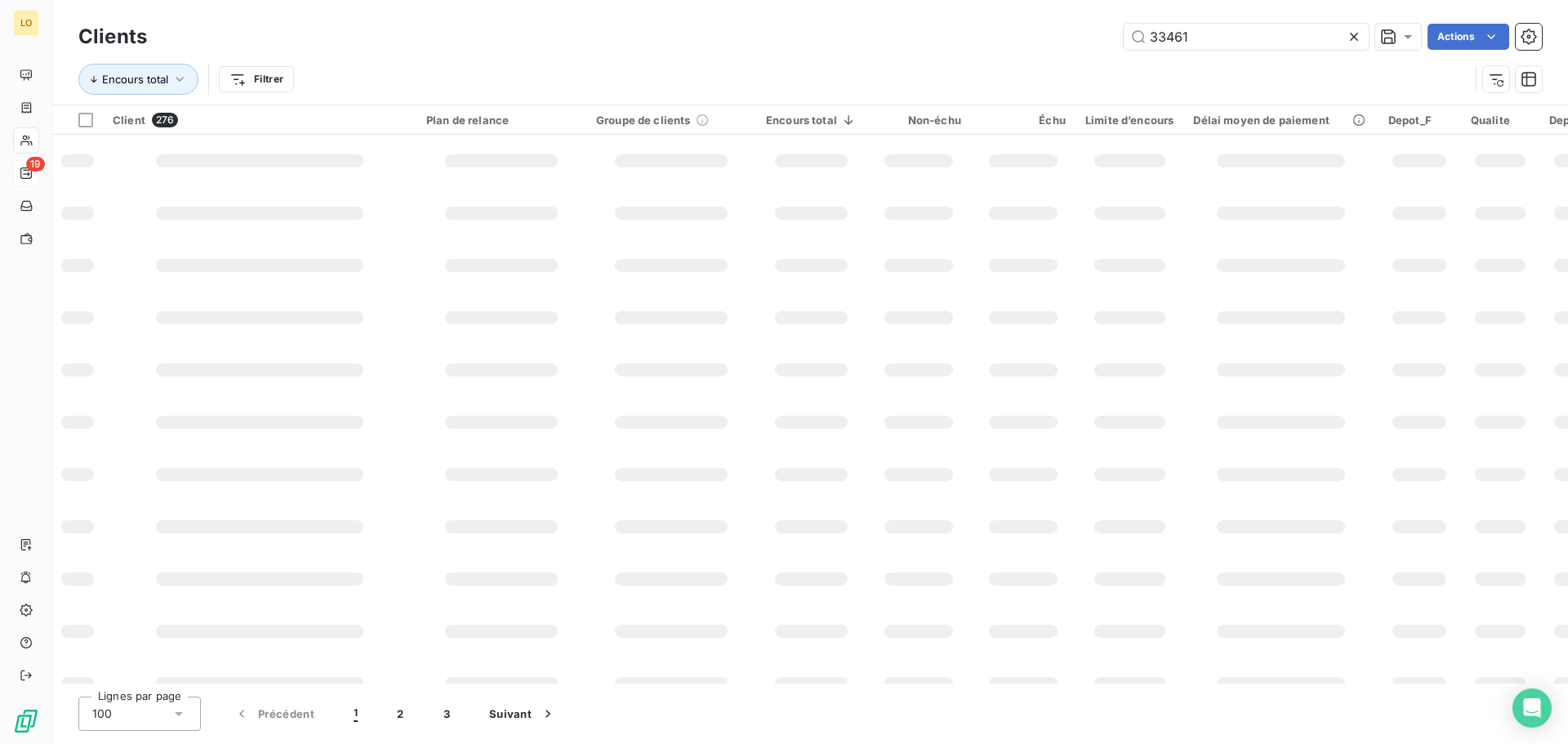
type input "33461"
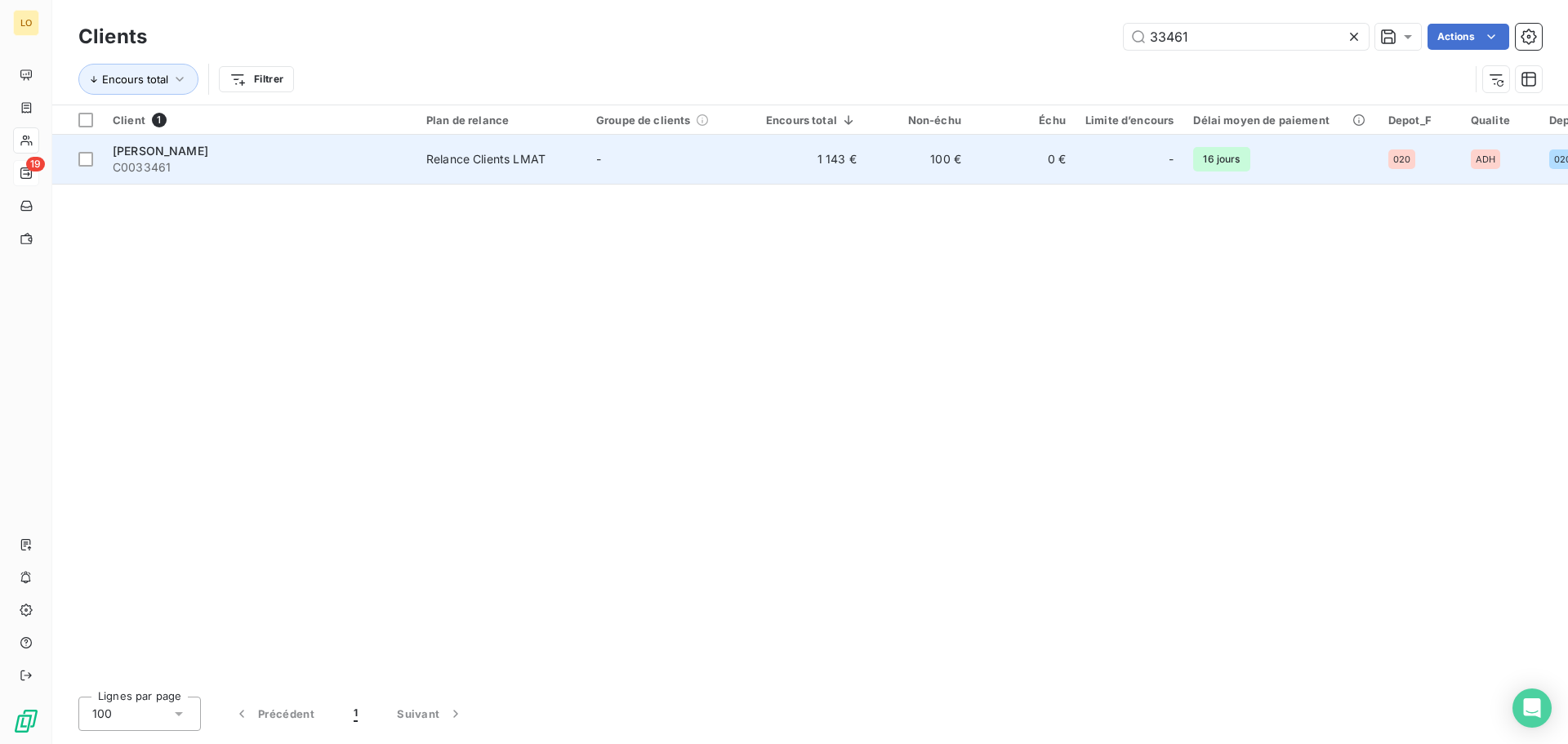
click at [166, 153] on span "[PERSON_NAME]" at bounding box center [160, 151] width 96 height 14
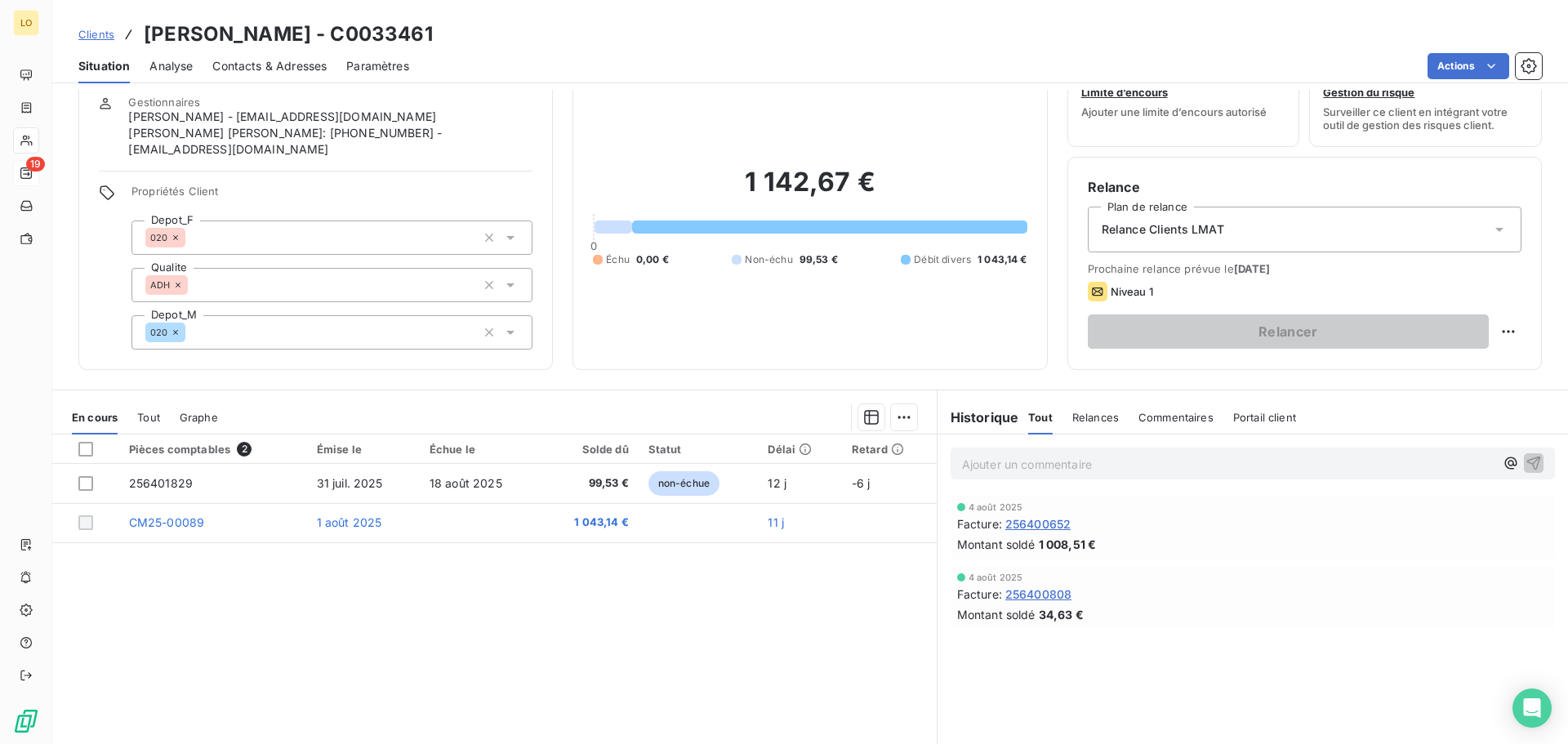
scroll to position [82, 0]
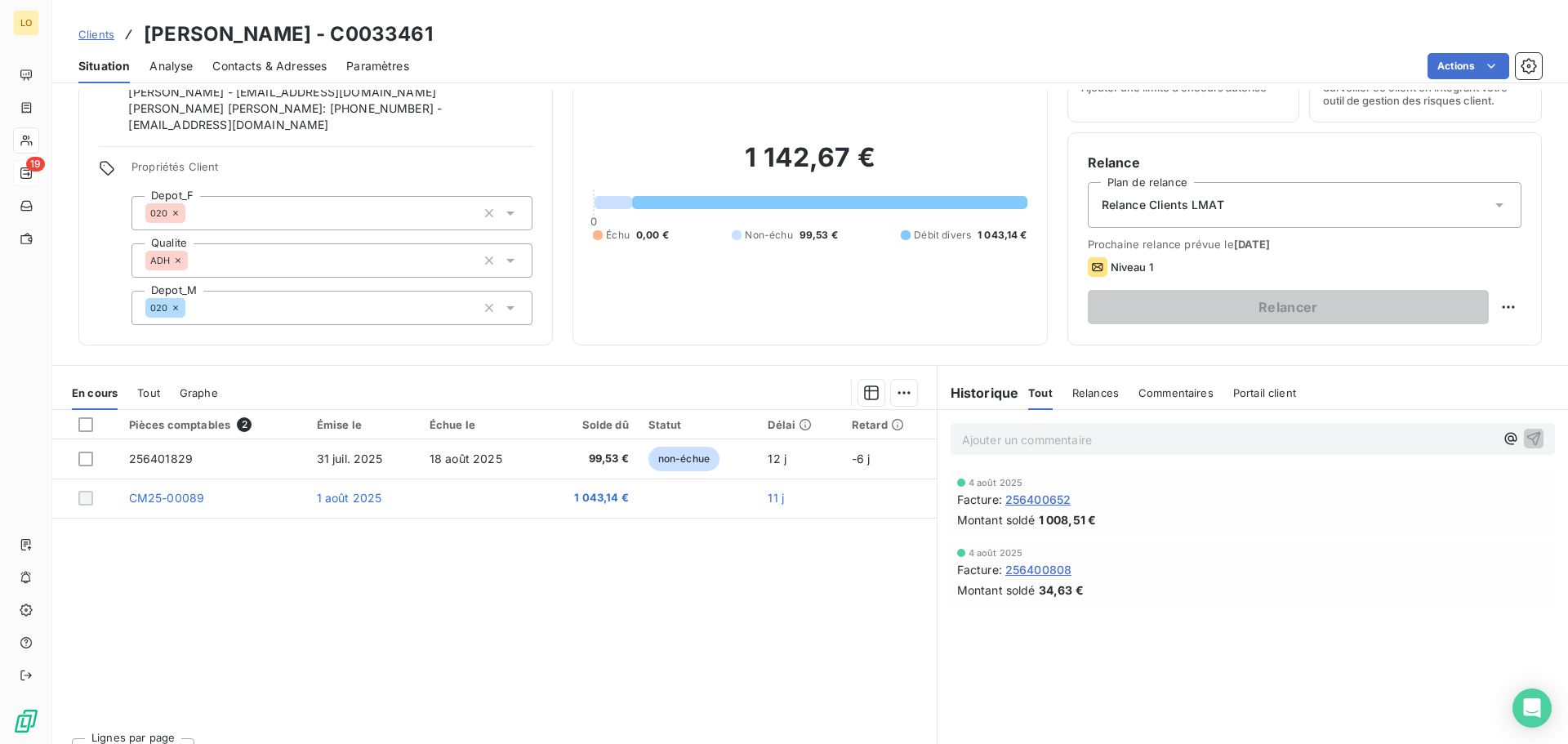
click at [1052, 501] on span "256400652" at bounding box center [1038, 499] width 66 height 17
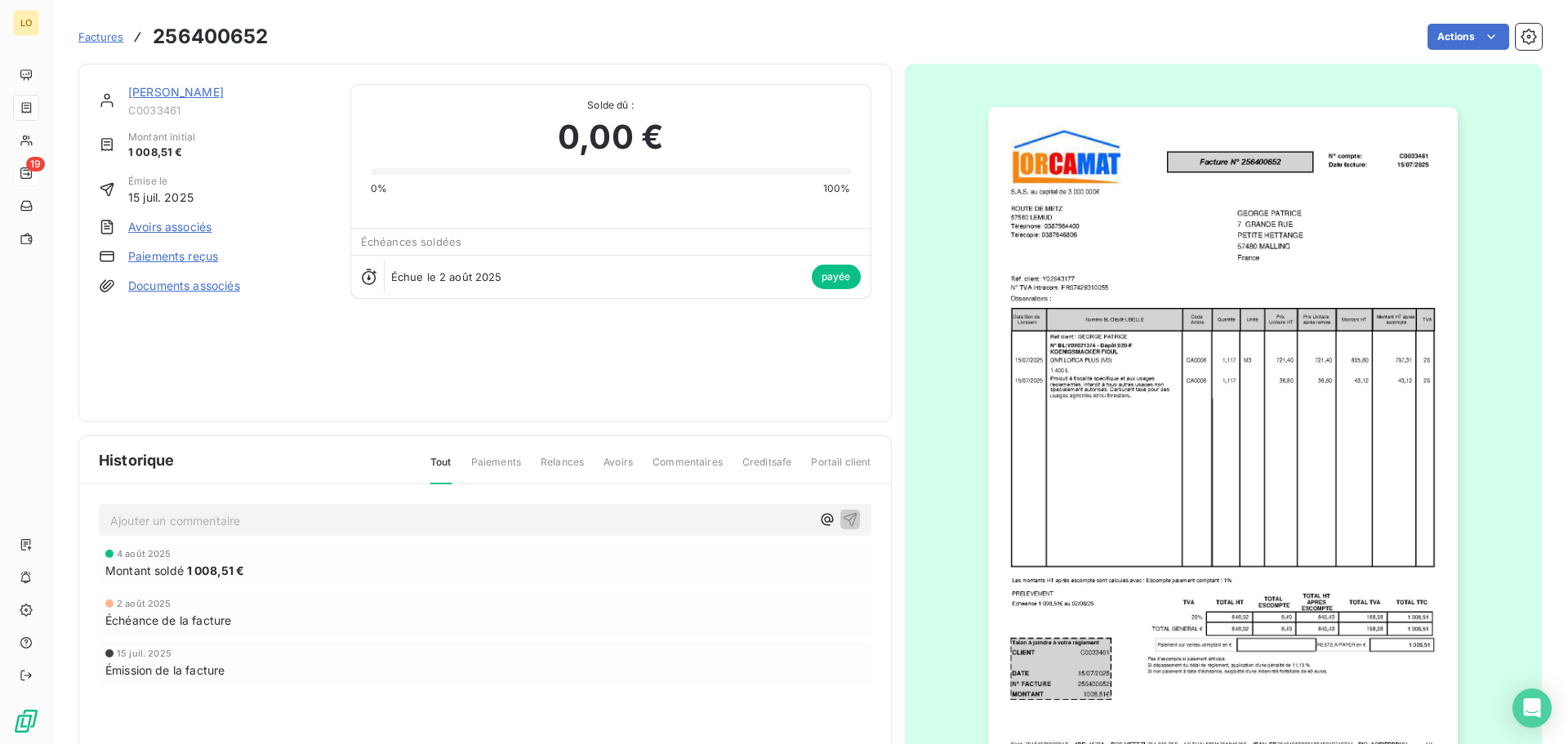
click at [483, 465] on span "Paiements" at bounding box center [497, 469] width 50 height 28
click at [487, 458] on span "Paiements" at bounding box center [497, 469] width 50 height 28
click at [573, 466] on span "Relances" at bounding box center [562, 469] width 43 height 28
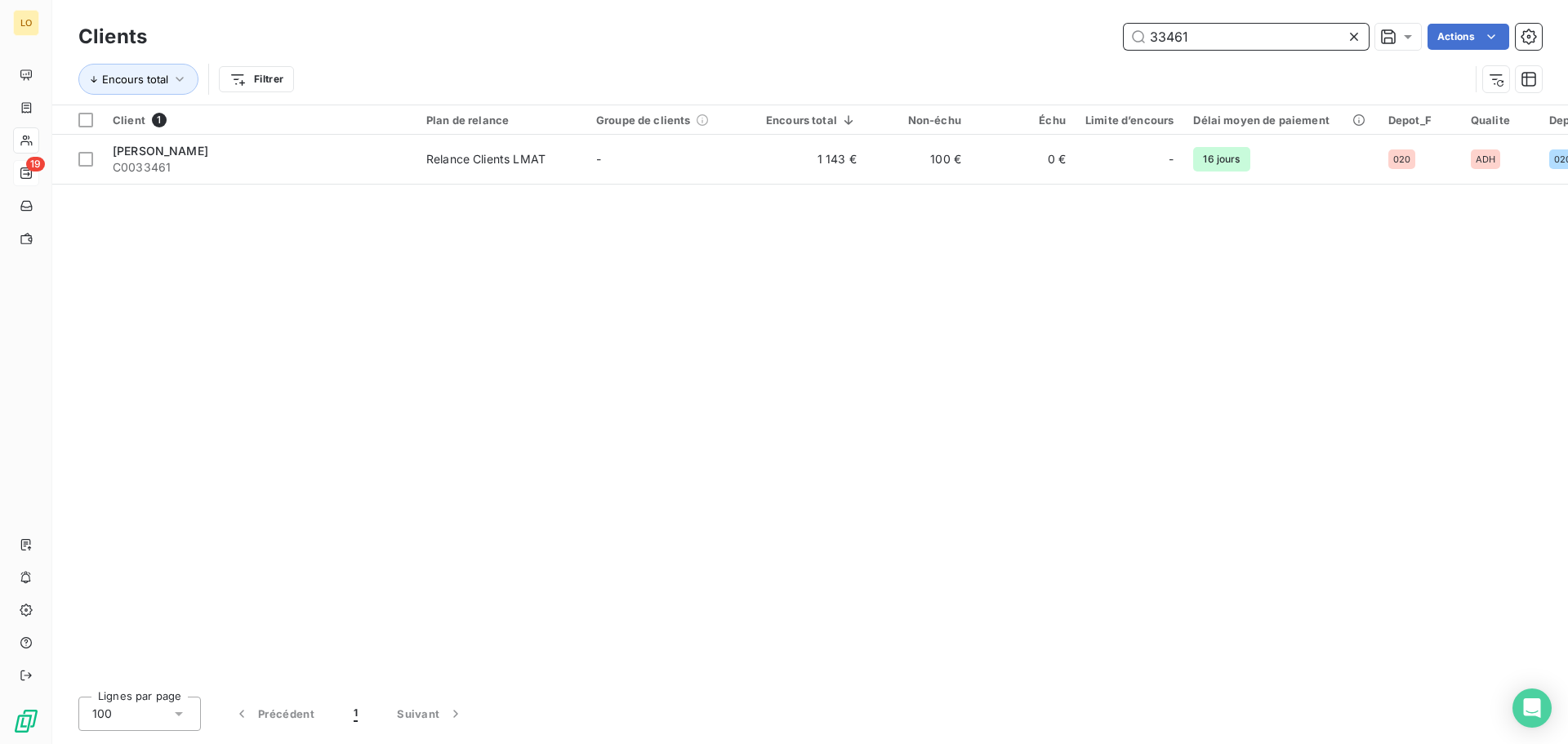
drag, startPoint x: 1215, startPoint y: 44, endPoint x: 869, endPoint y: -21, distance: 352.1
click at [869, 0] on html "LO 19 Clients 33461 Actions Encours total Filtrer Client 1 Plan de relance Grou…" at bounding box center [784, 372] width 1568 height 744
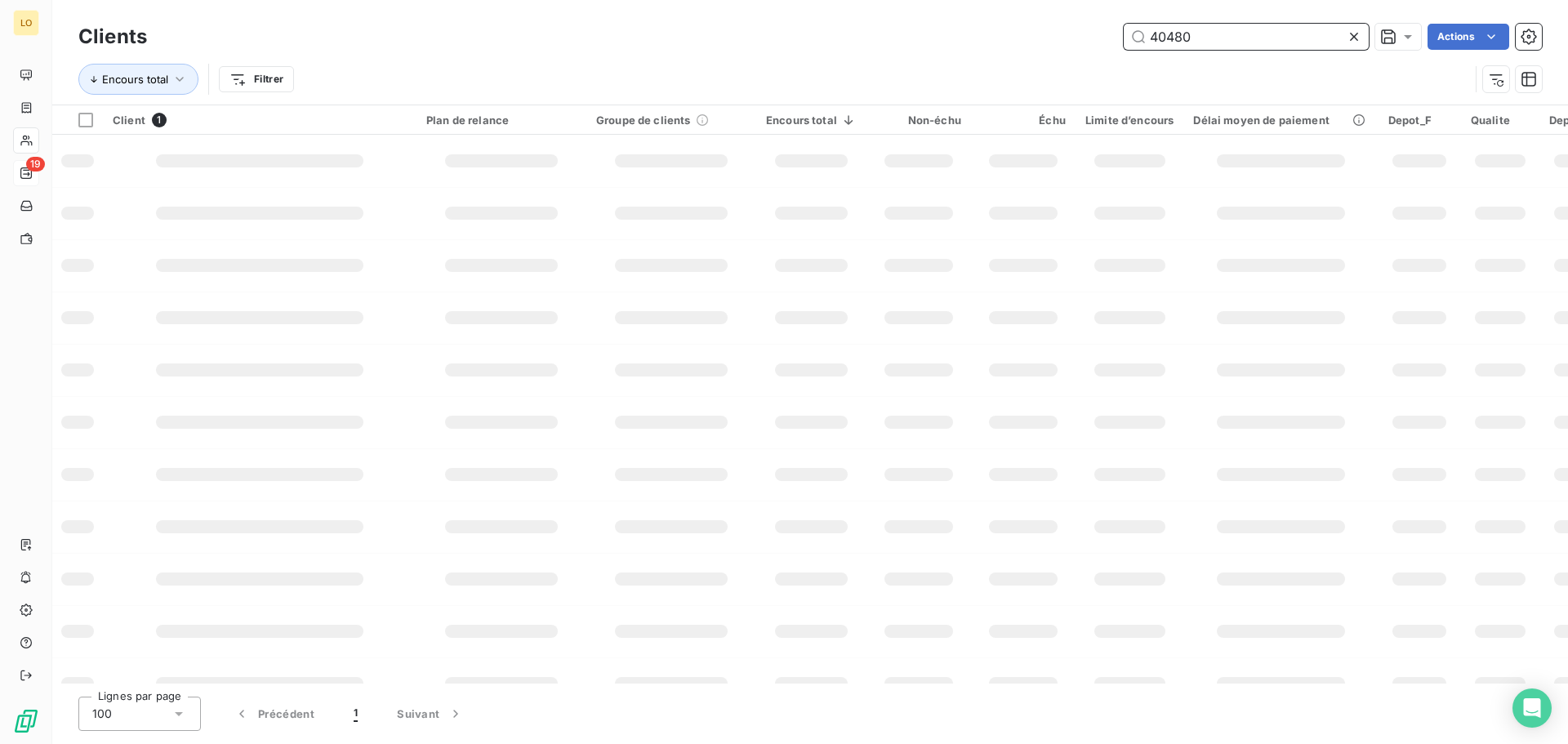
type input "40480"
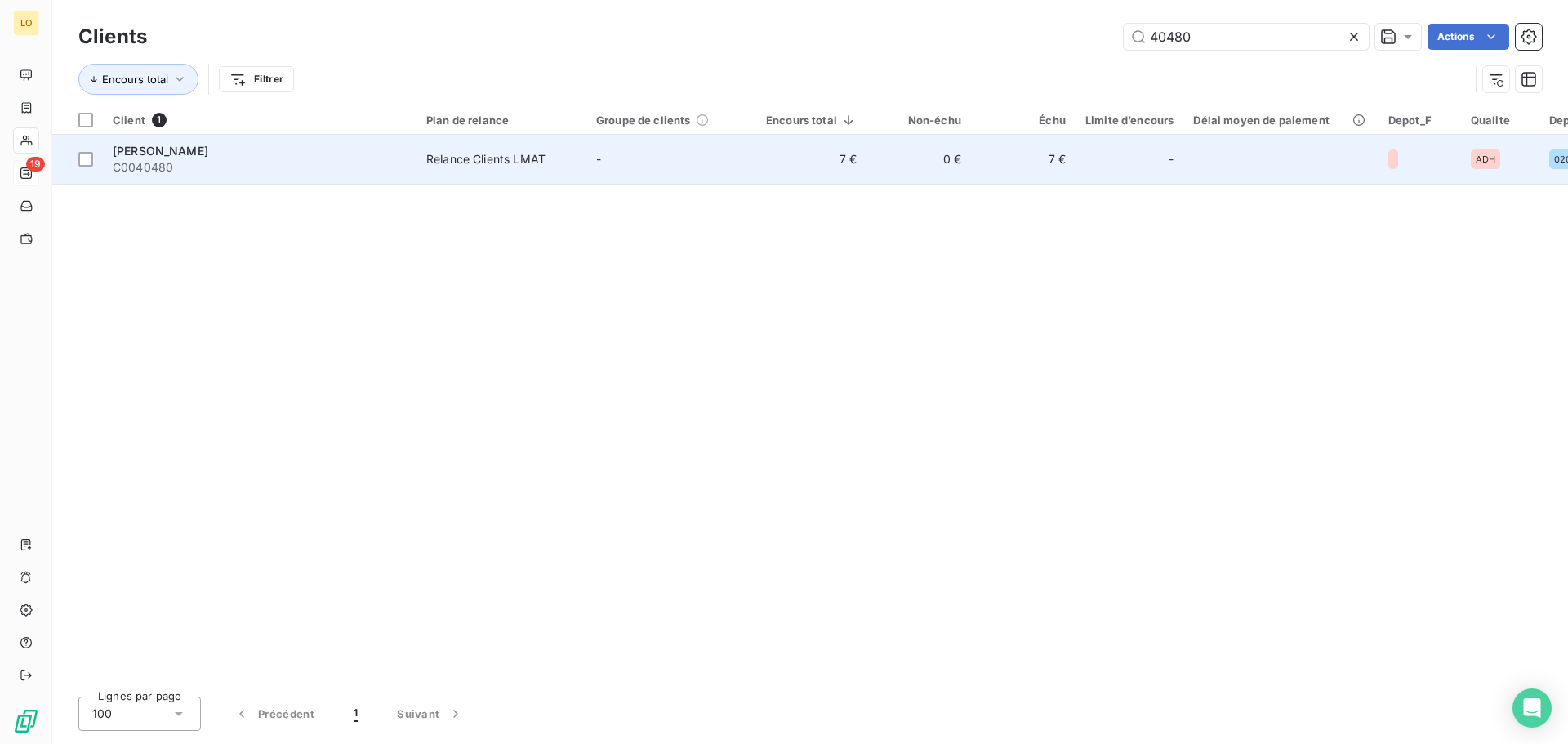
click at [203, 154] on span "[PERSON_NAME]" at bounding box center [160, 151] width 96 height 14
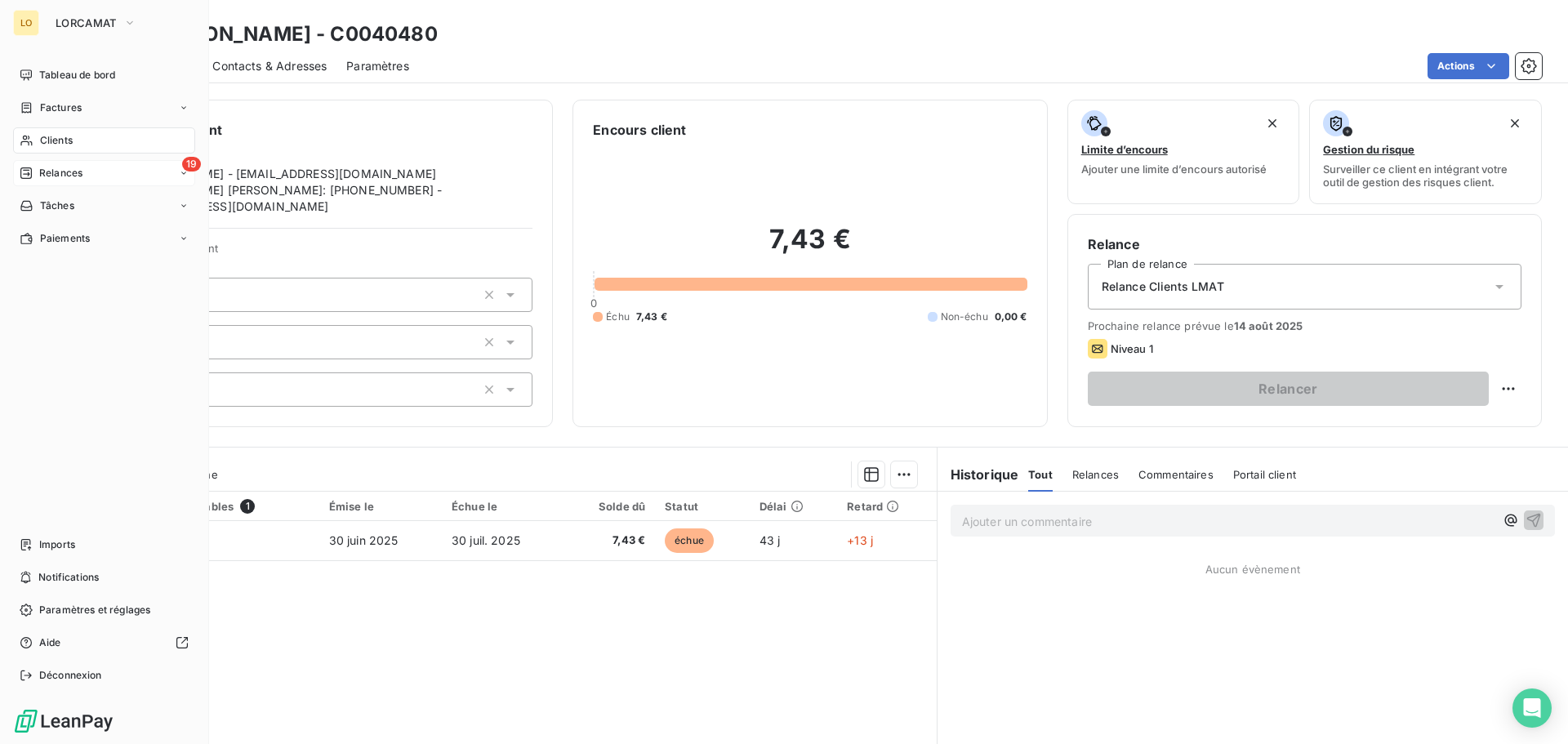
click at [97, 145] on div "Clients" at bounding box center [103, 141] width 182 height 26
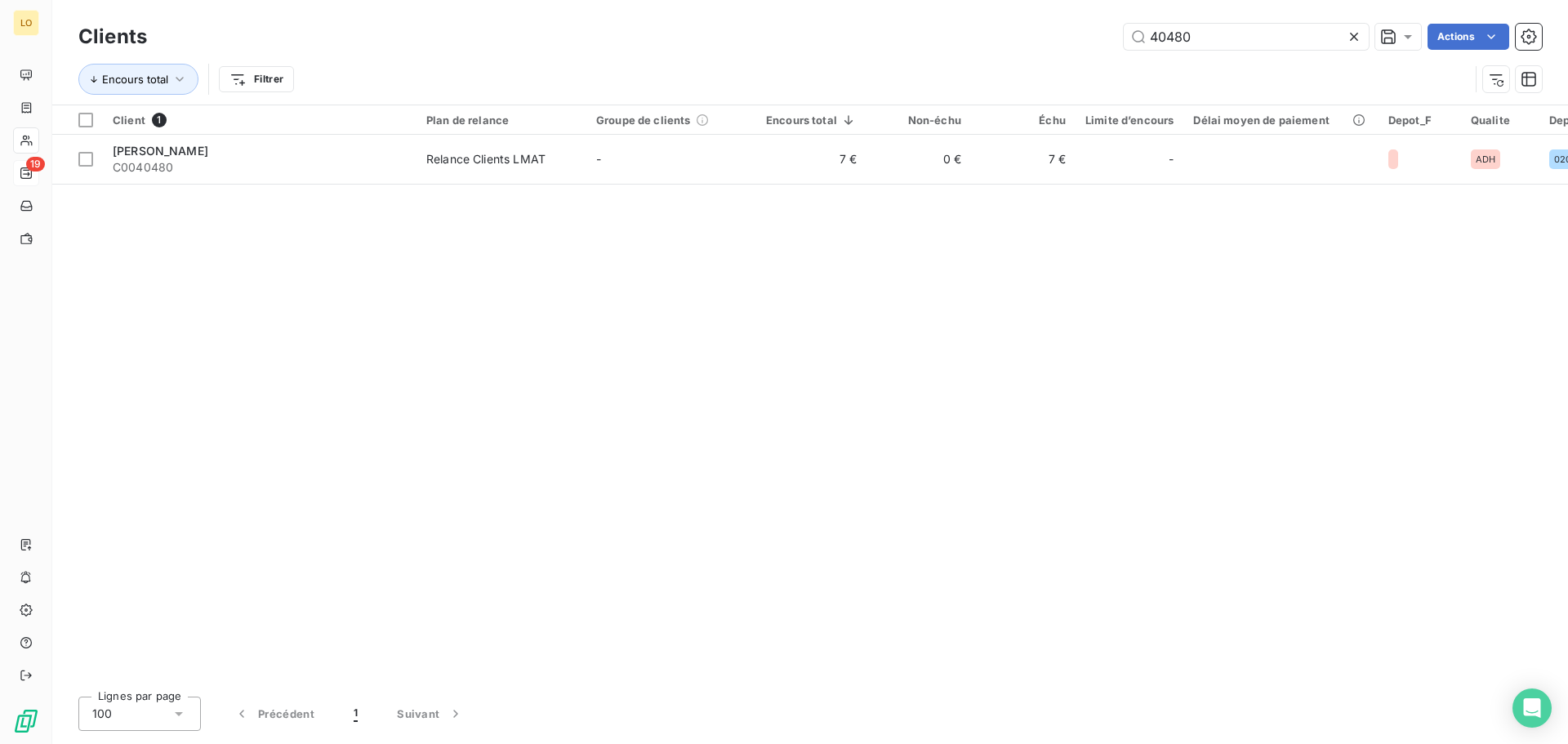
drag, startPoint x: 1232, startPoint y: 33, endPoint x: 697, endPoint y: -9, distance: 536.6
click at [697, 0] on html "LO 19 Clients 40480 Actions Encours total Filtrer Client 1 Plan de relance Grou…" at bounding box center [784, 372] width 1568 height 744
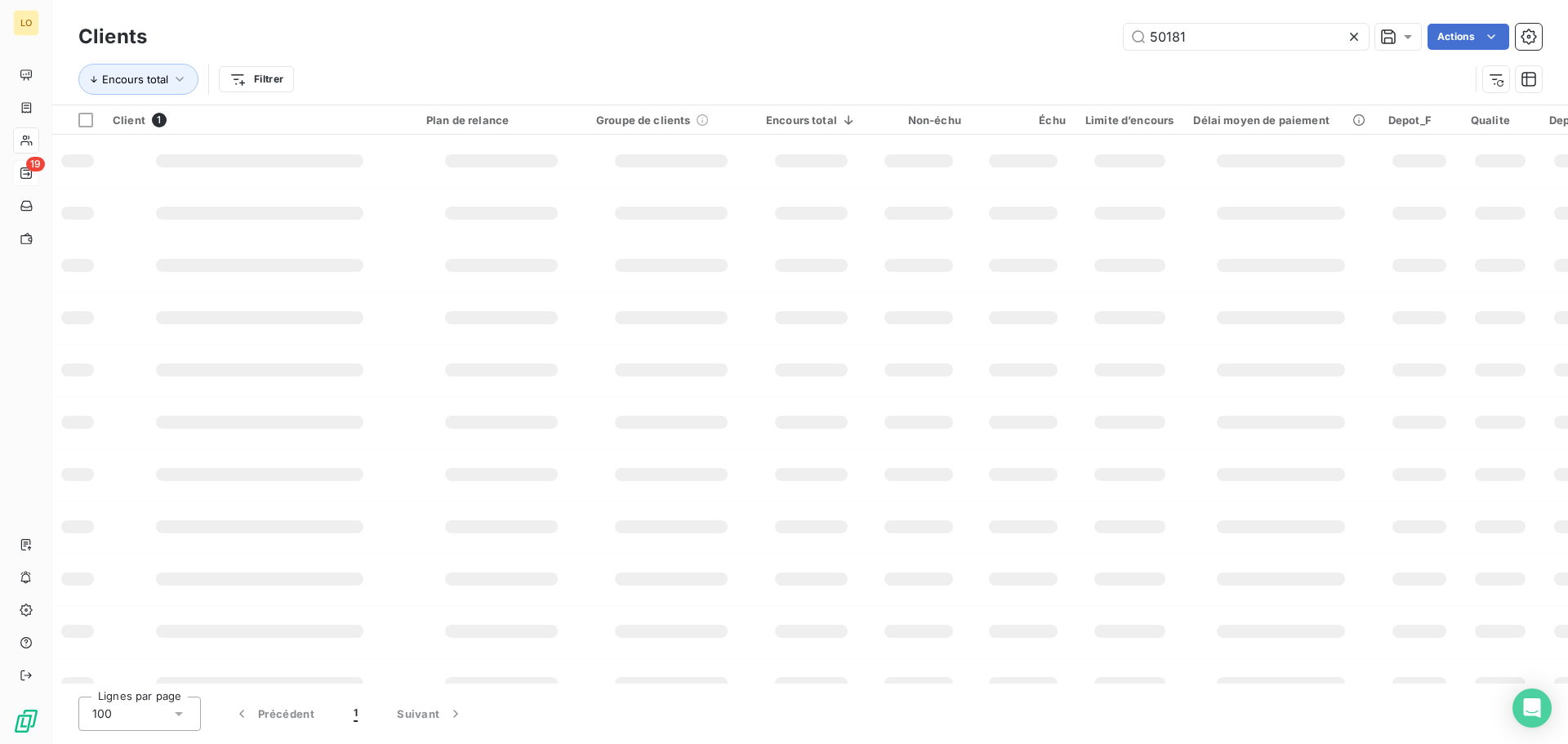
type input "50181"
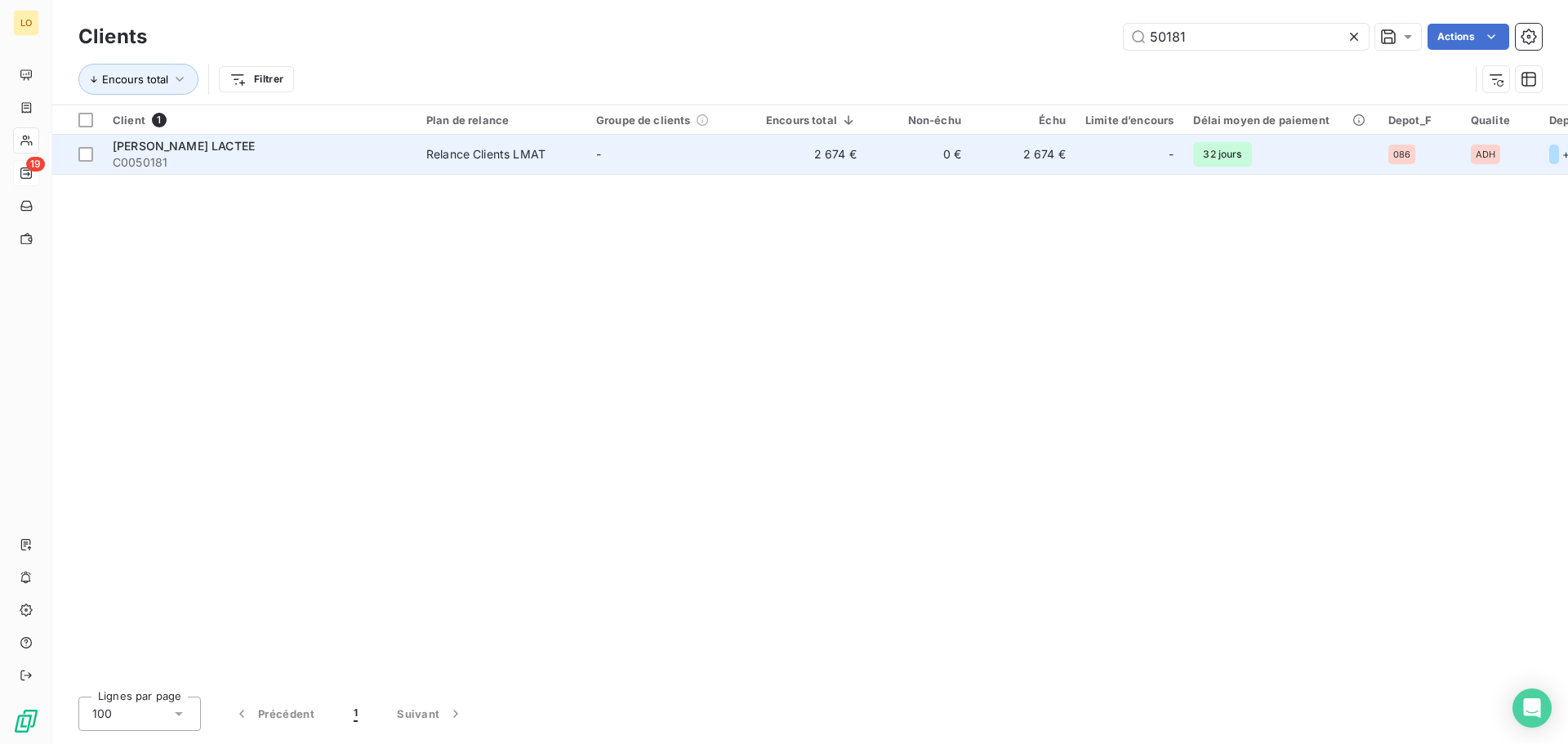
click at [151, 147] on span "[PERSON_NAME] LACTEE" at bounding box center [184, 146] width 142 height 14
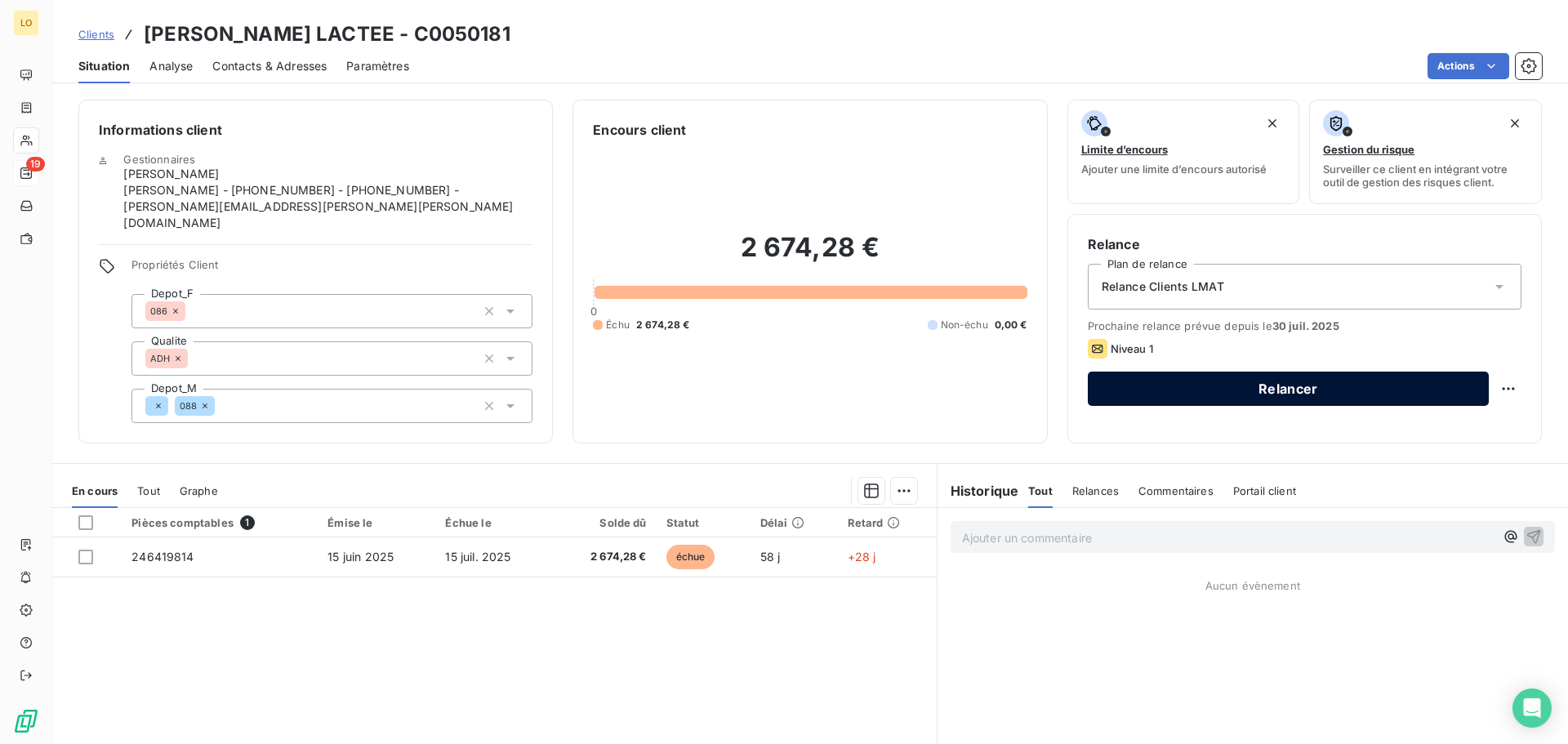
click at [1215, 385] on button "Relancer" at bounding box center [1288, 389] width 401 height 34
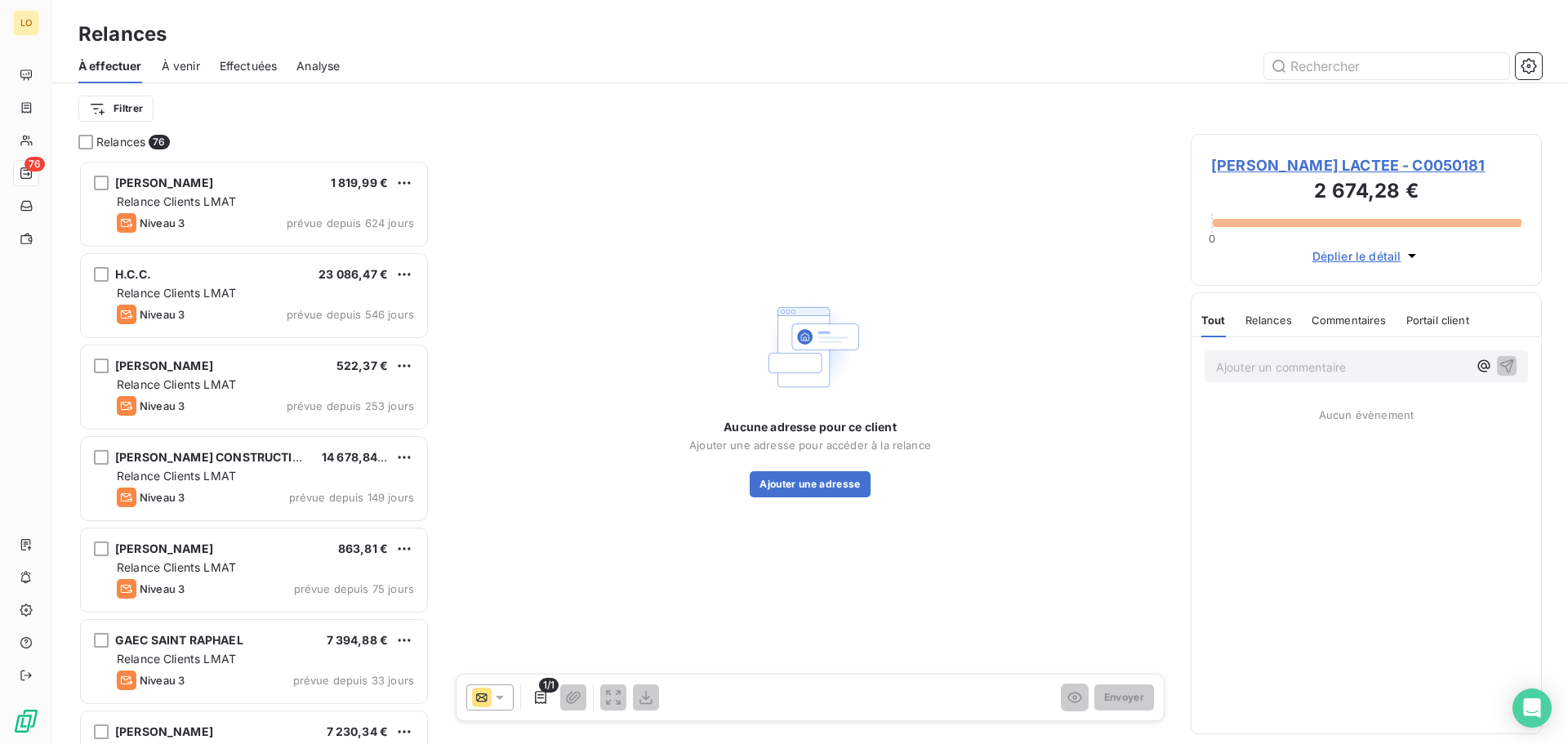
scroll to position [572, 339]
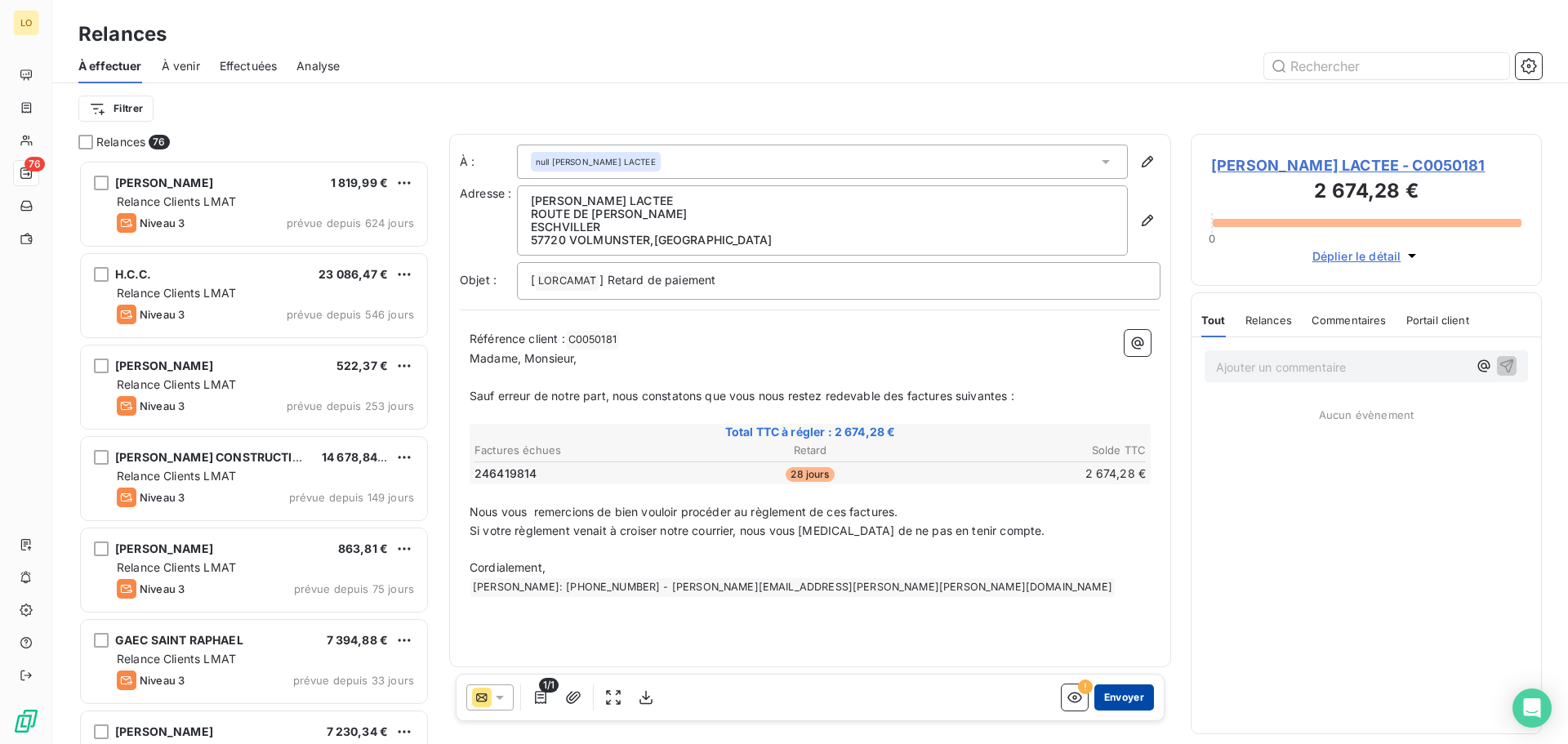
click at [1123, 695] on button "Envoyer" at bounding box center [1123, 697] width 59 height 26
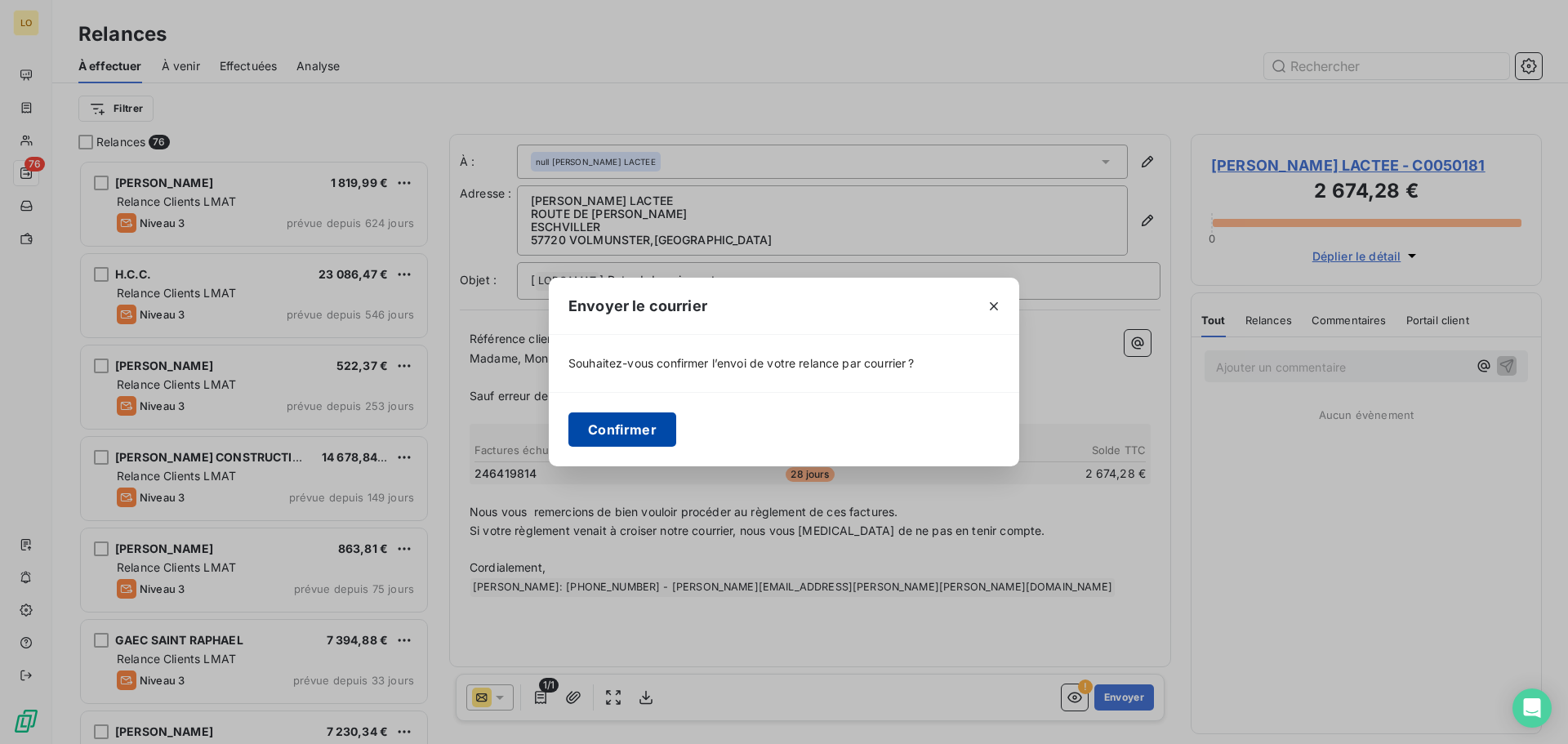
click at [620, 442] on button "Confirmer" at bounding box center [622, 429] width 108 height 34
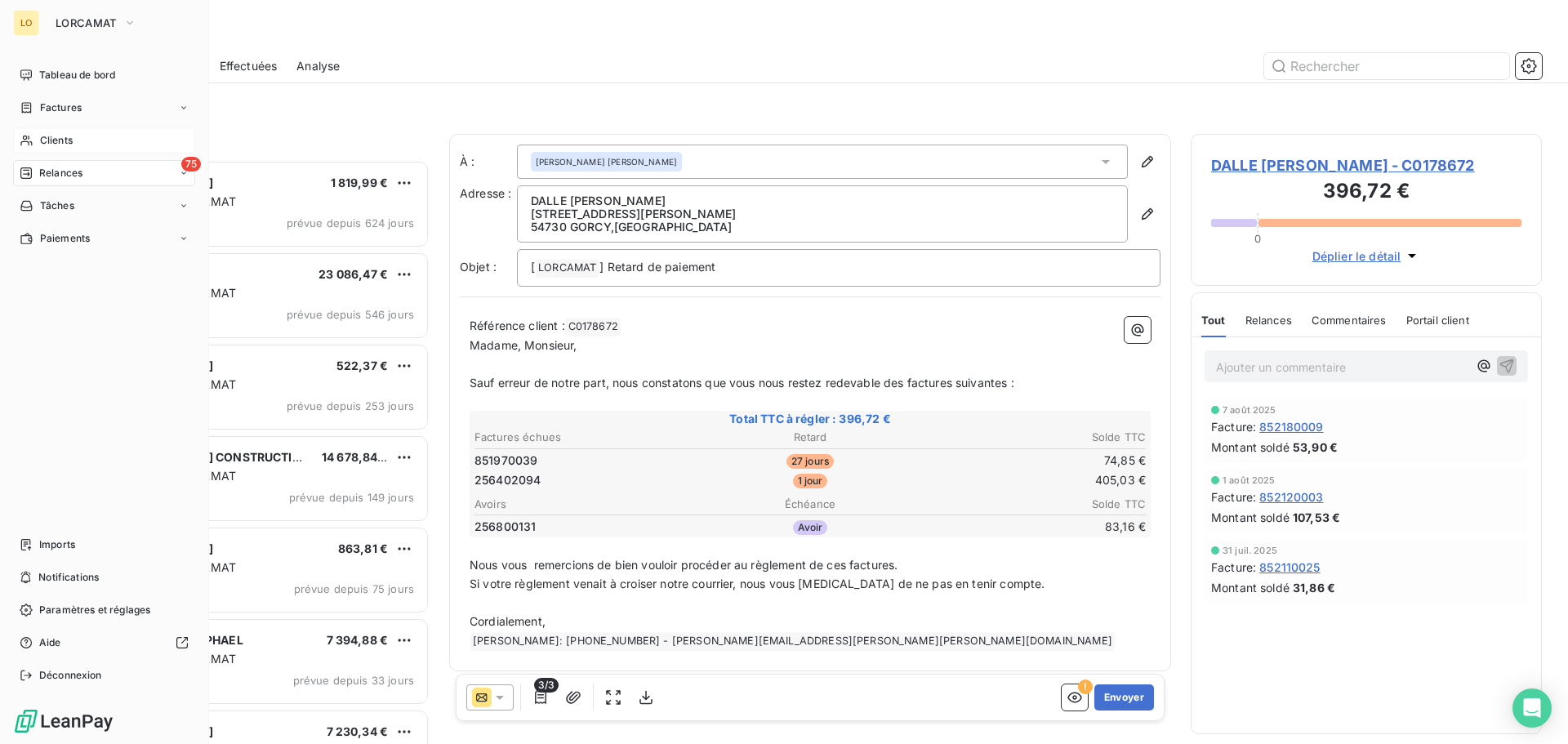
click at [37, 147] on div "Clients" at bounding box center [103, 141] width 182 height 26
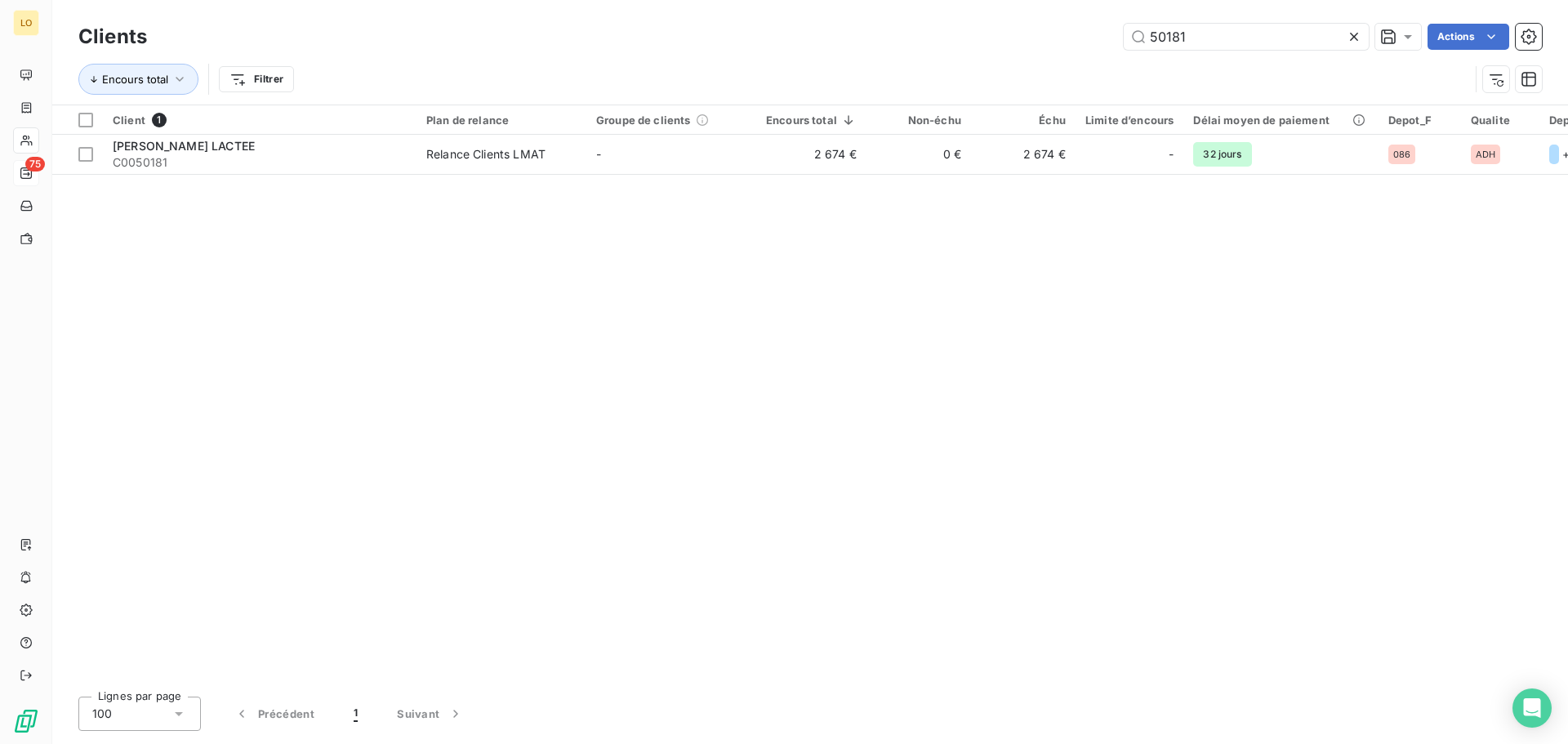
drag, startPoint x: 1275, startPoint y: 38, endPoint x: 877, endPoint y: -29, distance: 403.6
click at [877, 0] on html "LO 75 Clients 50181 Actions Encours total Filtrer Client 1 Plan de relance Grou…" at bounding box center [784, 372] width 1568 height 744
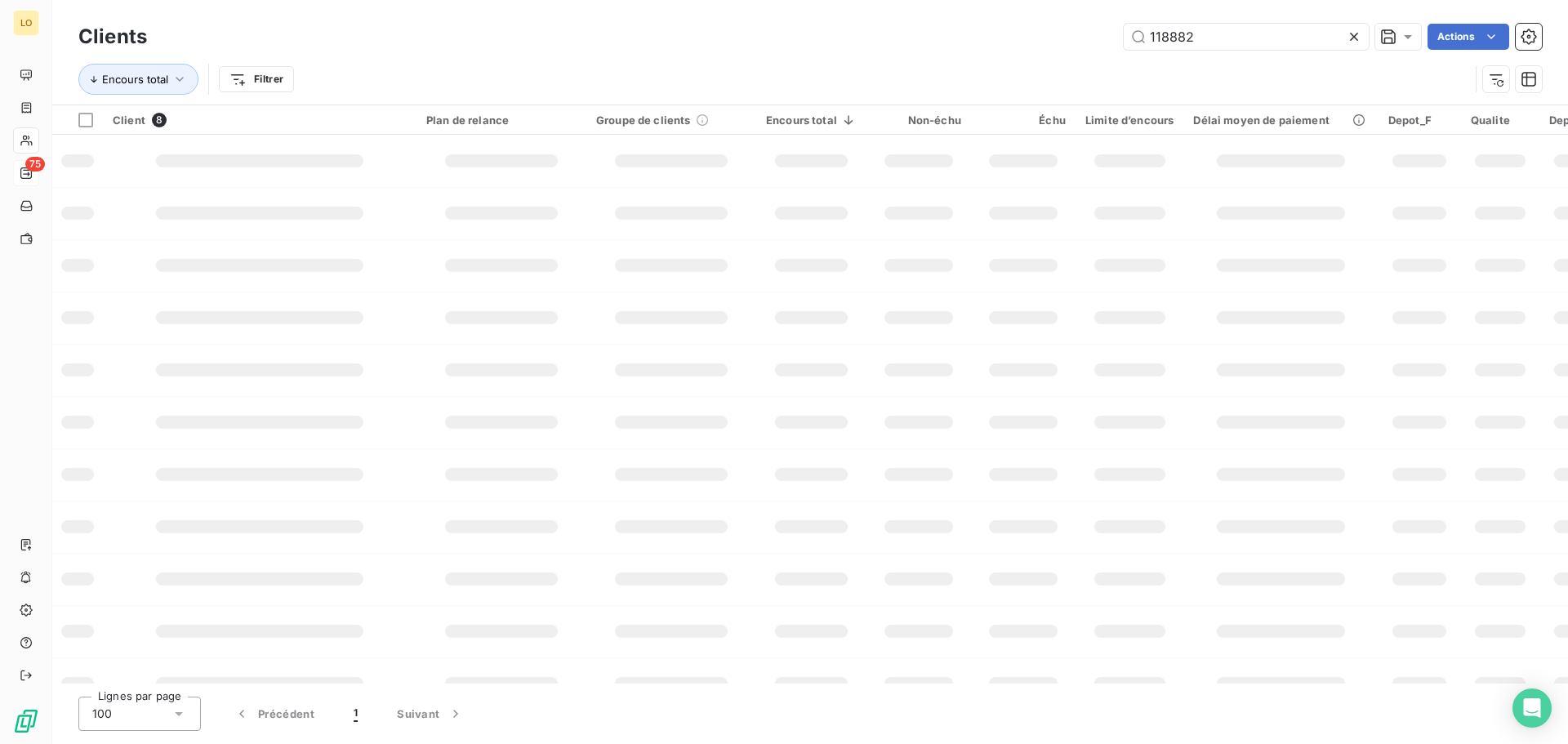
type input "118882"
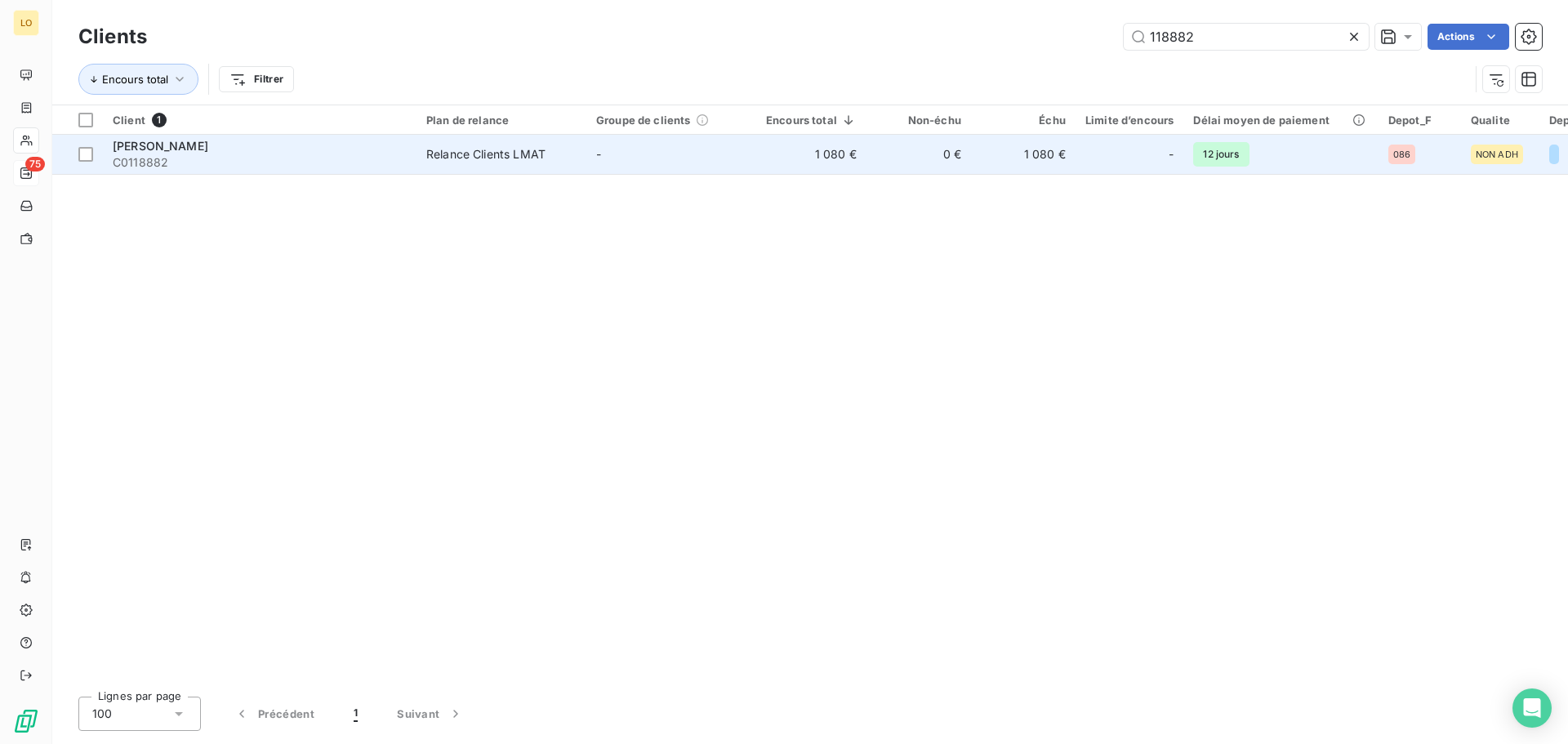
click at [198, 142] on span "[PERSON_NAME]" at bounding box center [160, 146] width 96 height 14
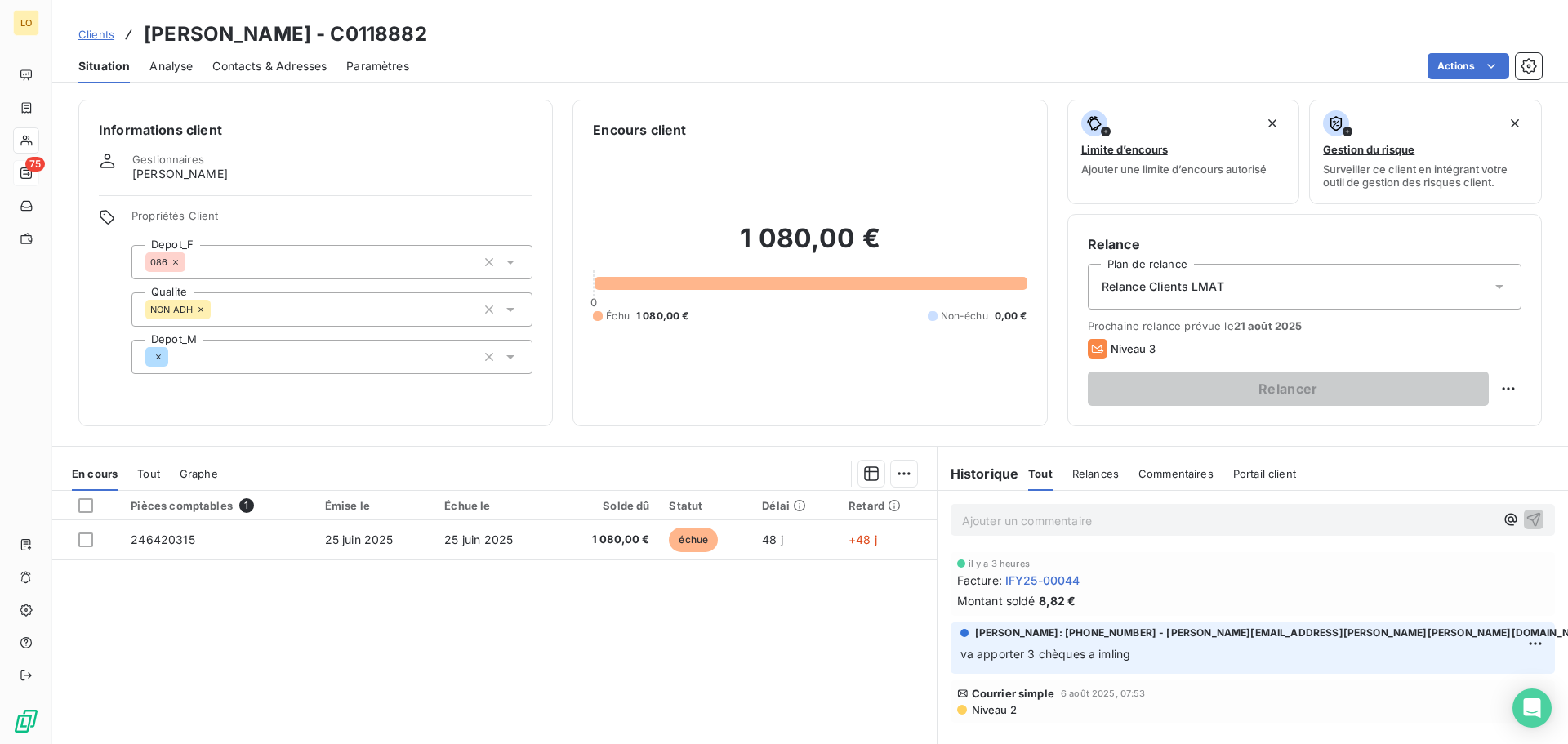
click at [1215, 523] on p "Ajouter un commentaire ﻿" at bounding box center [1228, 521] width 533 height 21
click at [1527, 515] on icon "button" at bounding box center [1534, 519] width 14 height 14
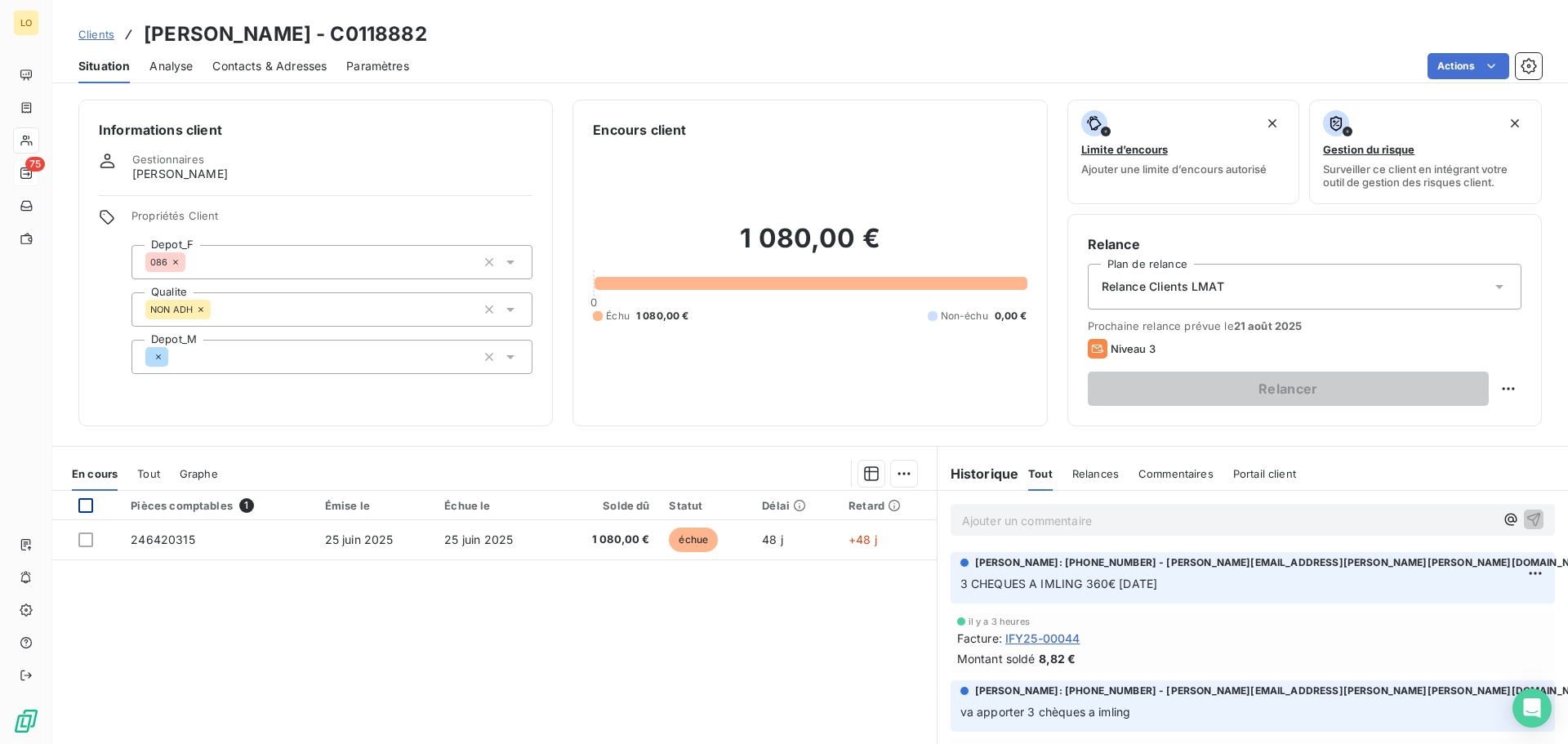
click at [84, 502] on div at bounding box center [85, 505] width 15 height 15
click at [897, 467] on html "LO 75 Clients [PERSON_NAME] - C0118882 Situation Analyse Contacts & Adresses Pa…" at bounding box center [784, 372] width 1568 height 744
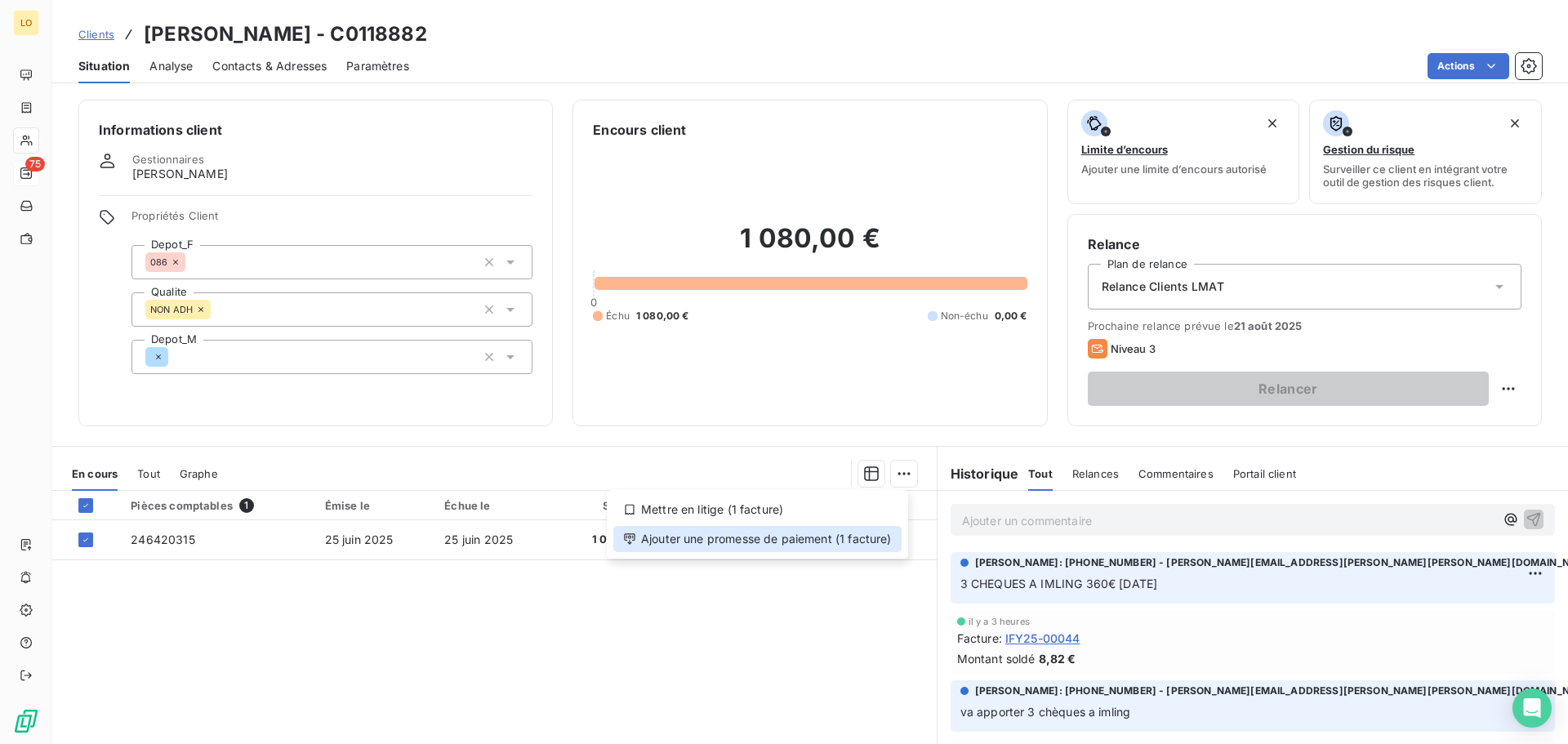
click at [739, 540] on div "Ajouter une promesse de paiement (1 facture)" at bounding box center [757, 539] width 288 height 26
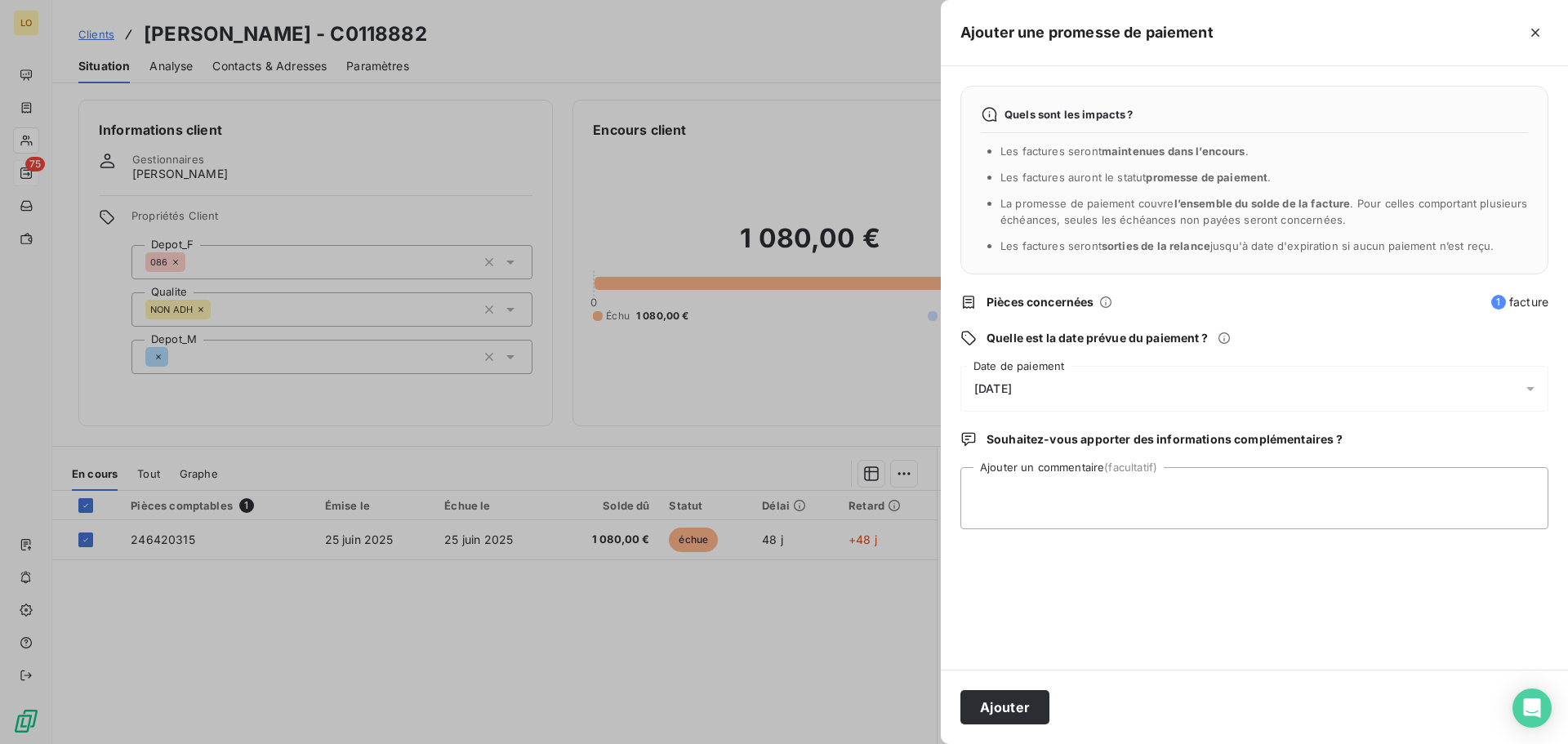
click at [1534, 387] on icon at bounding box center [1530, 388] width 16 height 16
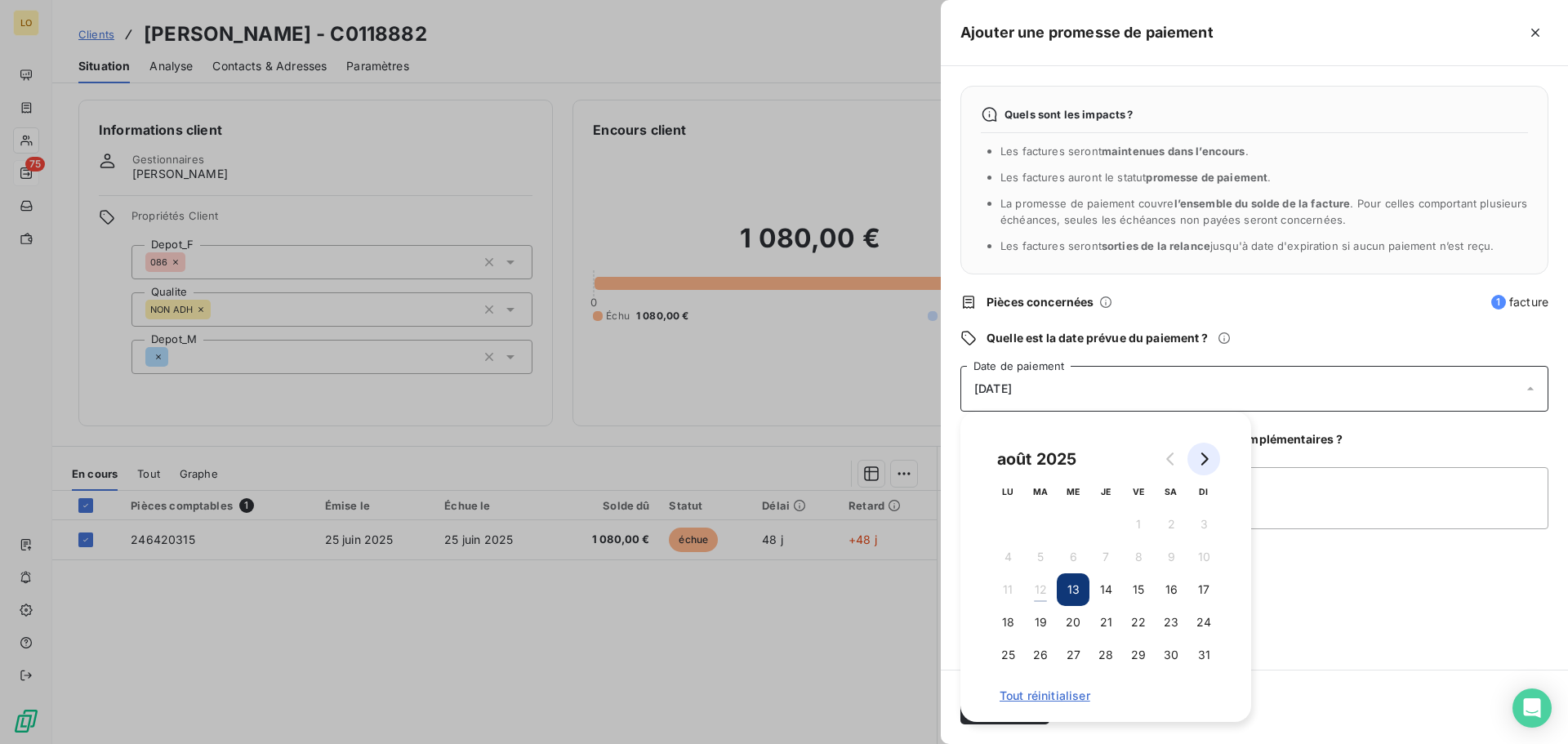
click at [1215, 457] on button "Go to next month" at bounding box center [1203, 459] width 33 height 33
click at [1212, 457] on button "Go to next month" at bounding box center [1203, 459] width 33 height 33
click at [1148, 591] on button "17" at bounding box center [1139, 590] width 33 height 33
click at [1329, 597] on div "Quels sont les impacts ? Les factures seront maintenues dans l’encours . Les fa…" at bounding box center [1254, 368] width 628 height 603
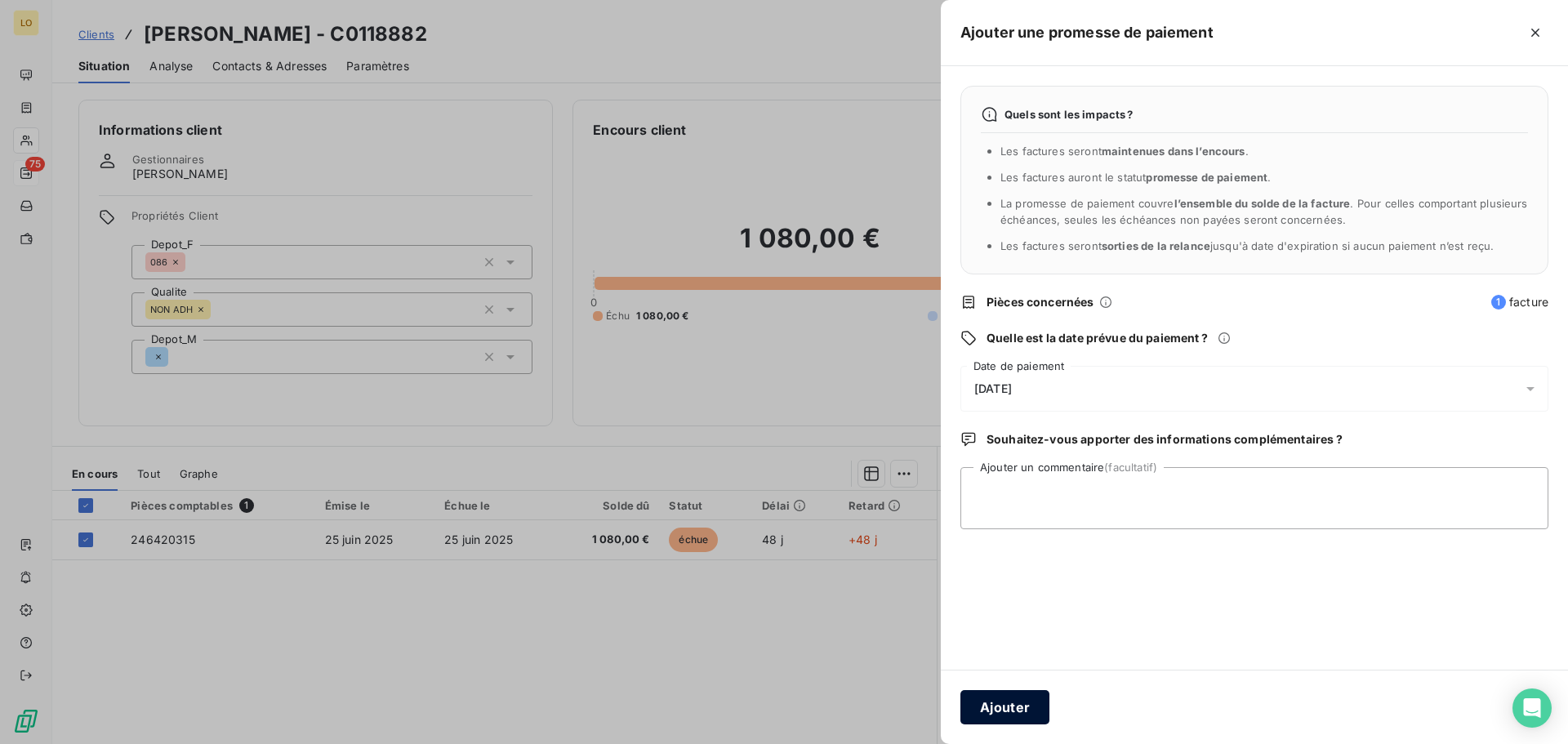
click at [1021, 712] on button "Ajouter" at bounding box center [1004, 707] width 89 height 34
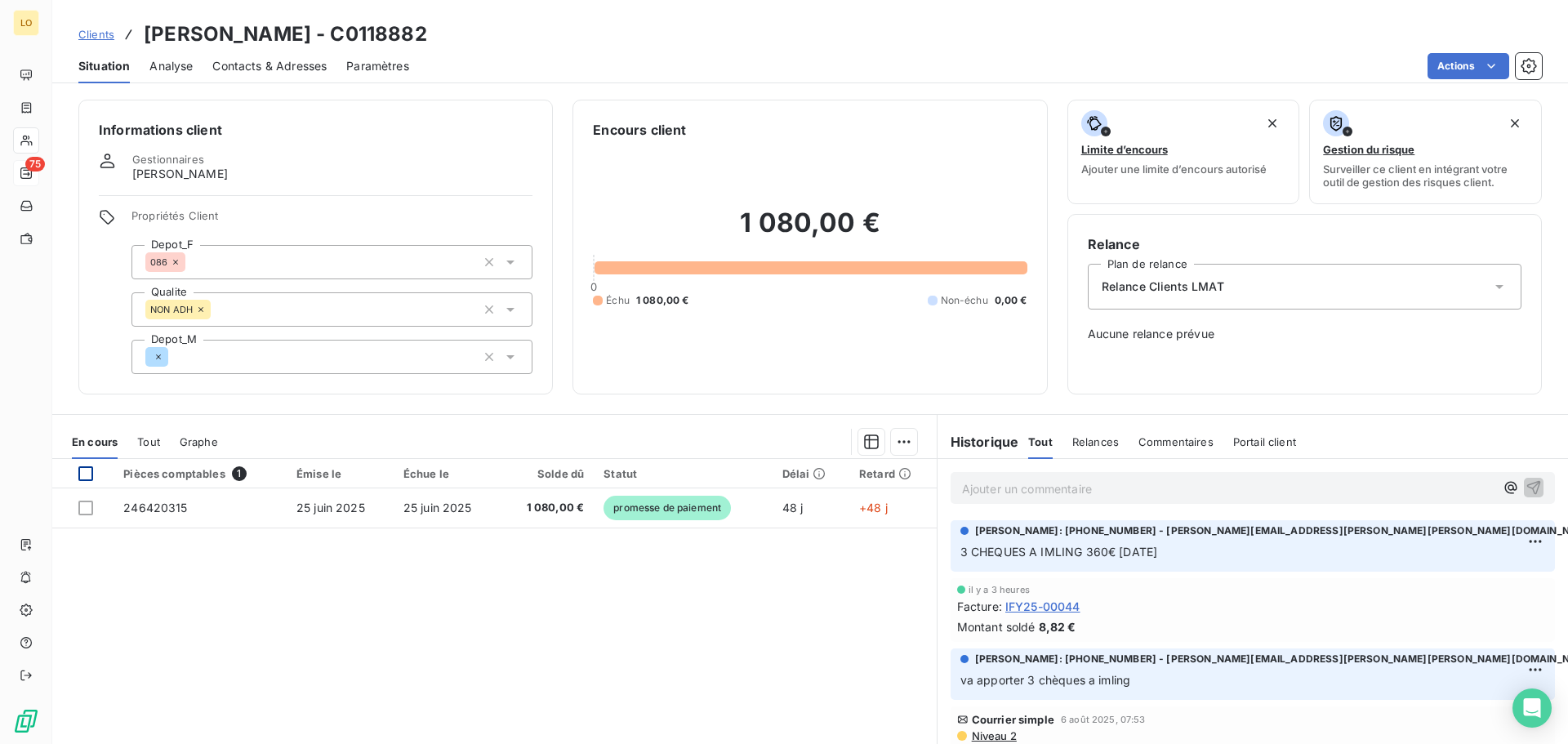
click at [83, 474] on div at bounding box center [85, 473] width 15 height 15
click at [267, 40] on h3 "[PERSON_NAME] - C0118882" at bounding box center [285, 34] width 284 height 29
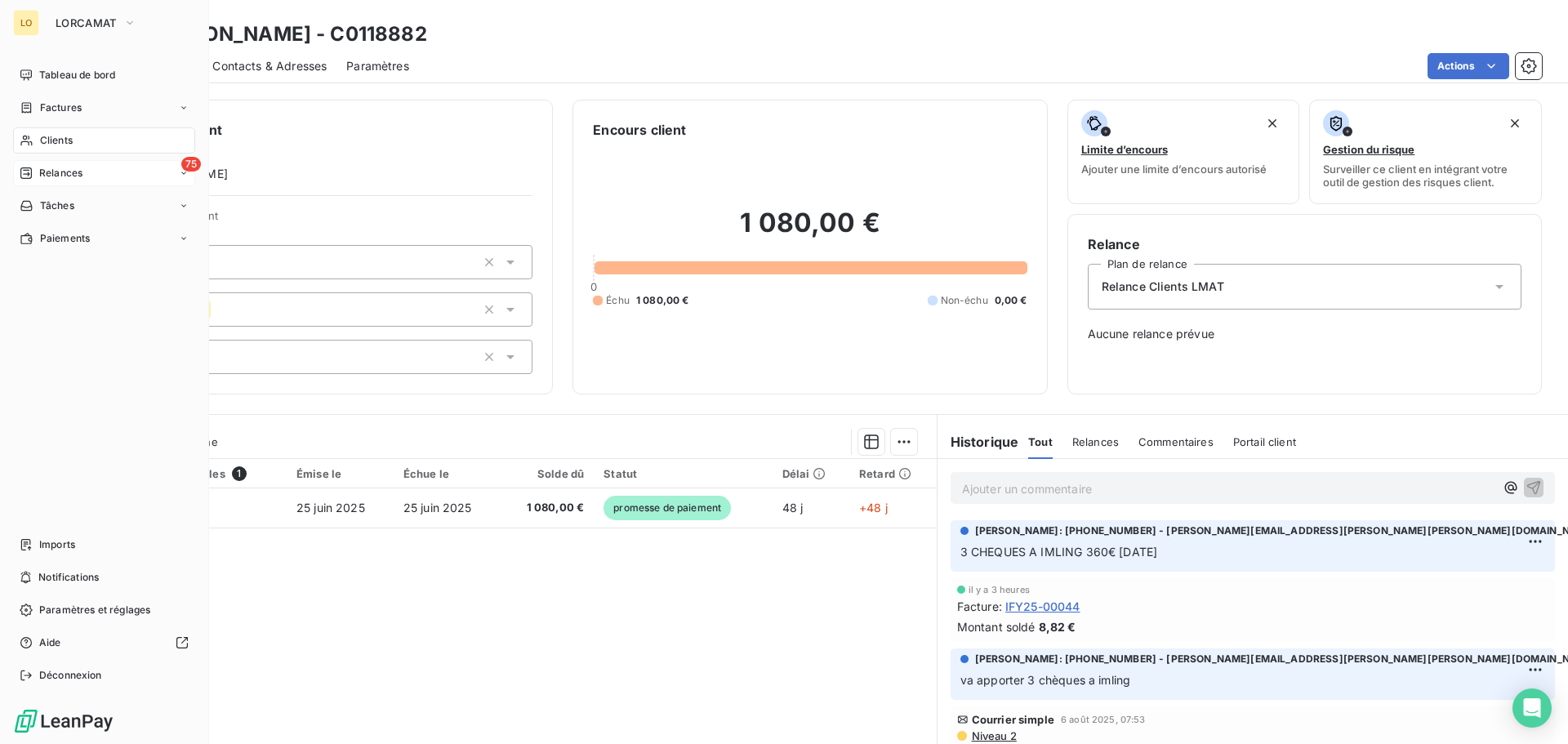
click at [131, 176] on div "75 Relances" at bounding box center [103, 173] width 182 height 26
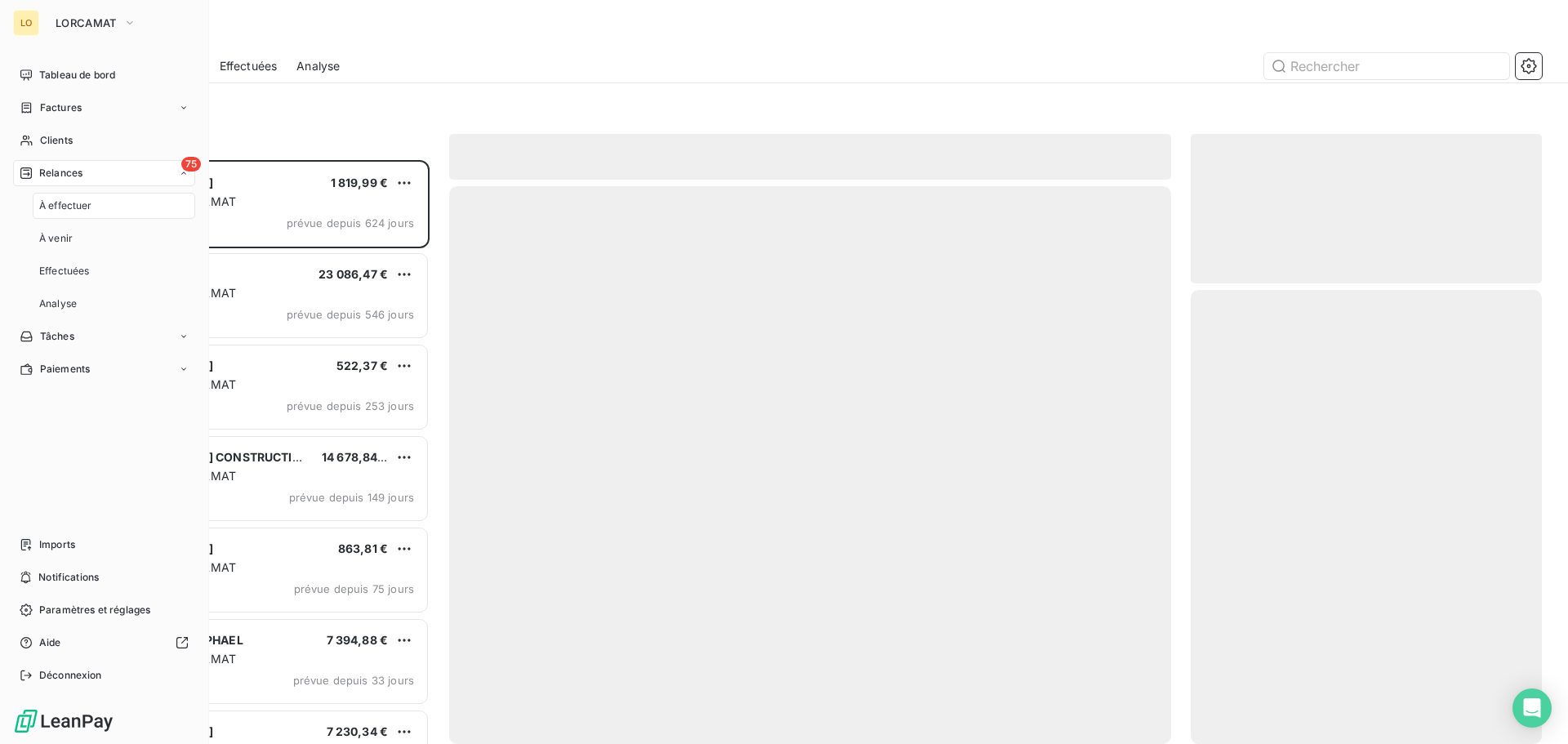
scroll to position [572, 339]
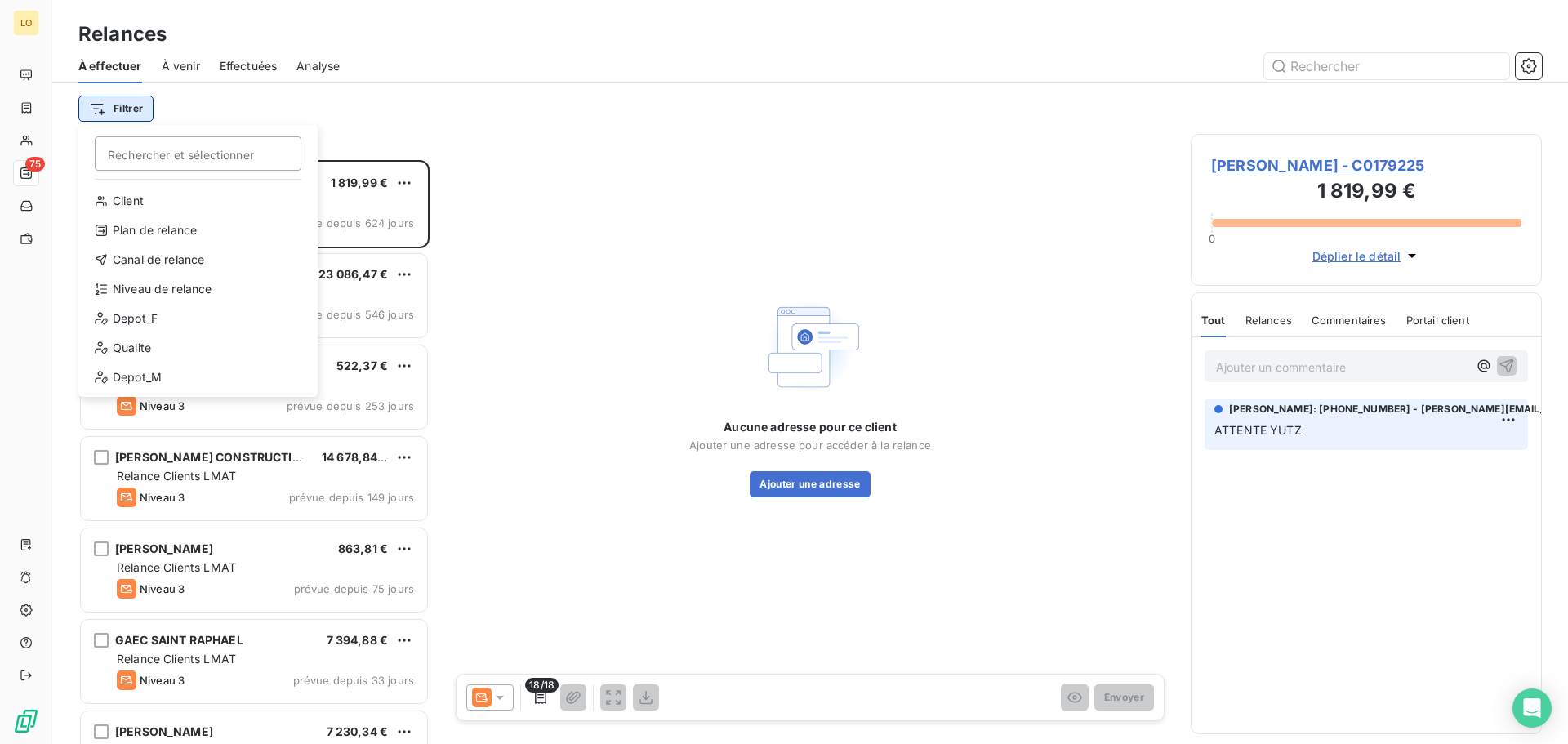
click at [127, 108] on html "LO 75 Relances À effectuer À venir Effectuées Analyse Filtrer Rechercher et sél…" at bounding box center [784, 372] width 1568 height 744
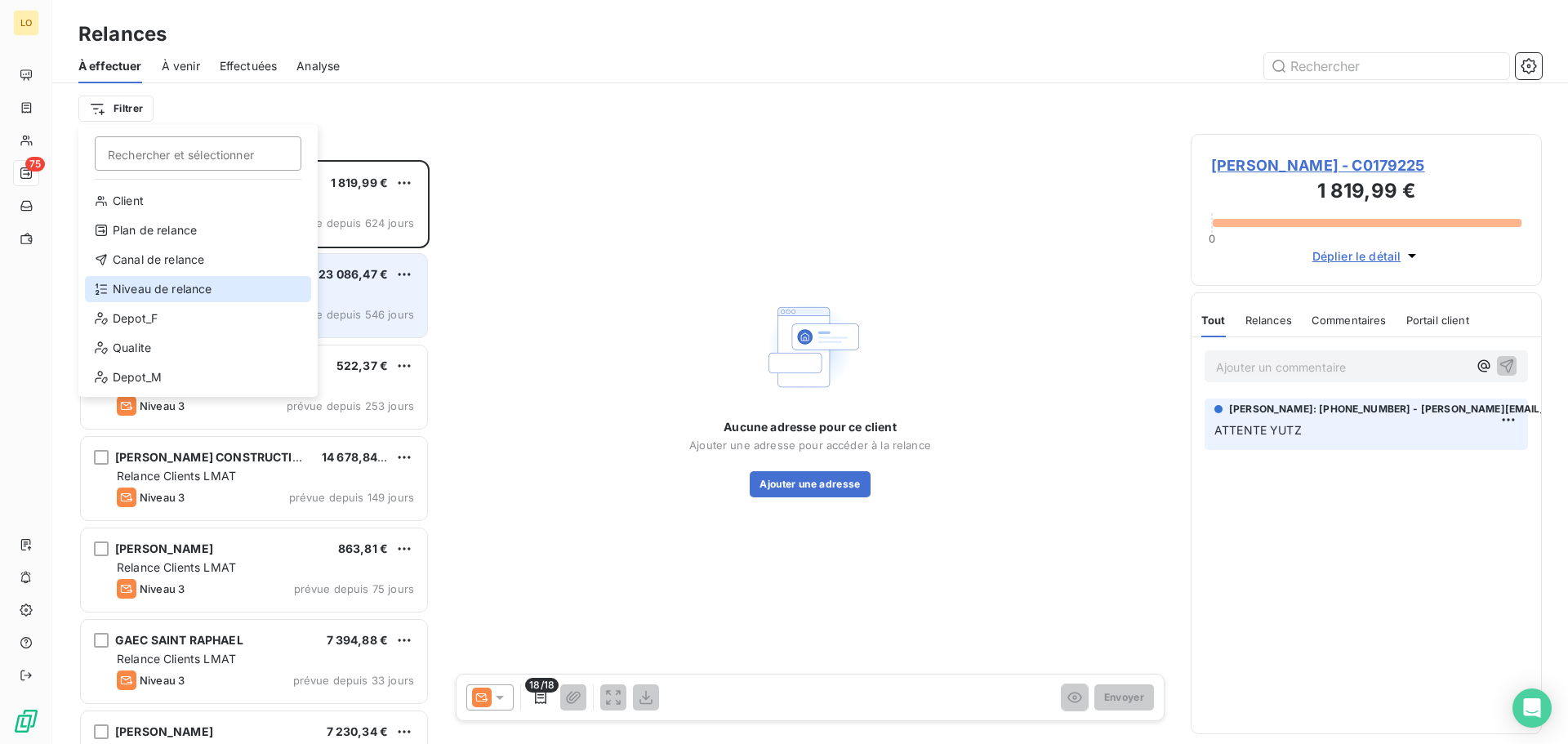
click at [213, 282] on div "Niveau de relance" at bounding box center [198, 289] width 226 height 26
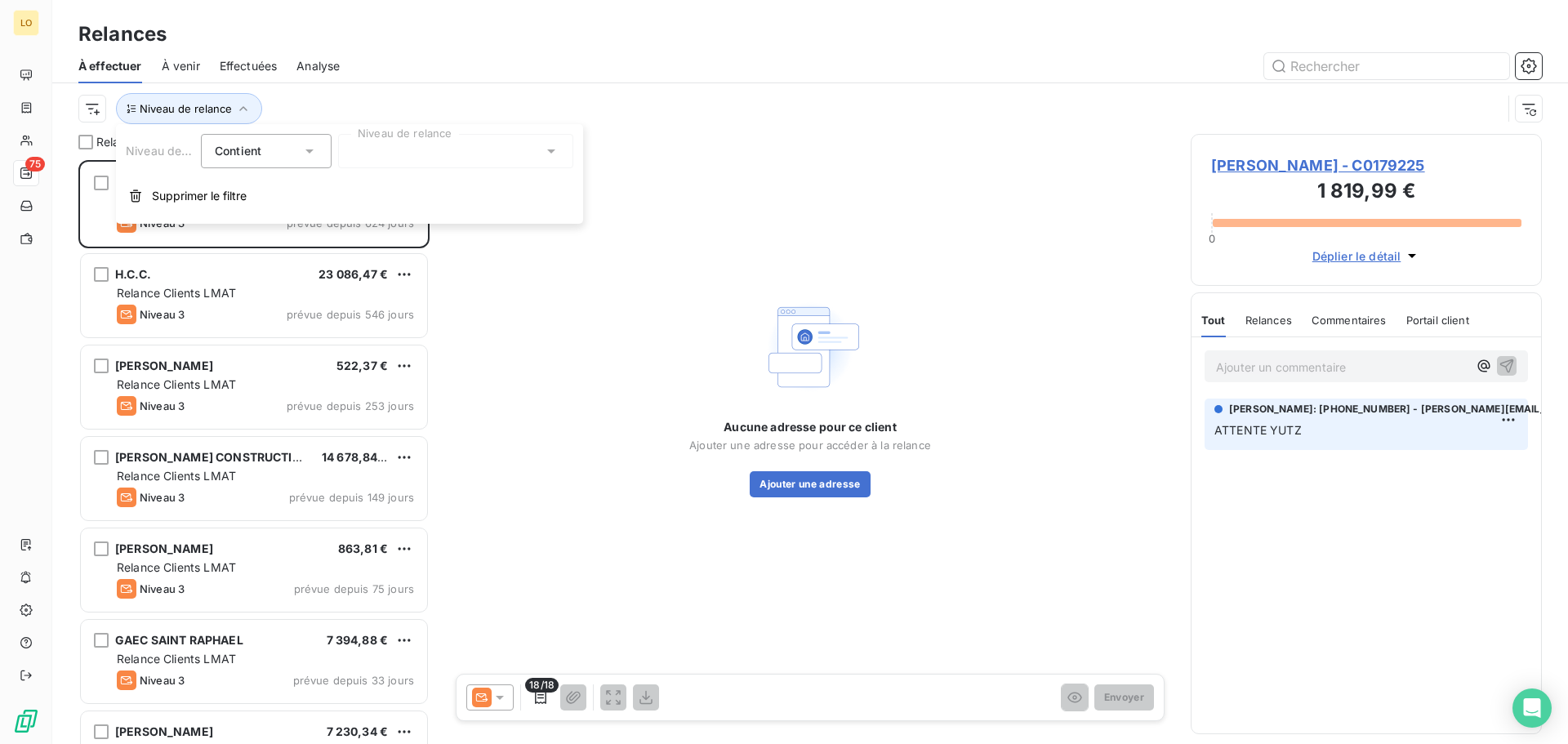
click at [380, 148] on div at bounding box center [455, 151] width 235 height 34
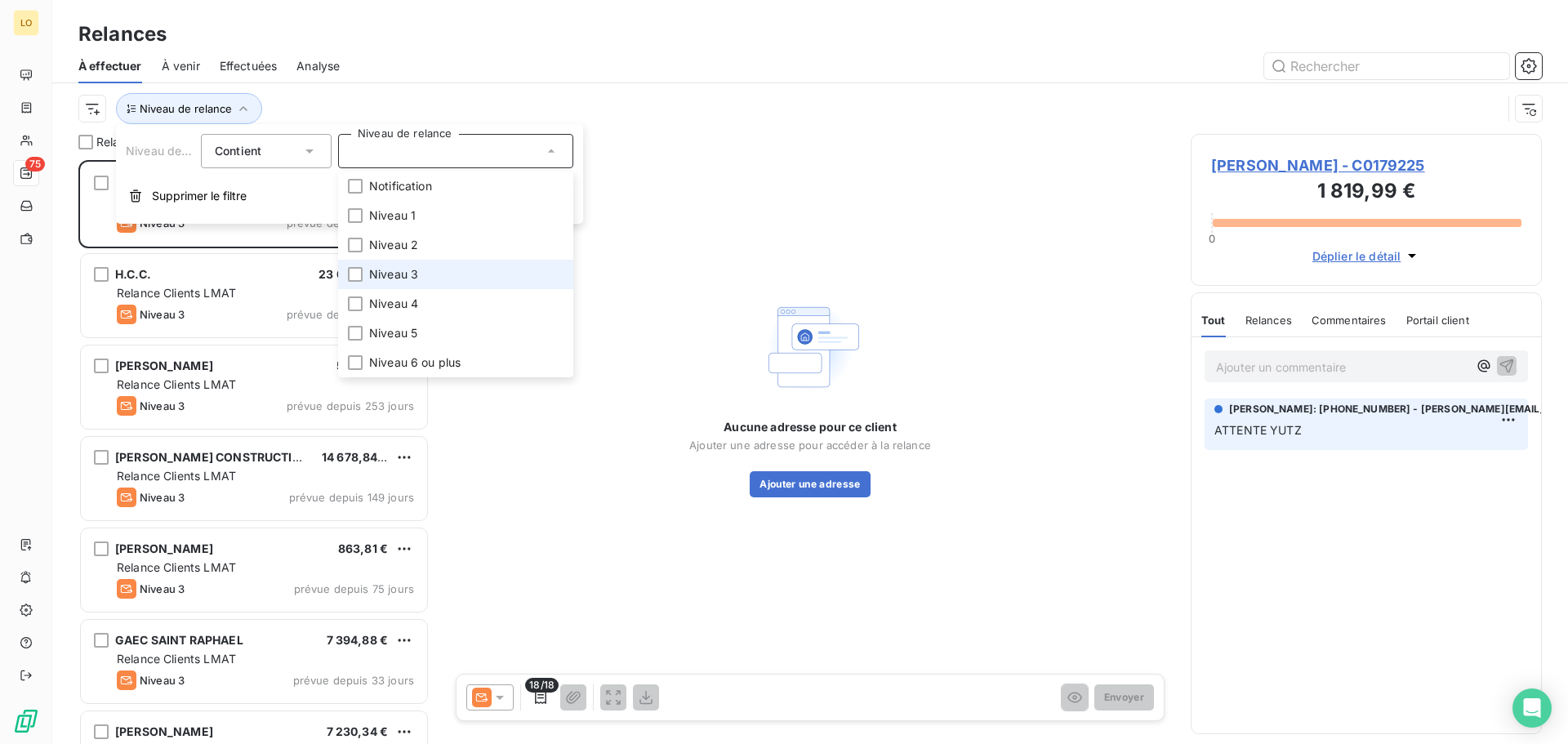
click at [381, 261] on li "Niveau 3" at bounding box center [455, 274] width 235 height 29
click at [621, 49] on div "À effectuer À venir Effectuées Analyse" at bounding box center [810, 66] width 1515 height 34
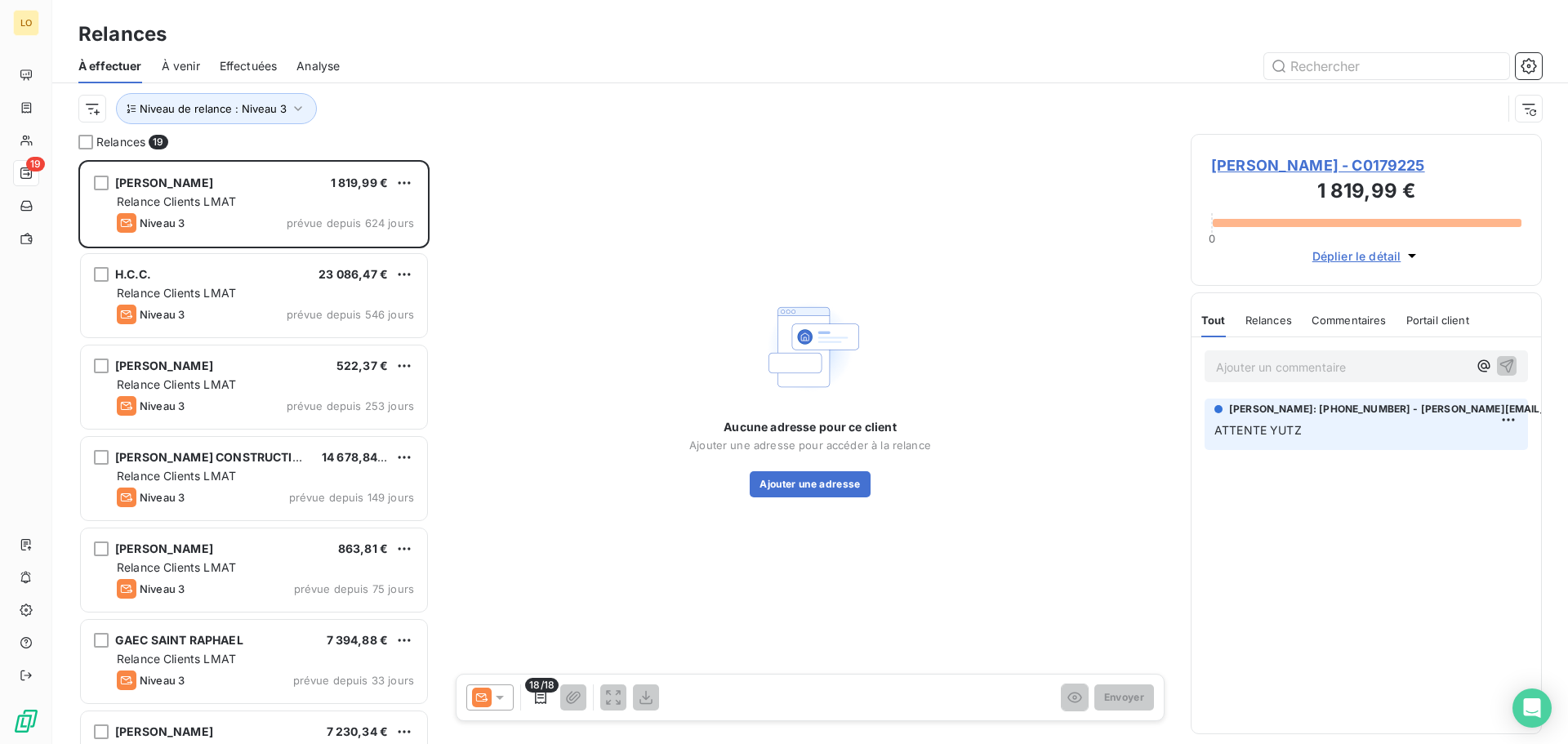
click at [195, 70] on span "À venir" at bounding box center [181, 66] width 39 height 16
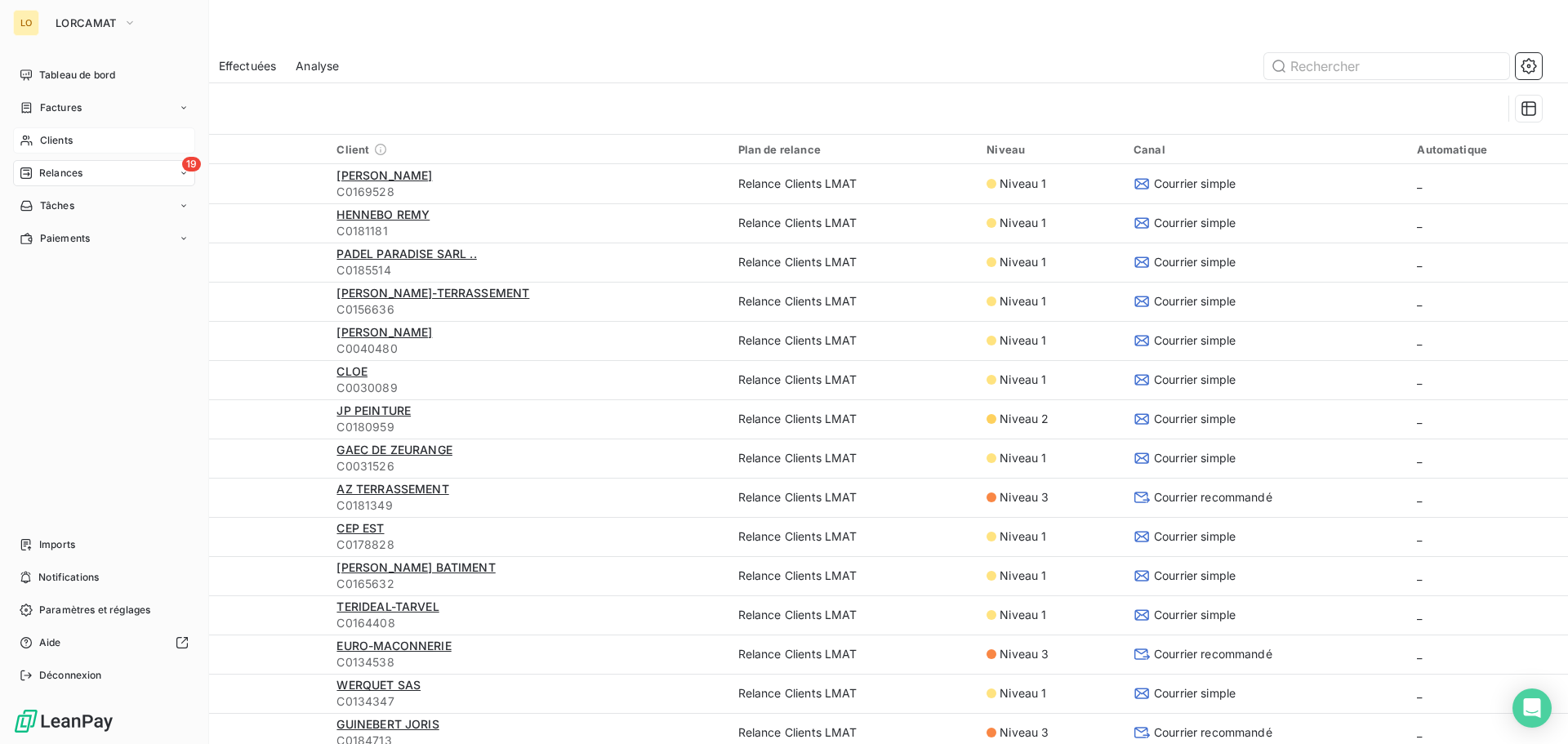
click at [30, 133] on div "Clients" at bounding box center [103, 141] width 182 height 26
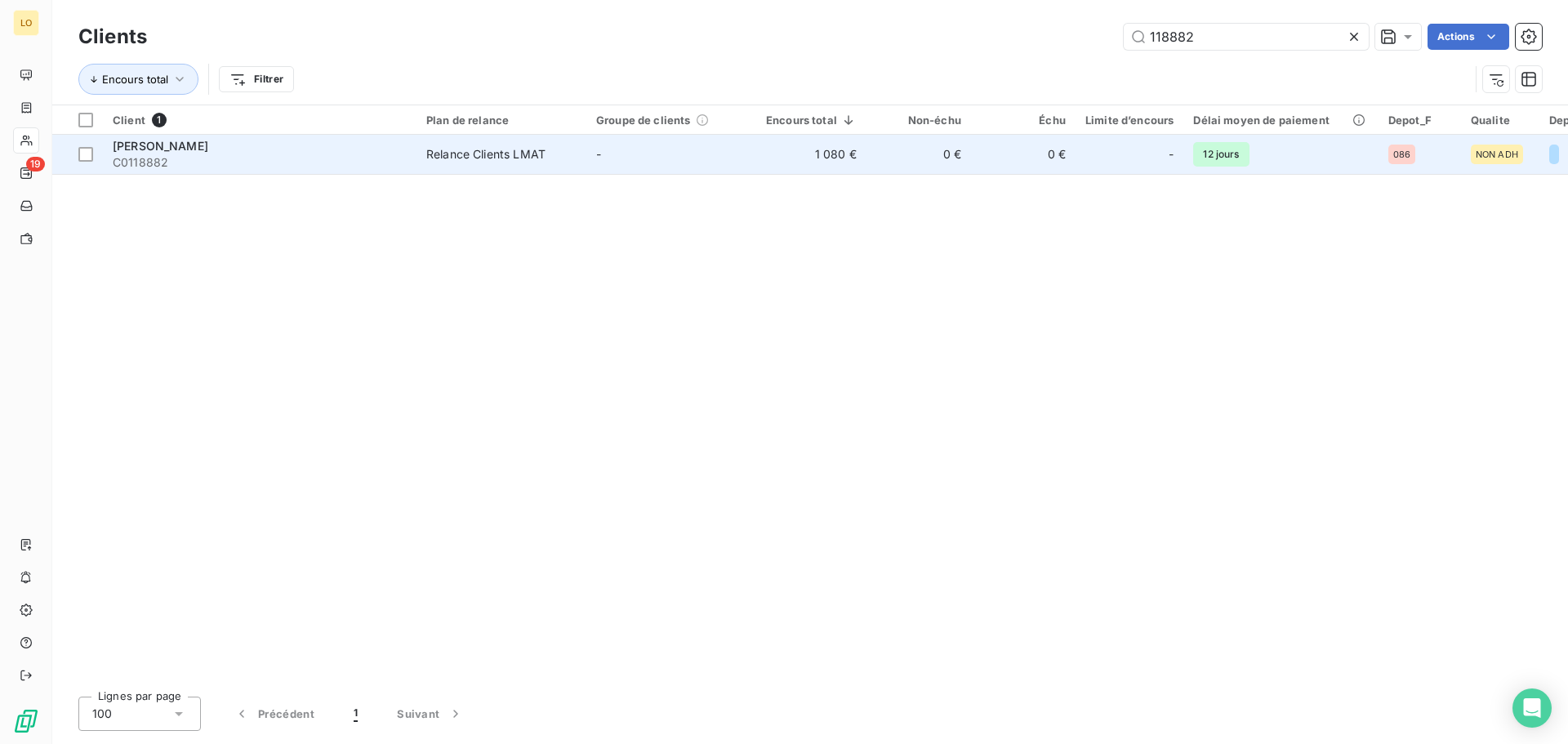
click at [199, 147] on span "[PERSON_NAME]" at bounding box center [160, 146] width 96 height 14
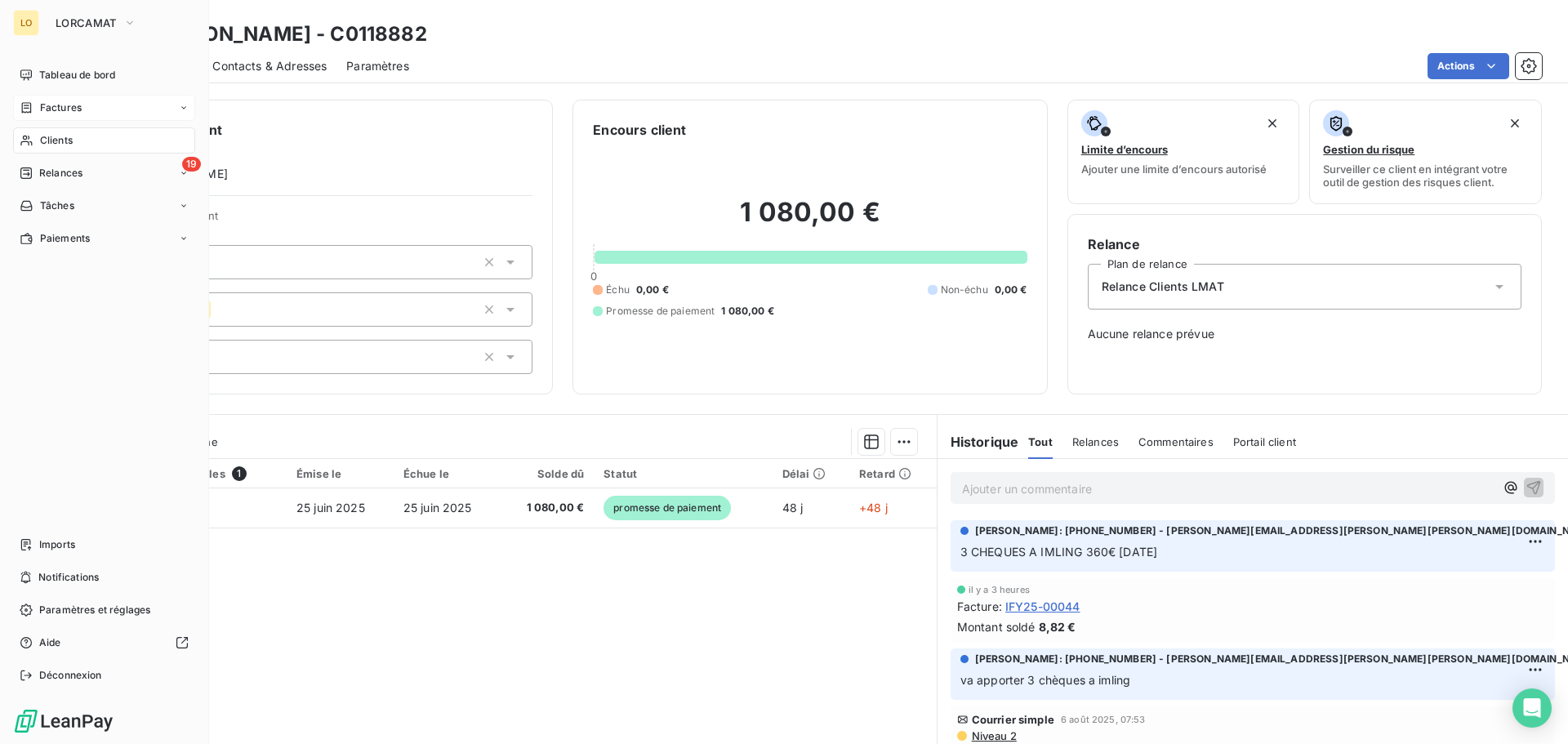
click at [23, 106] on icon at bounding box center [27, 107] width 14 height 13
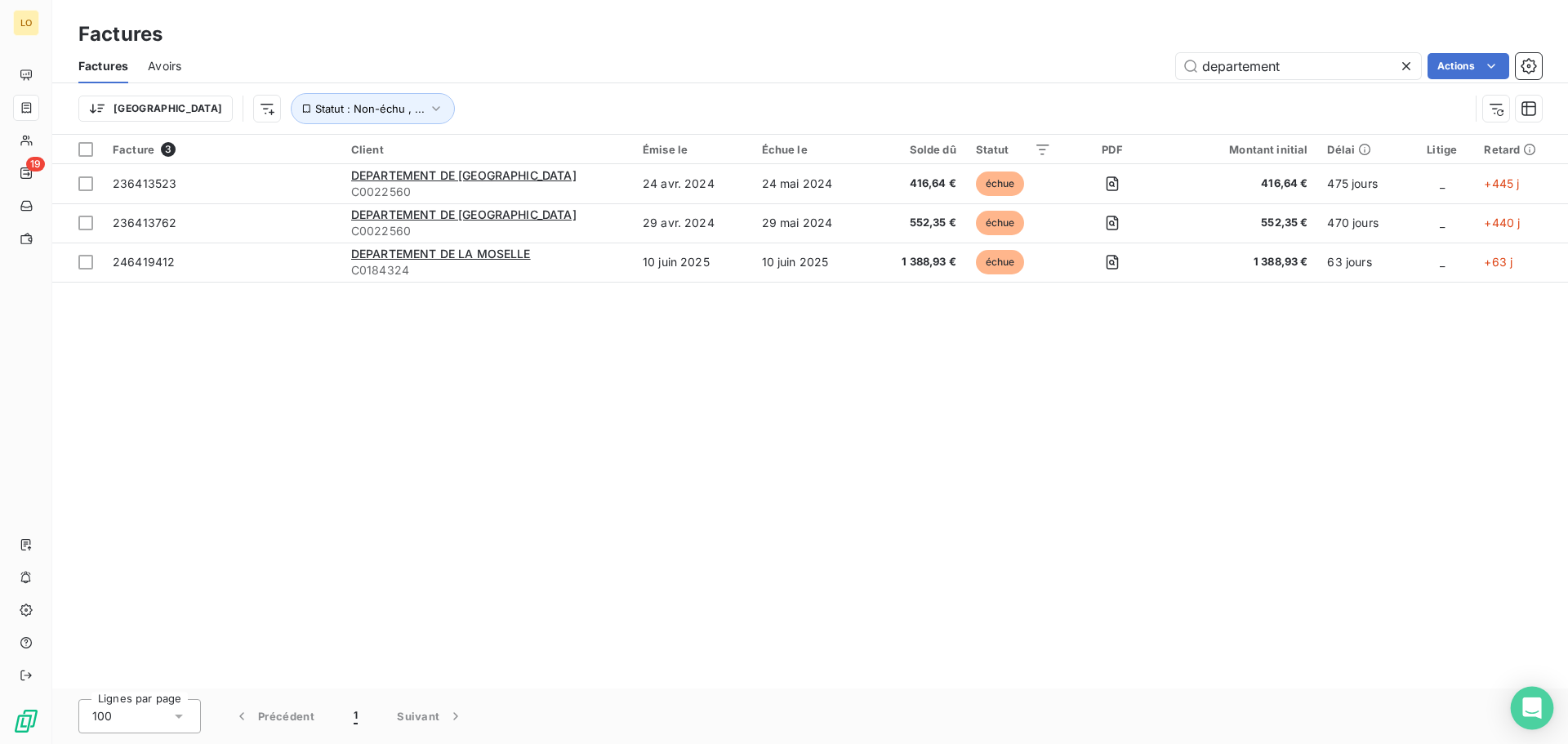
click at [1536, 711] on icon "Open Intercom Messenger" at bounding box center [1532, 708] width 22 height 22
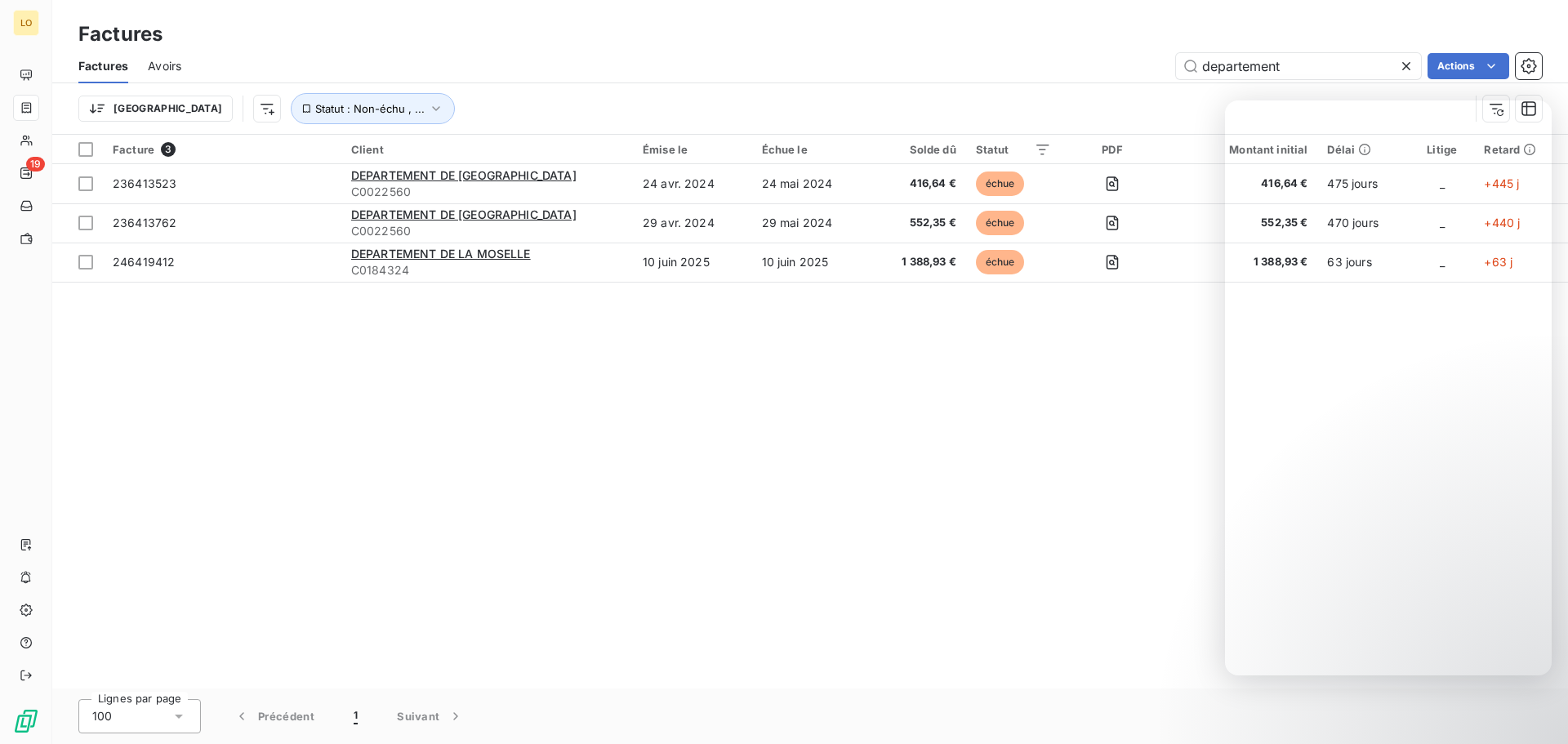
click at [834, 413] on div "Facture 3 Client Émise le Échue le Solde dû Statut PDF Montant initial Délai Li…" at bounding box center [810, 411] width 1515 height 553
click at [909, 638] on div "Facture 3 Client Émise le Échue le Solde dû Statut PDF Montant initial Délai Li…" at bounding box center [810, 411] width 1515 height 553
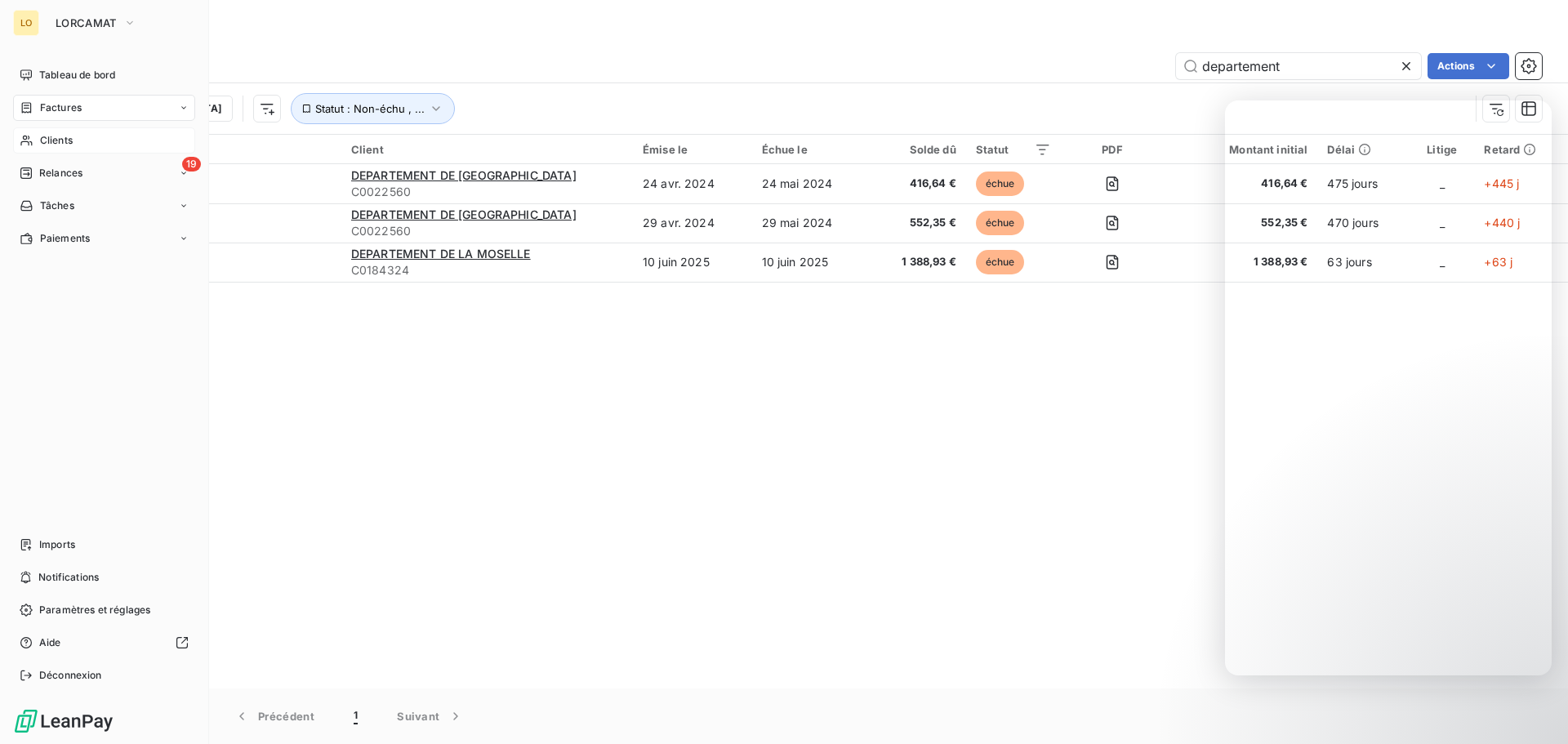
click at [42, 138] on span "Clients" at bounding box center [56, 140] width 33 height 15
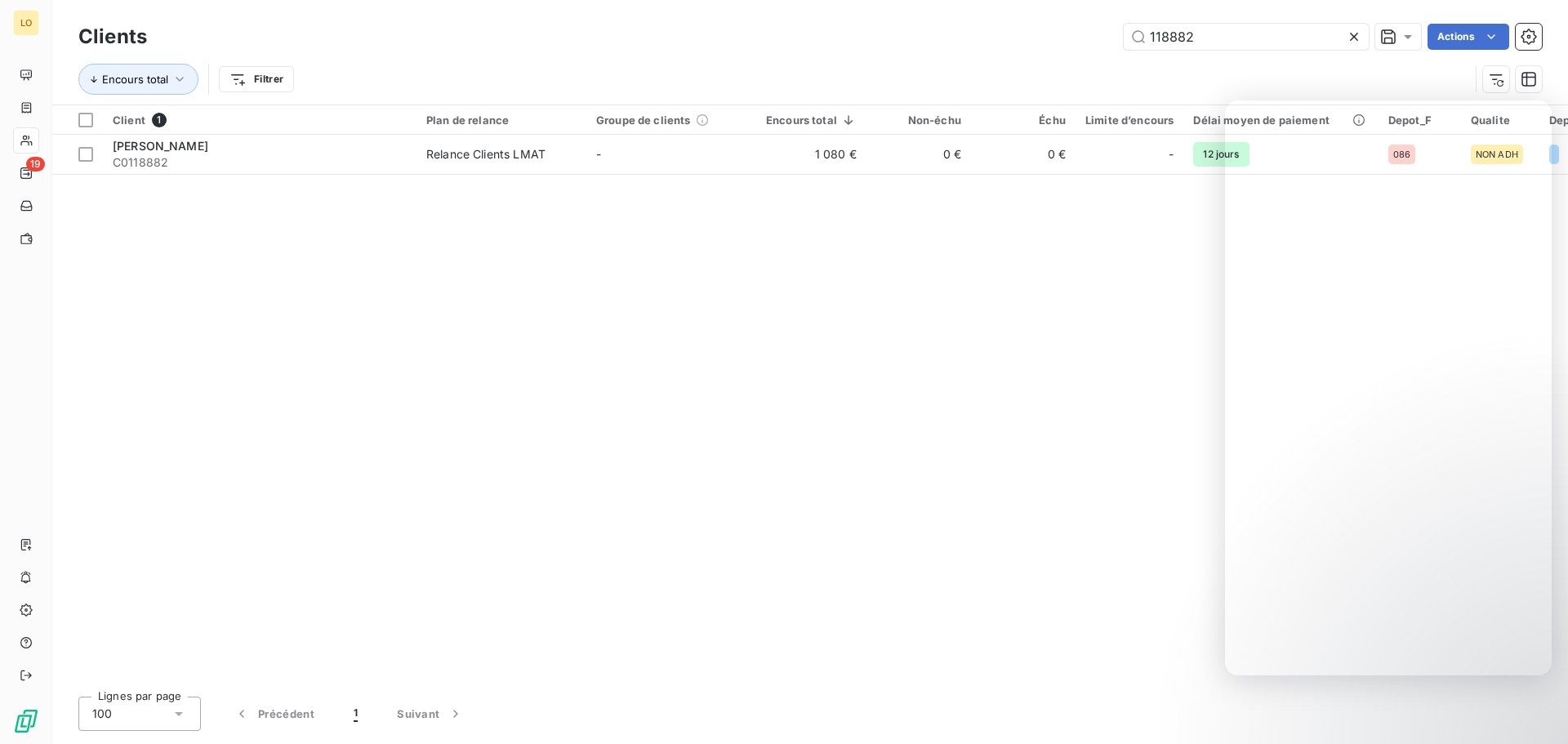
drag, startPoint x: 899, startPoint y: 411, endPoint x: 994, endPoint y: 416, distance: 95.1
click at [898, 416] on div "Client 1 Plan de relance Groupe de clients Encours total Non-échu Échu Limite d…" at bounding box center [810, 394] width 1515 height 578
click at [1140, 315] on div "Client 1 Plan de relance Groupe de clients Encours total Non-échu Échu Limite d…" at bounding box center [810, 394] width 1515 height 578
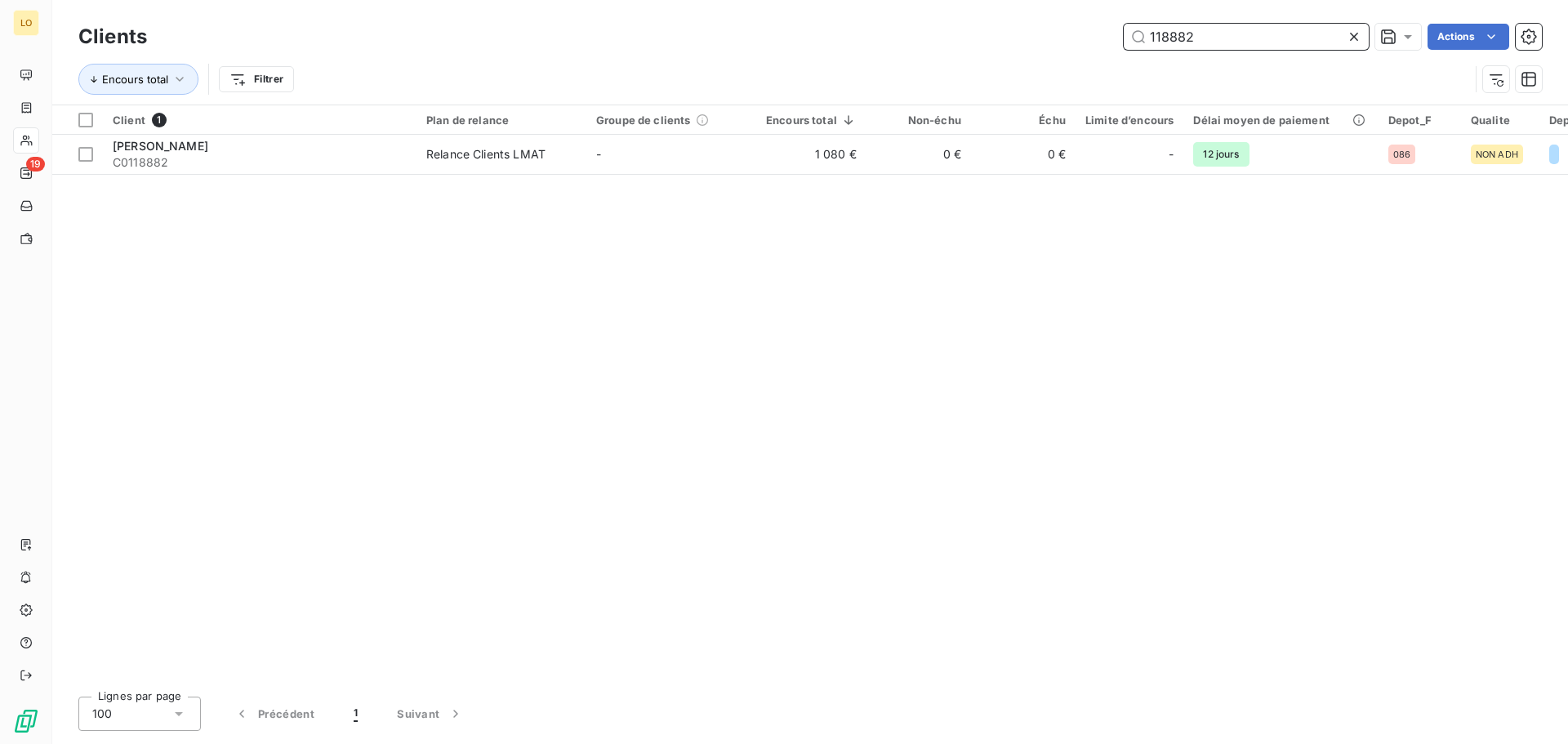
drag, startPoint x: 1191, startPoint y: 33, endPoint x: 865, endPoint y: 13, distance: 326.6
click at [865, 13] on div "Clients 118882 Actions Encours total Filtrer" at bounding box center [810, 52] width 1515 height 104
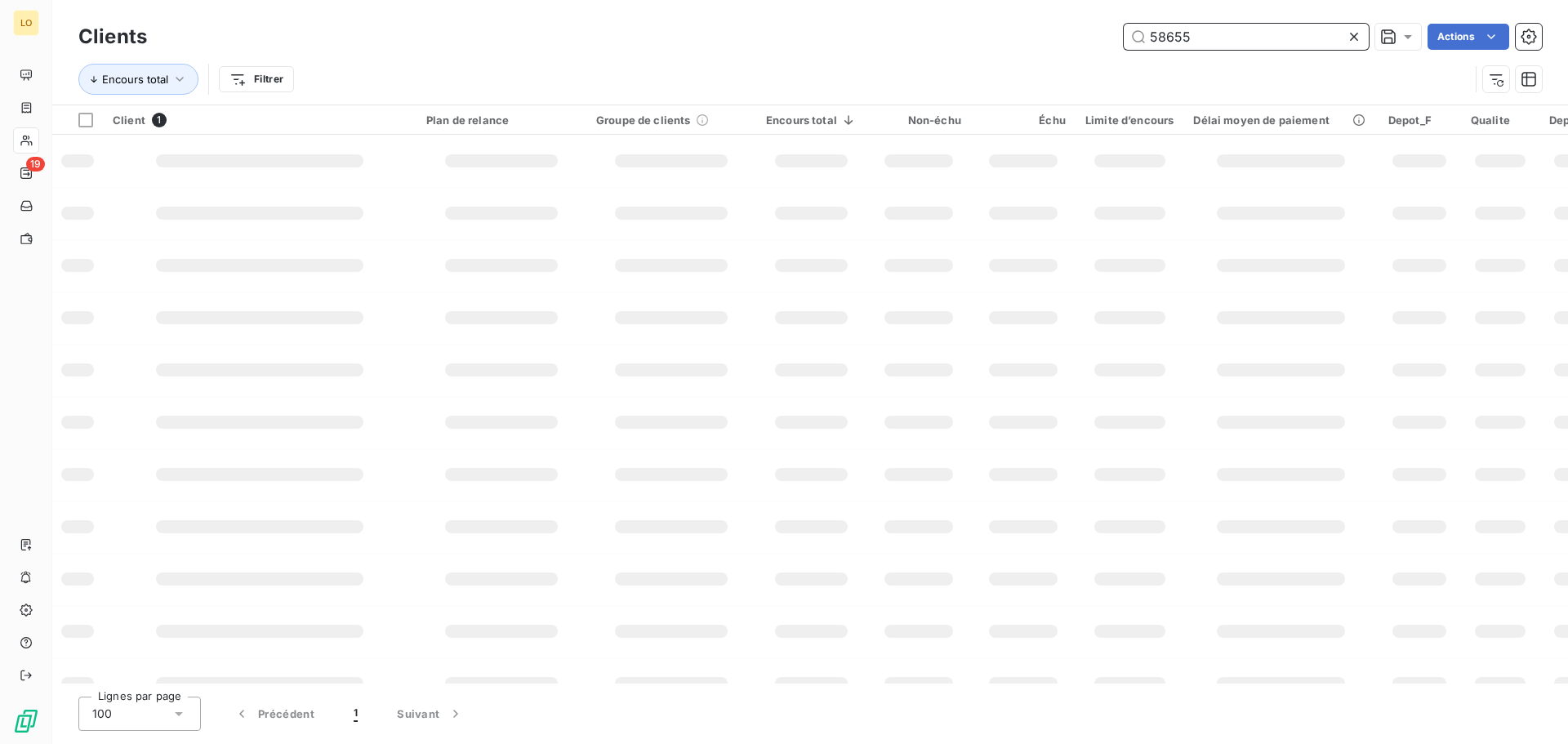
type input "58655"
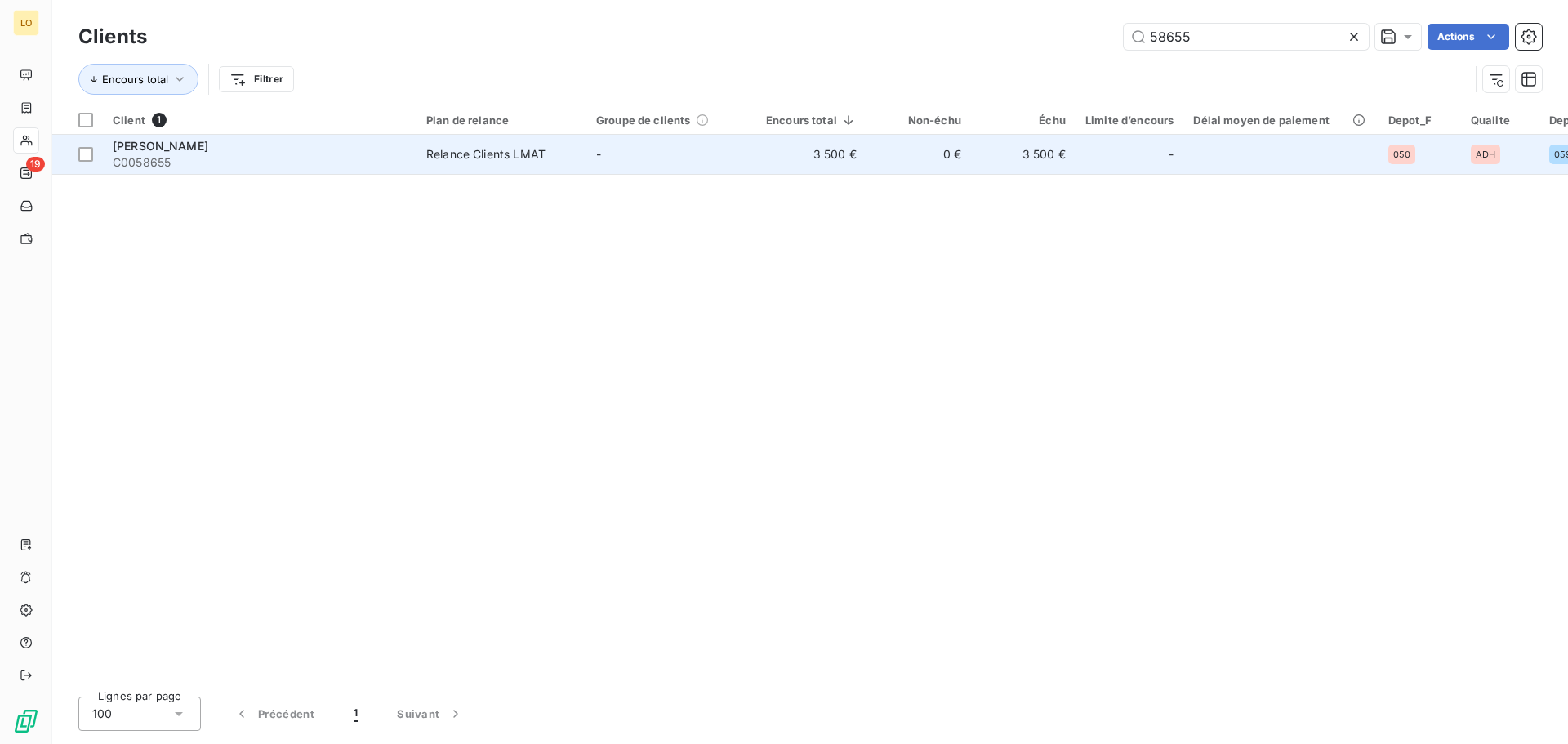
click at [178, 147] on span "[PERSON_NAME]" at bounding box center [160, 146] width 96 height 14
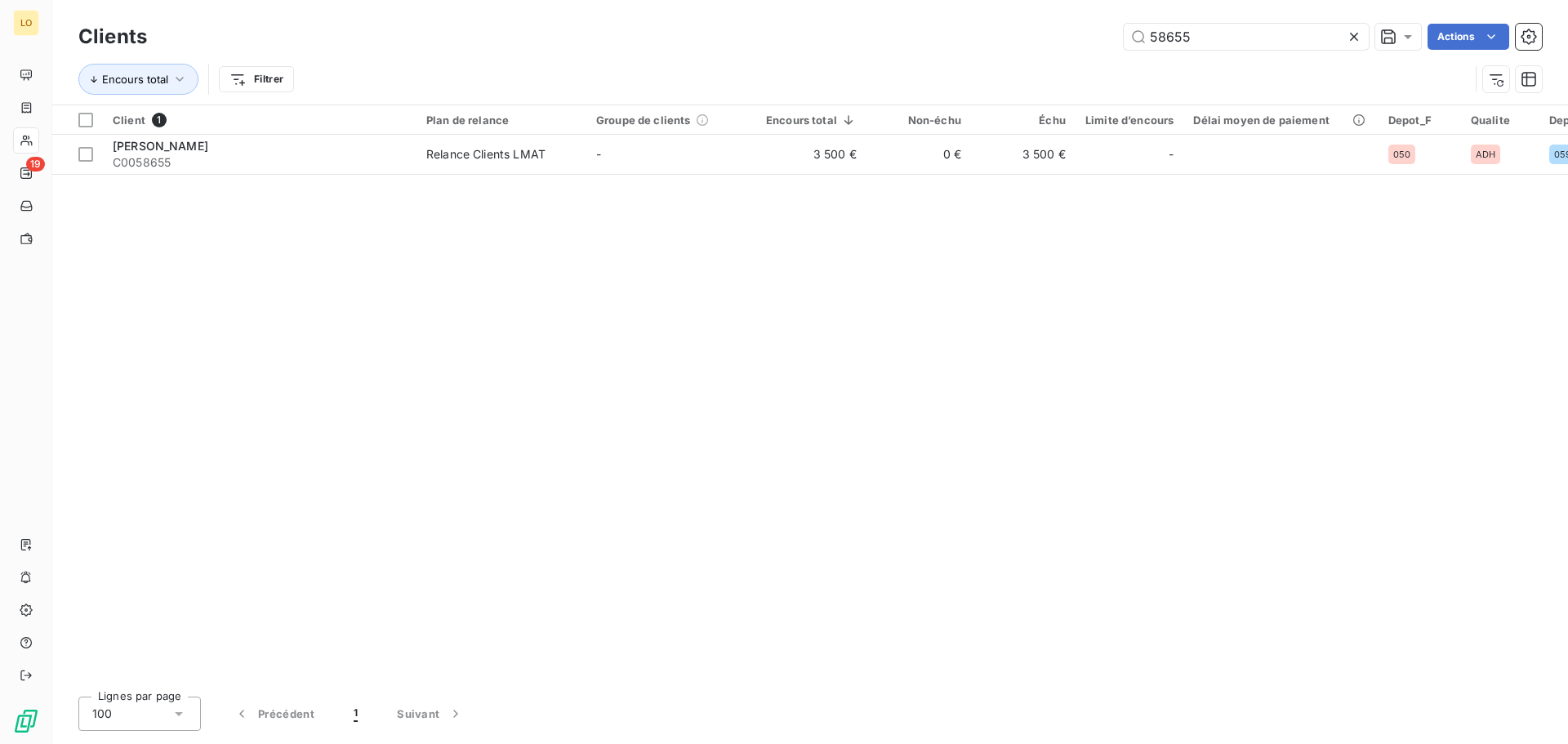
drag, startPoint x: 1241, startPoint y: 41, endPoint x: 812, endPoint y: 29, distance: 429.2
click at [812, 29] on div "58655 Actions" at bounding box center [853, 36] width 1375 height 26
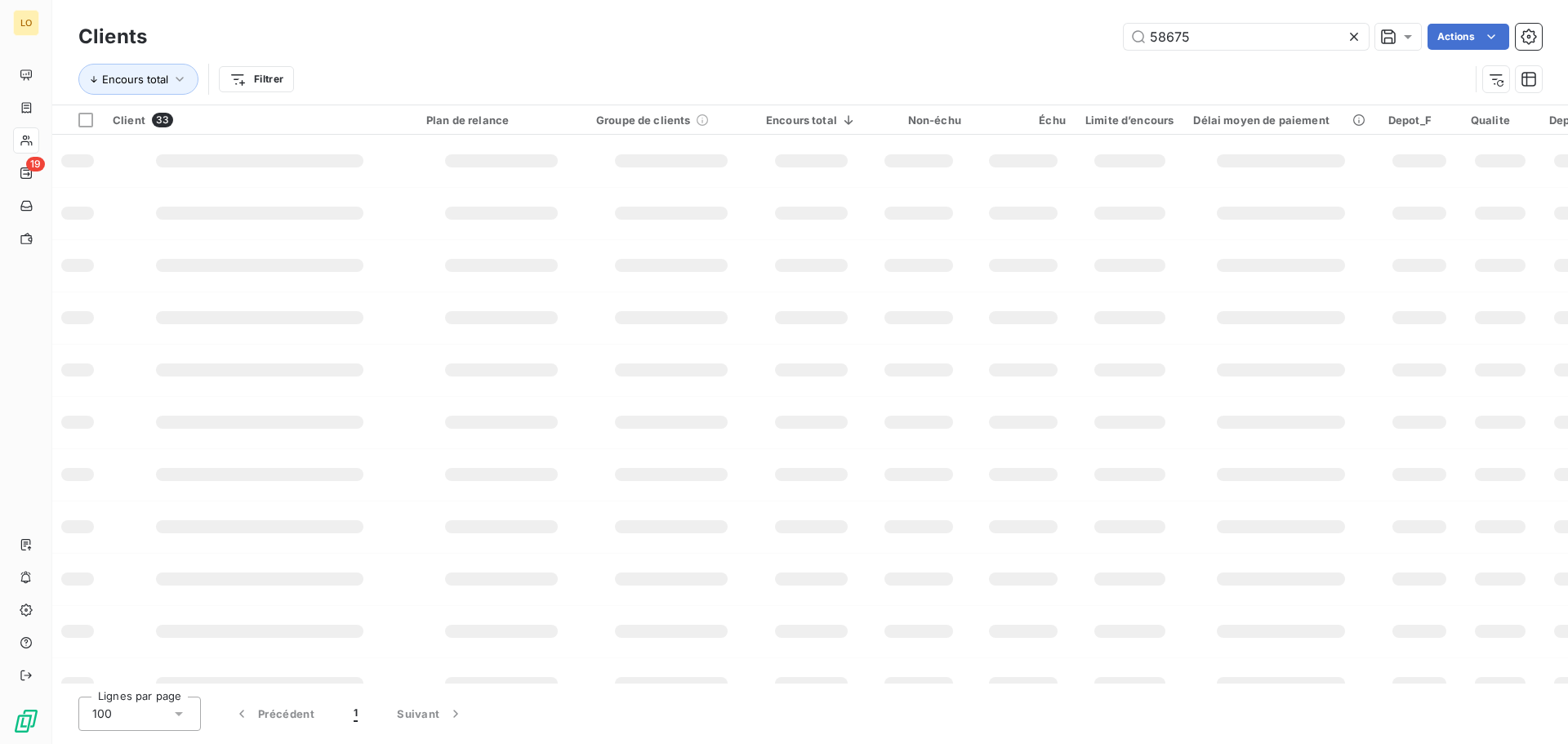
type input "58675"
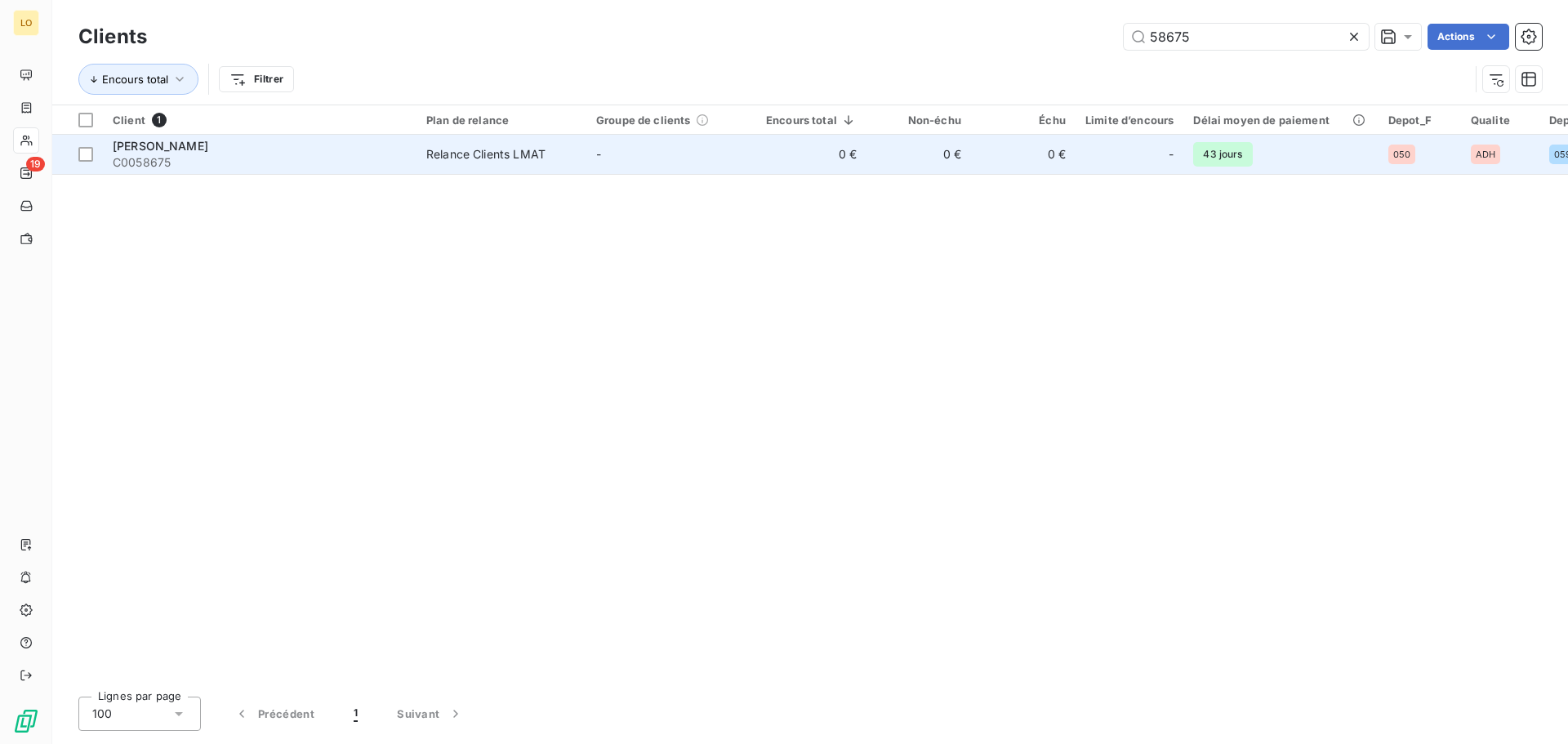
click at [133, 146] on span "[PERSON_NAME]" at bounding box center [160, 146] width 96 height 14
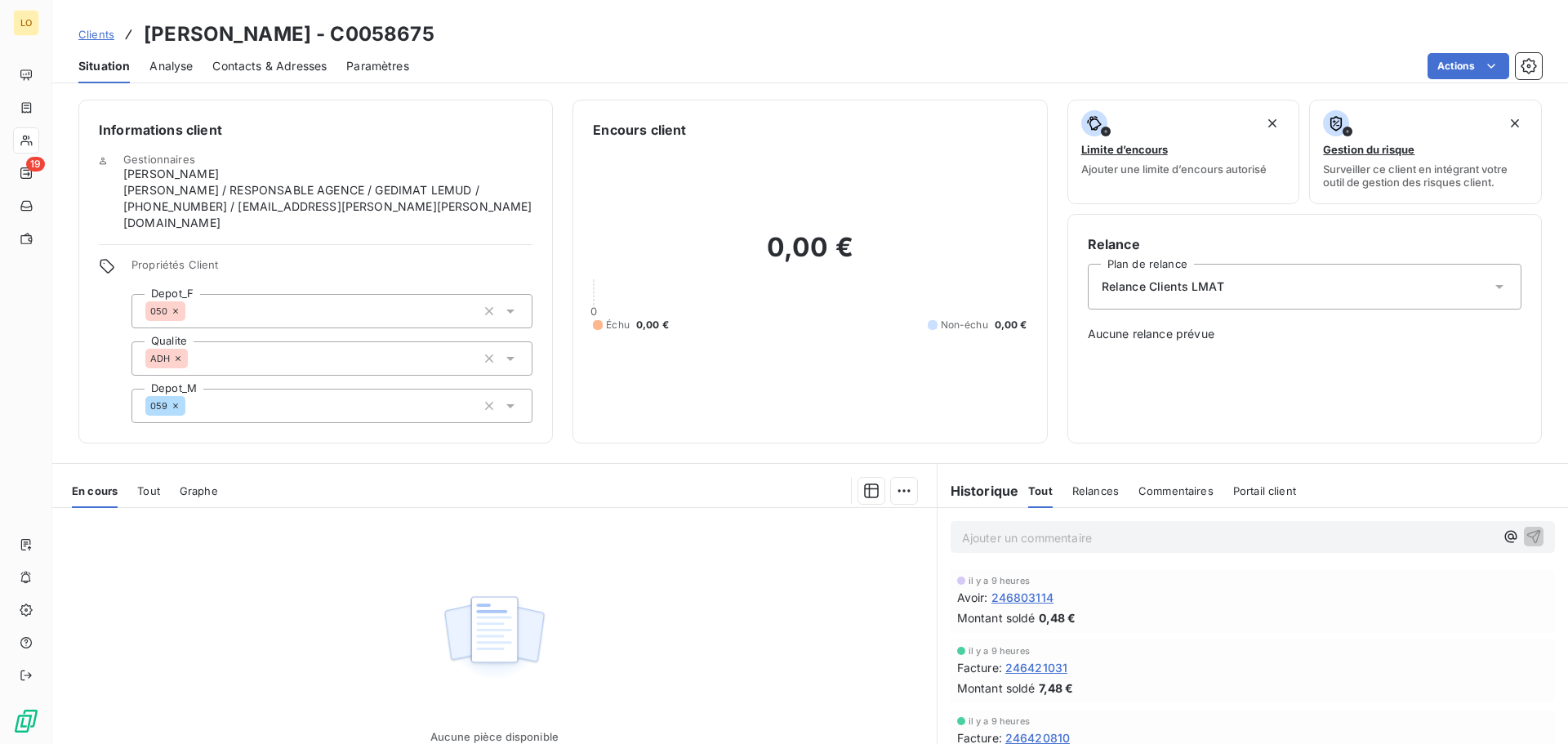
scroll to position [111, 0]
